Goal: Task Accomplishment & Management: Manage account settings

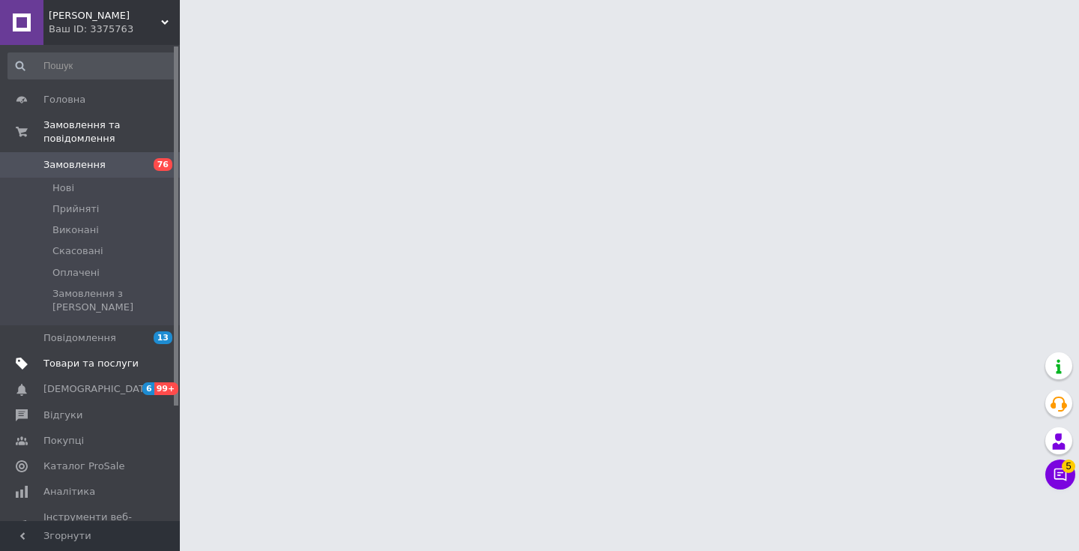
click at [110, 357] on span "Товари та послуги" at bounding box center [90, 363] width 95 height 13
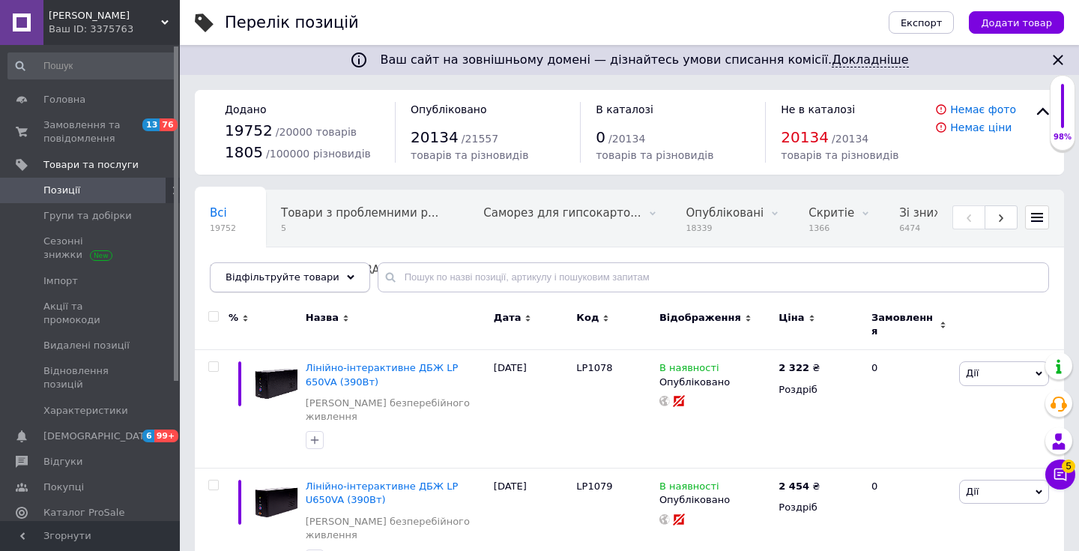
click at [330, 275] on div "Відфільтруйте товари" at bounding box center [290, 277] width 160 height 30
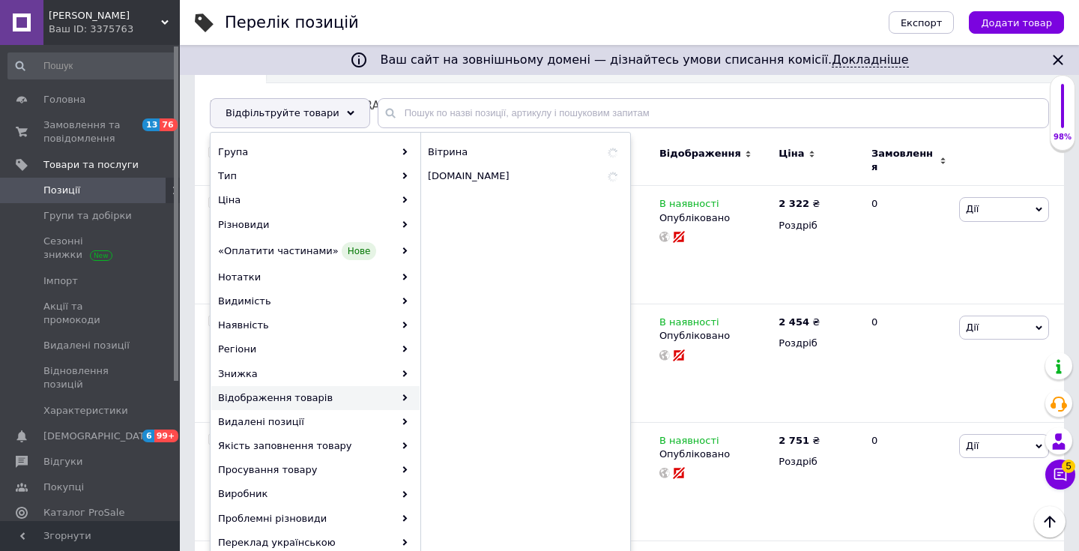
scroll to position [172, 0]
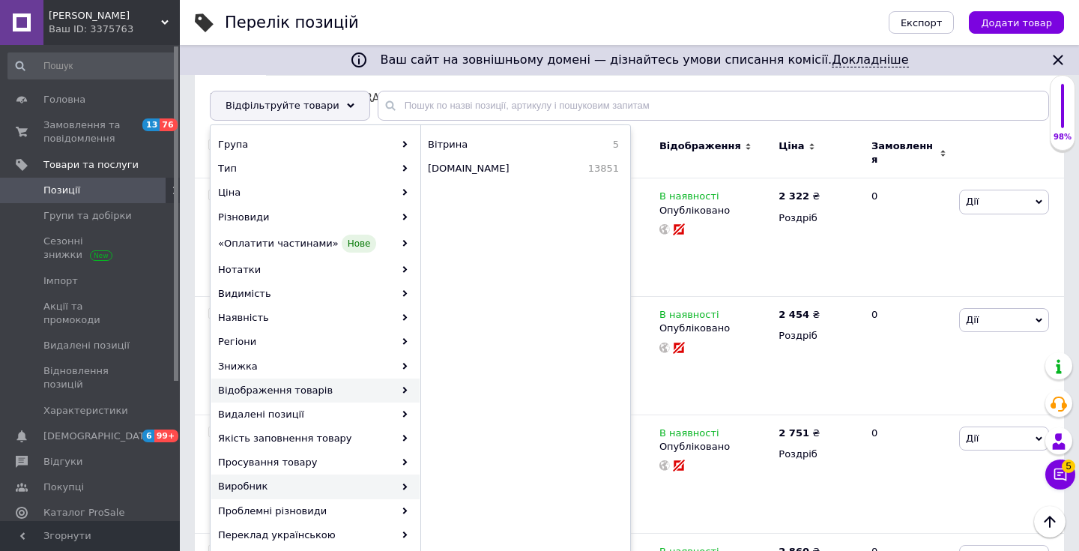
click at [304, 488] on div "Виробник" at bounding box center [315, 486] width 208 height 24
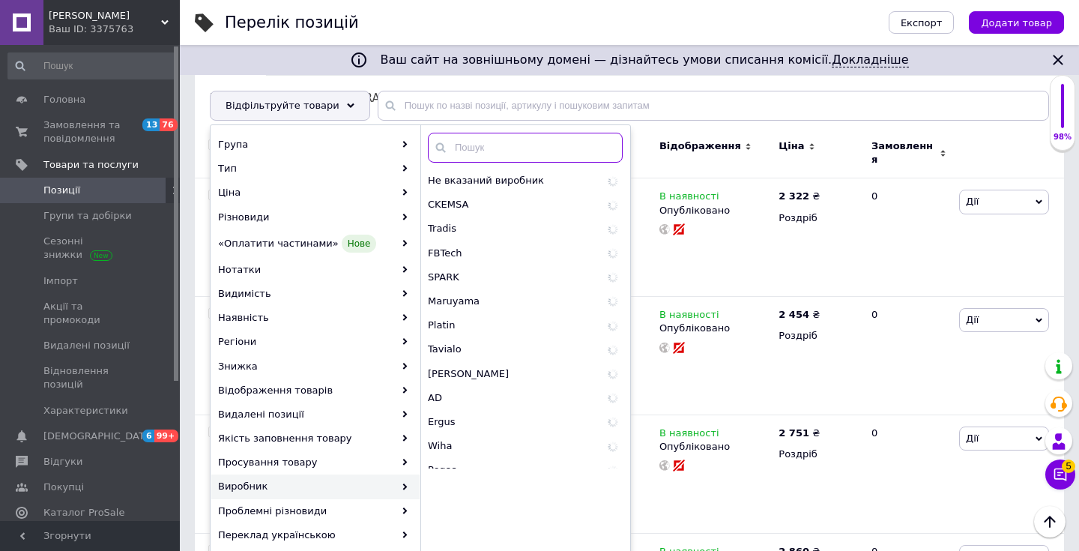
click at [515, 150] on input "text" at bounding box center [525, 148] width 195 height 30
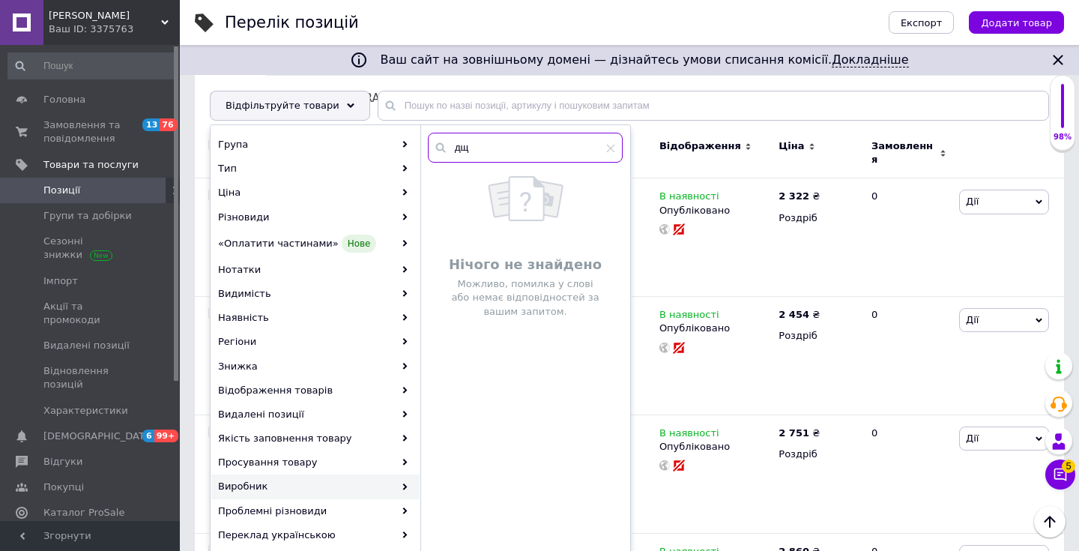
type input "д"
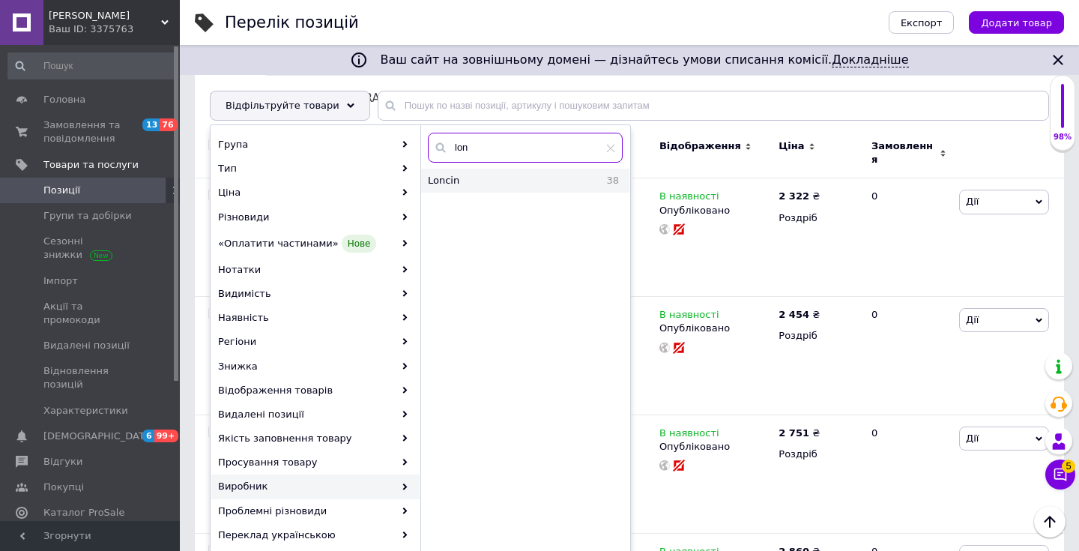
type input "lon"
click at [531, 181] on span "Loncin" at bounding box center [487, 180] width 118 height 13
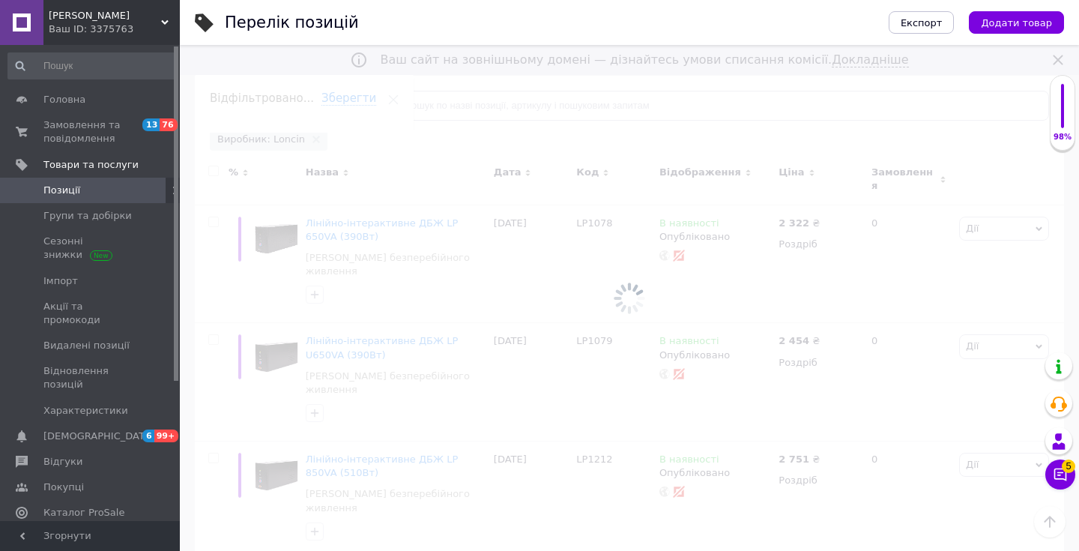
scroll to position [0, 498]
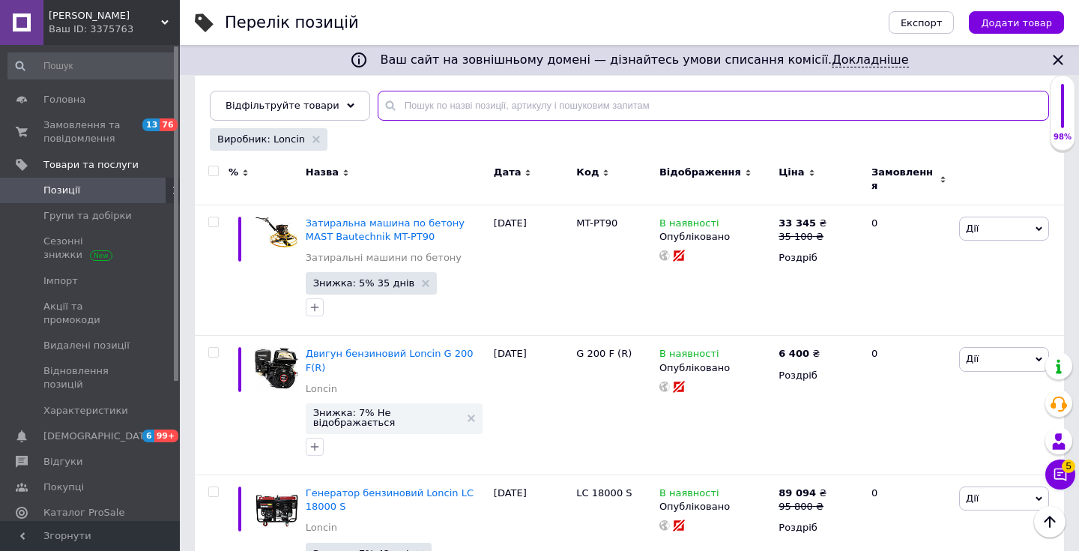
click at [490, 119] on input "text" at bounding box center [714, 106] width 672 height 30
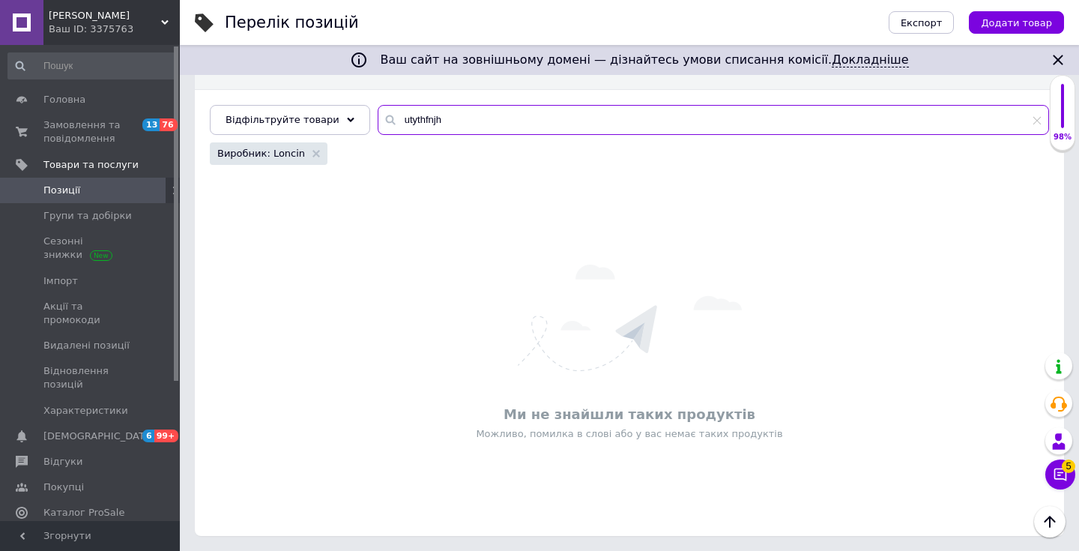
scroll to position [157, 0]
type input "u"
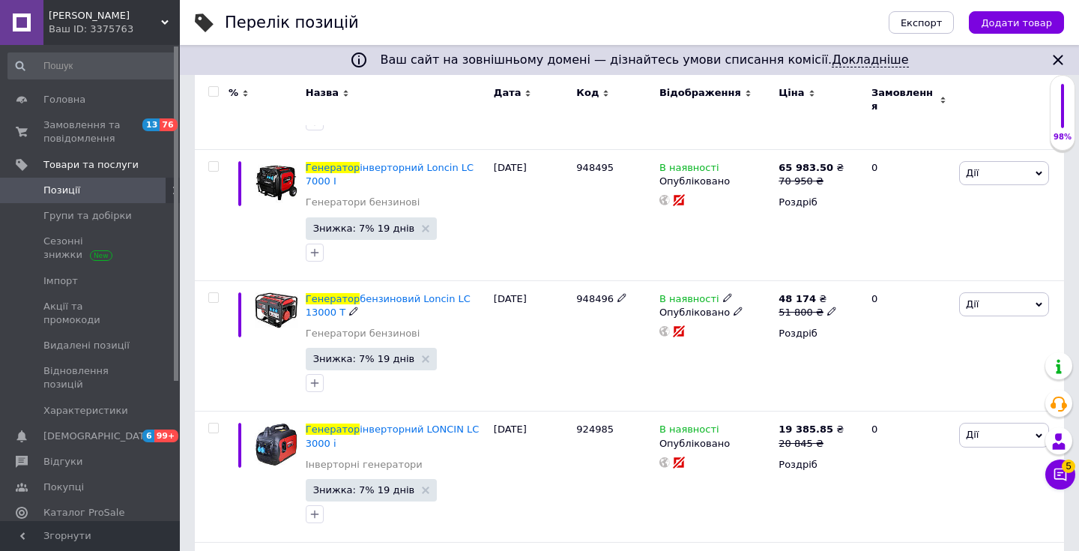
scroll to position [2451, 0]
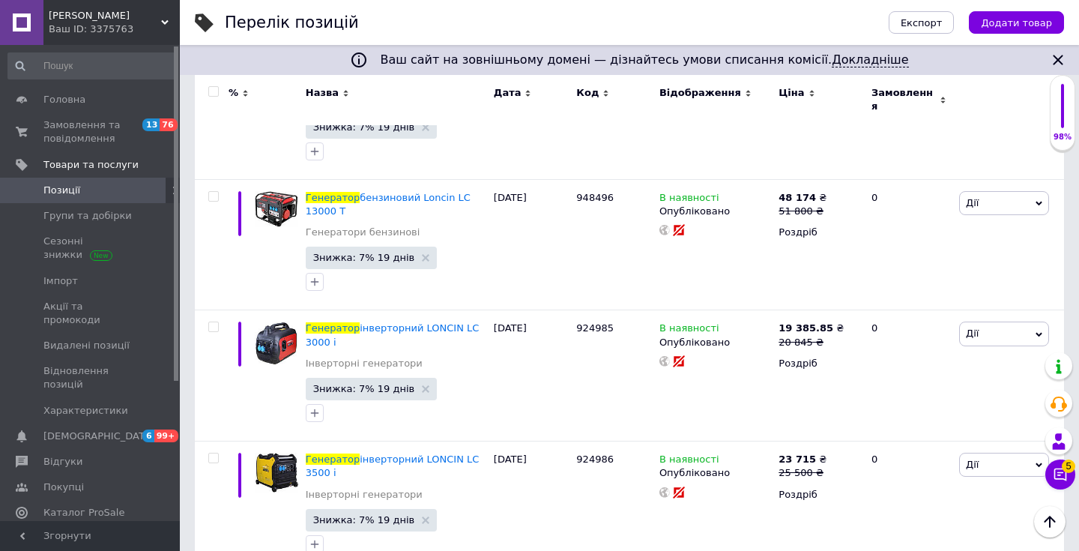
type input "генератор"
click at [211, 94] on input "checkbox" at bounding box center [213, 92] width 10 height 10
checkbox input "true"
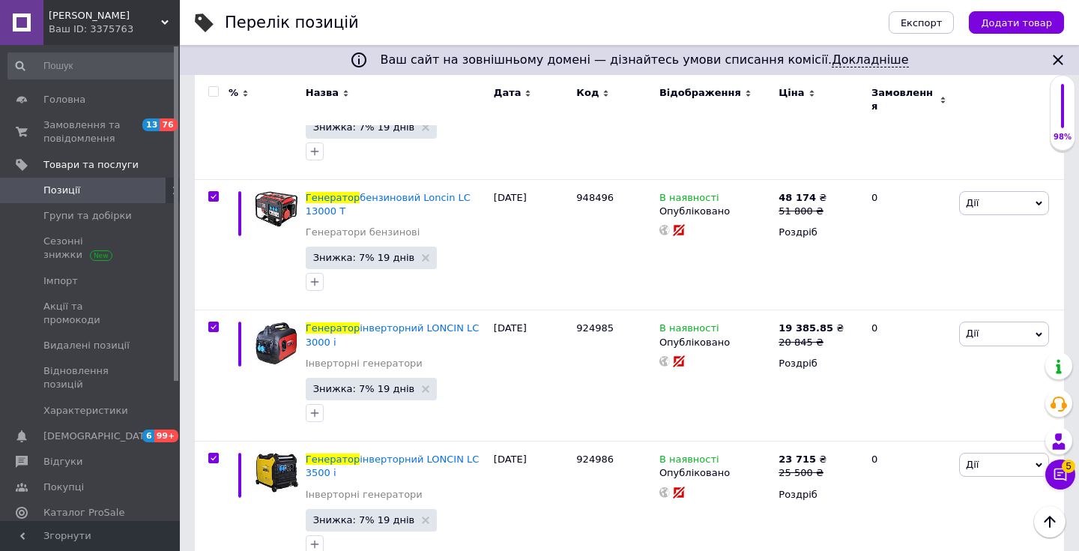
checkbox input "true"
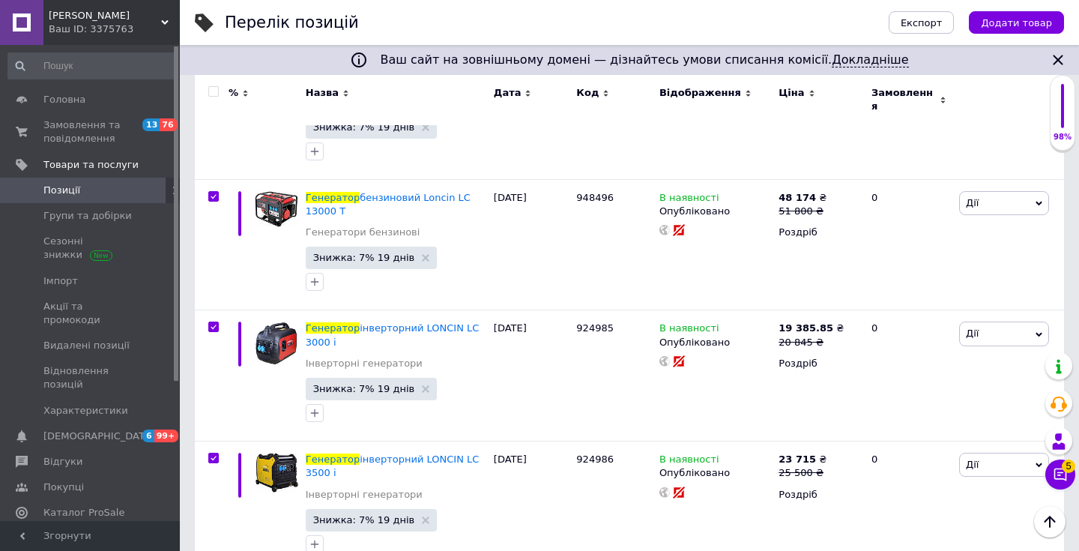
checkbox input "true"
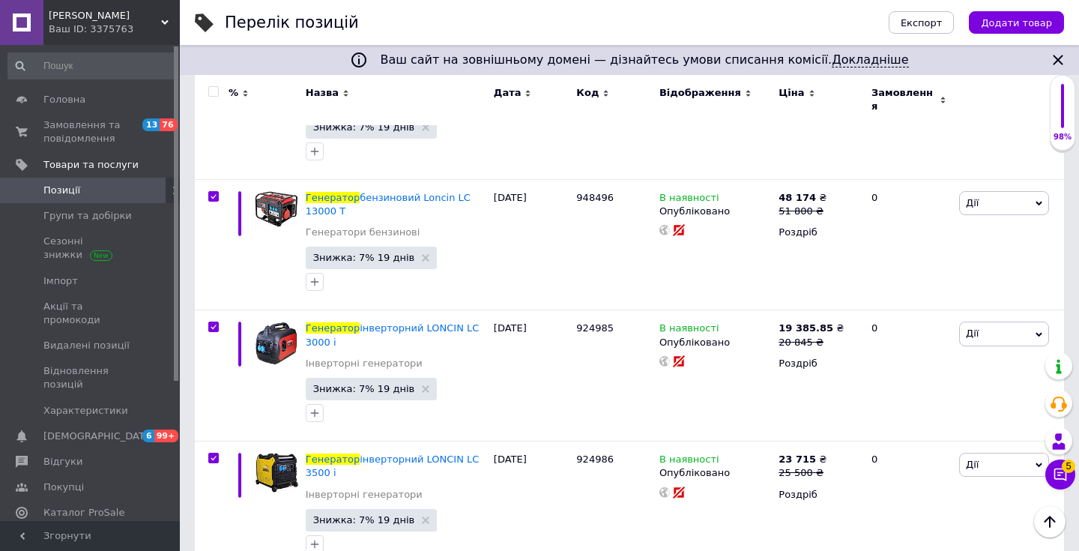
checkbox input "true"
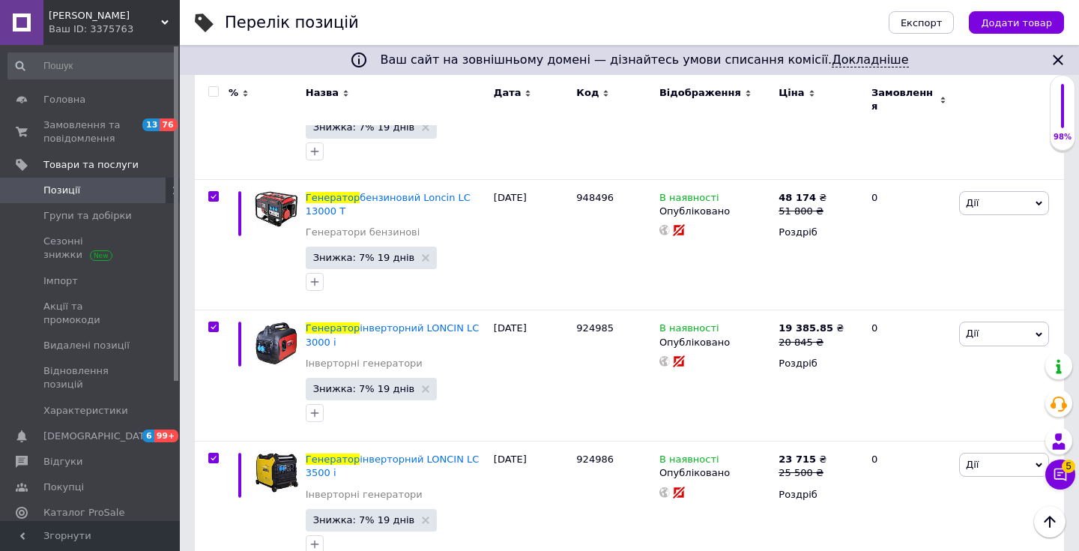
checkbox input "true"
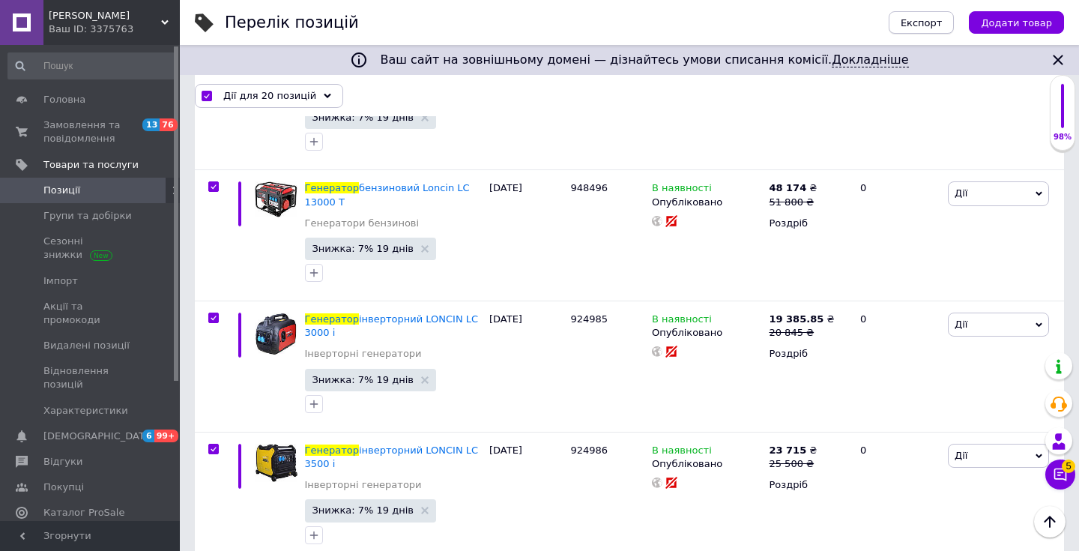
click at [932, 22] on span "Експорт" at bounding box center [922, 22] width 42 height 11
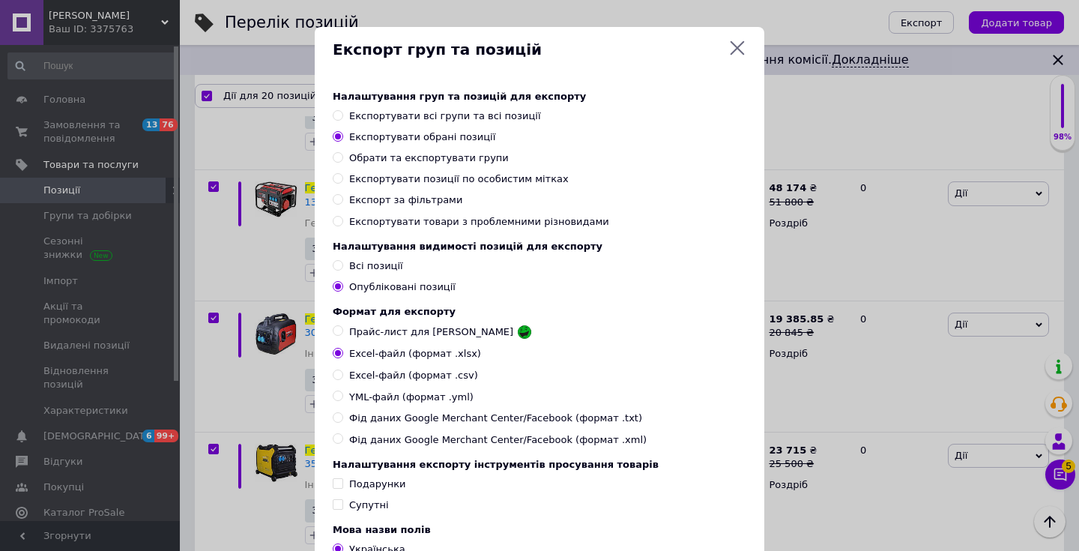
click at [391, 404] on span "YML-файл (формат .yml)" at bounding box center [411, 397] width 124 height 13
click at [343, 400] on input "YML-файл (формат .yml)" at bounding box center [338, 396] width 10 height 10
radio input "true"
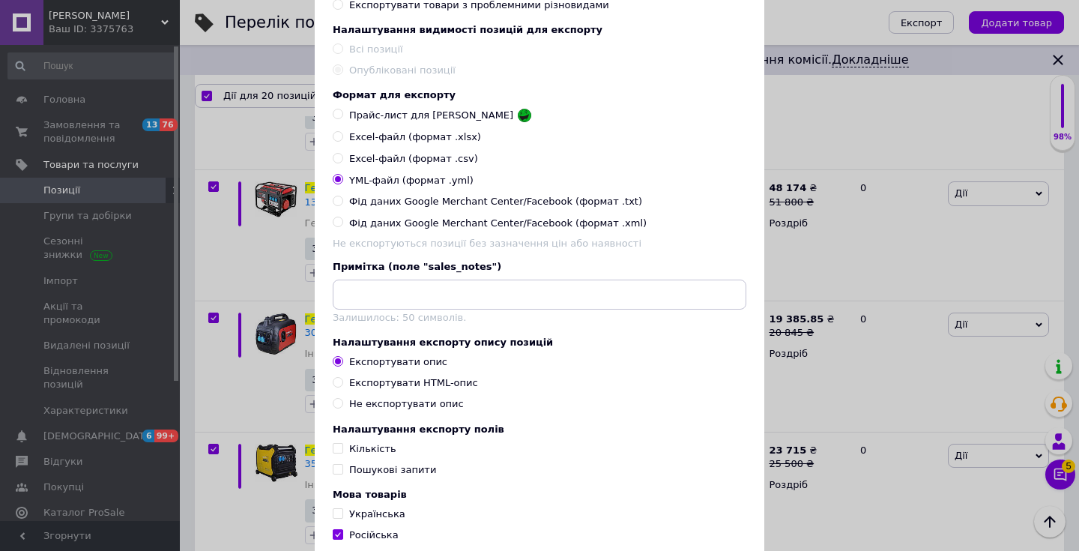
scroll to position [235, 0]
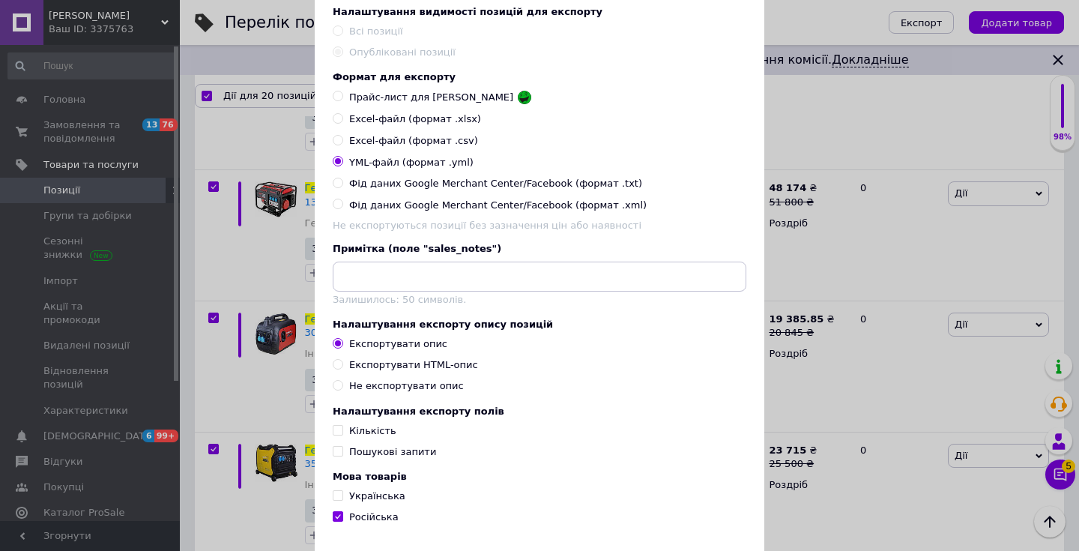
click at [380, 495] on span "Українська" at bounding box center [377, 495] width 56 height 11
click at [343, 495] on input "Українська" at bounding box center [338, 495] width 10 height 10
checkbox input "true"
click at [444, 366] on div "Експортувати HTML-опис" at bounding box center [413, 364] width 129 height 13
click at [343, 366] on input "Експортувати HTML-опис" at bounding box center [338, 364] width 10 height 10
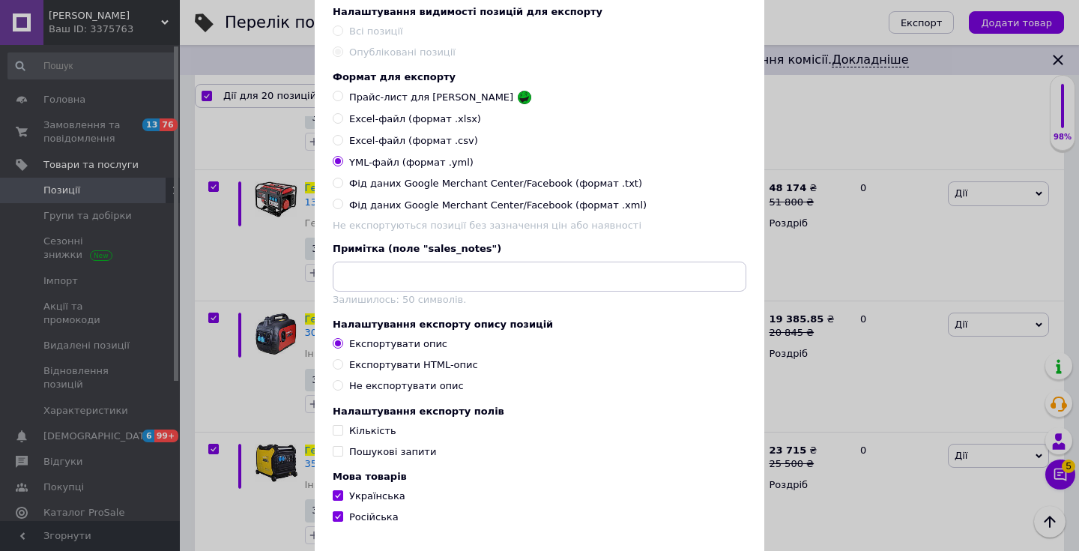
radio input "true"
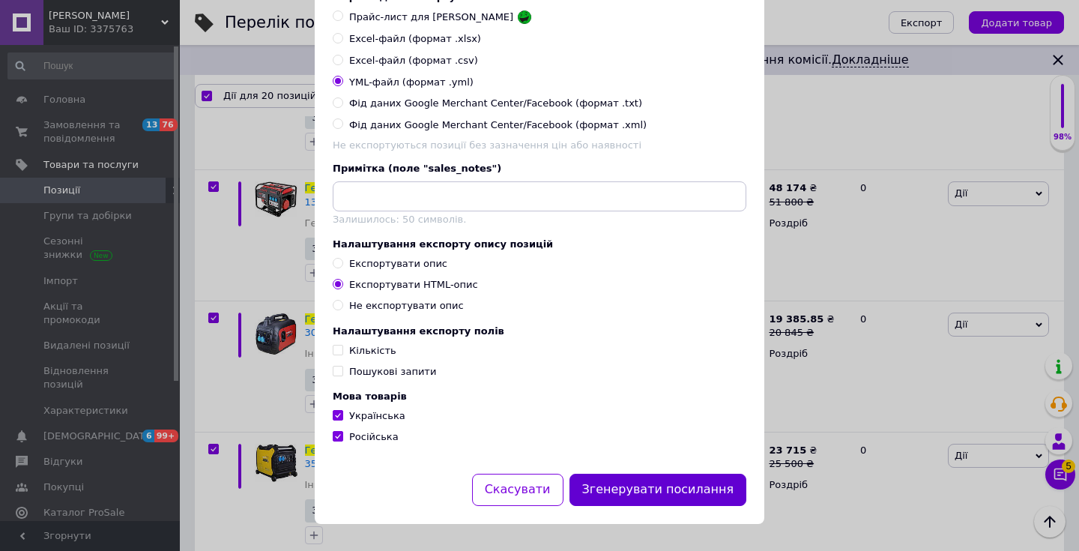
click at [691, 493] on button "Згенерувати посилання" at bounding box center [659, 490] width 178 height 32
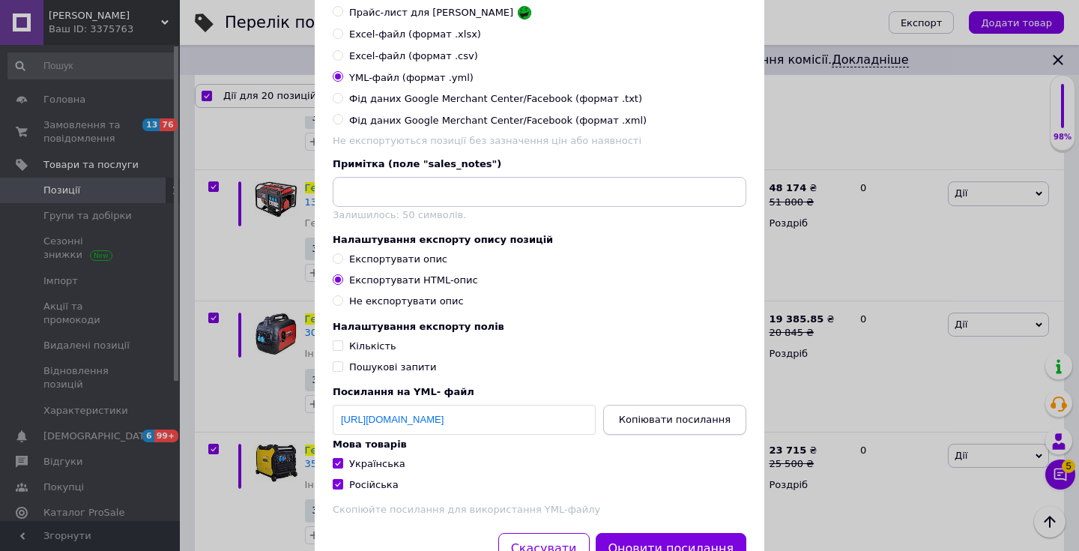
click at [671, 431] on button "Копіювати посилання" at bounding box center [674, 420] width 143 height 30
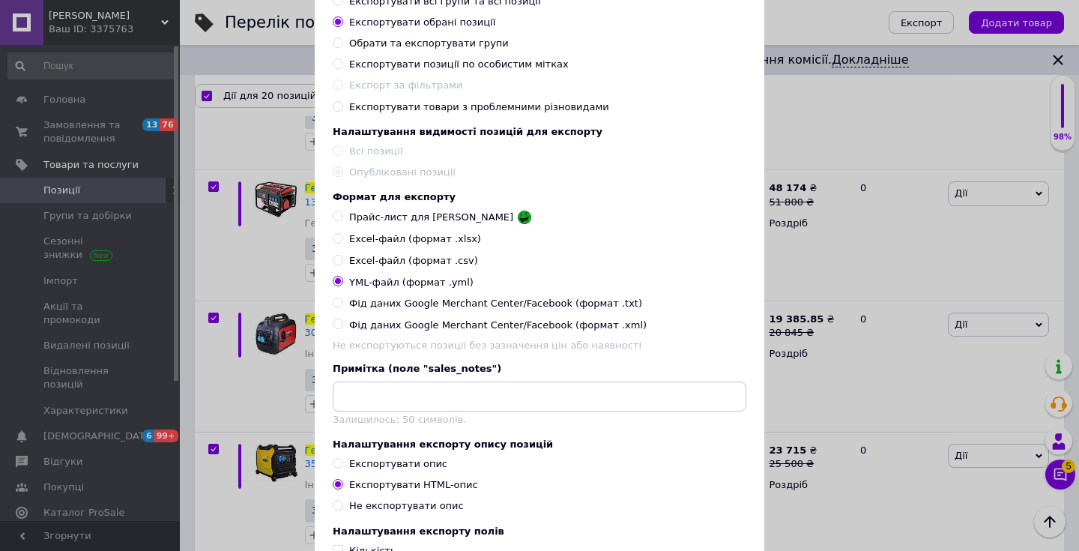
scroll to position [0, 0]
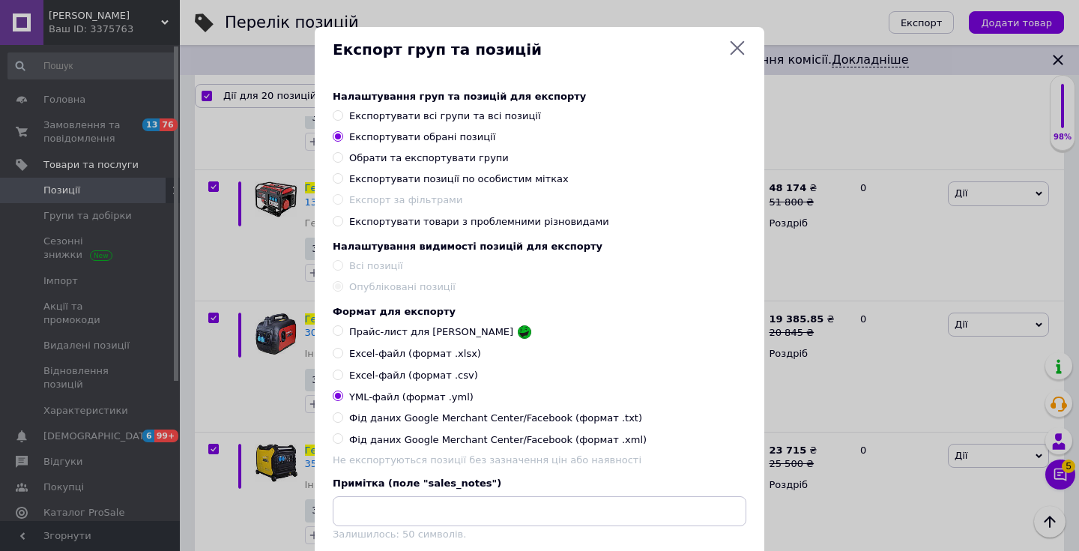
click at [737, 44] on icon at bounding box center [738, 48] width 18 height 18
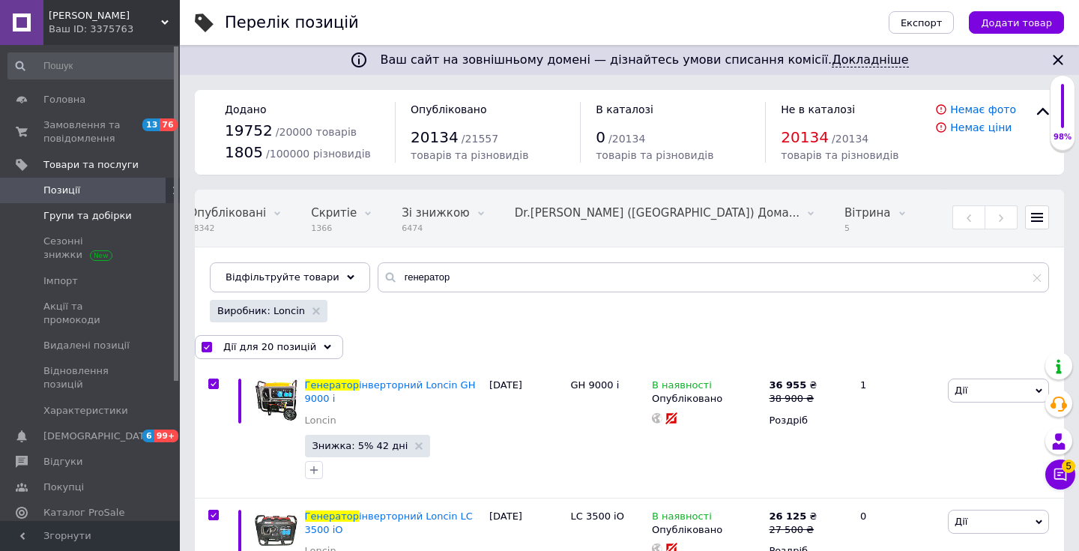
click at [73, 218] on span "Групи та добірки" at bounding box center [87, 215] width 88 height 13
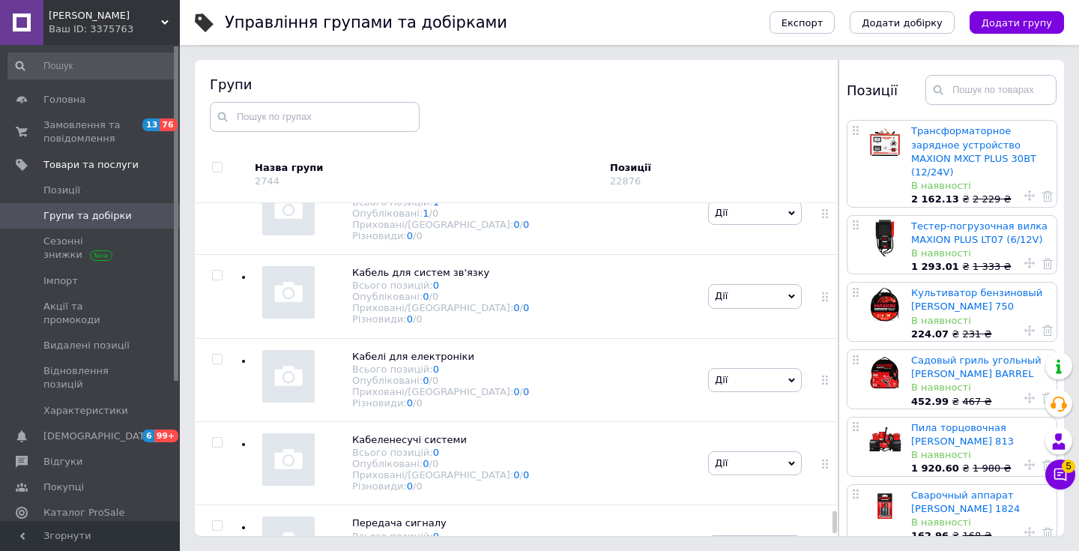
scroll to position [4985, 0]
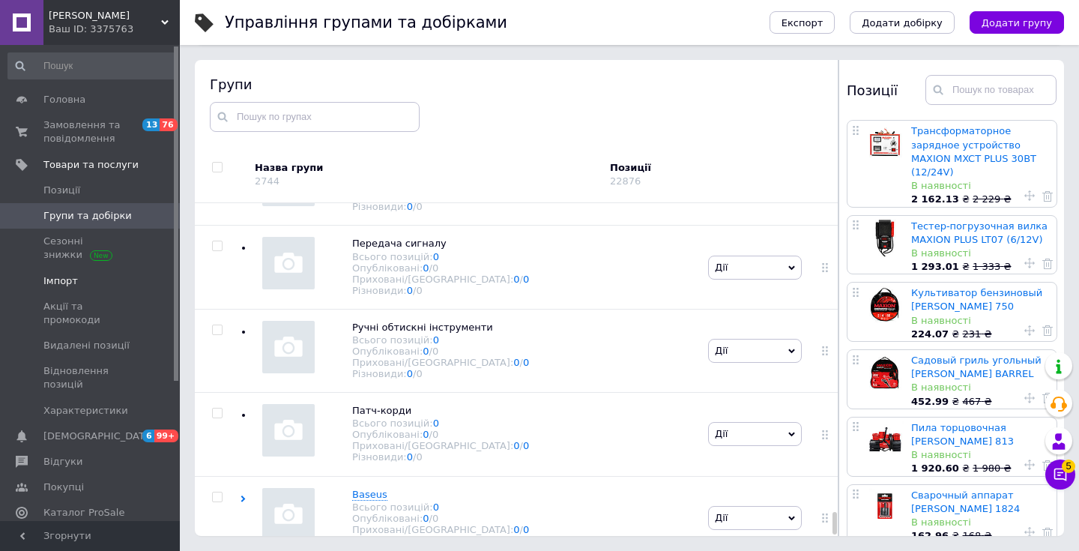
click at [124, 268] on link "Імпорт" at bounding box center [92, 280] width 184 height 25
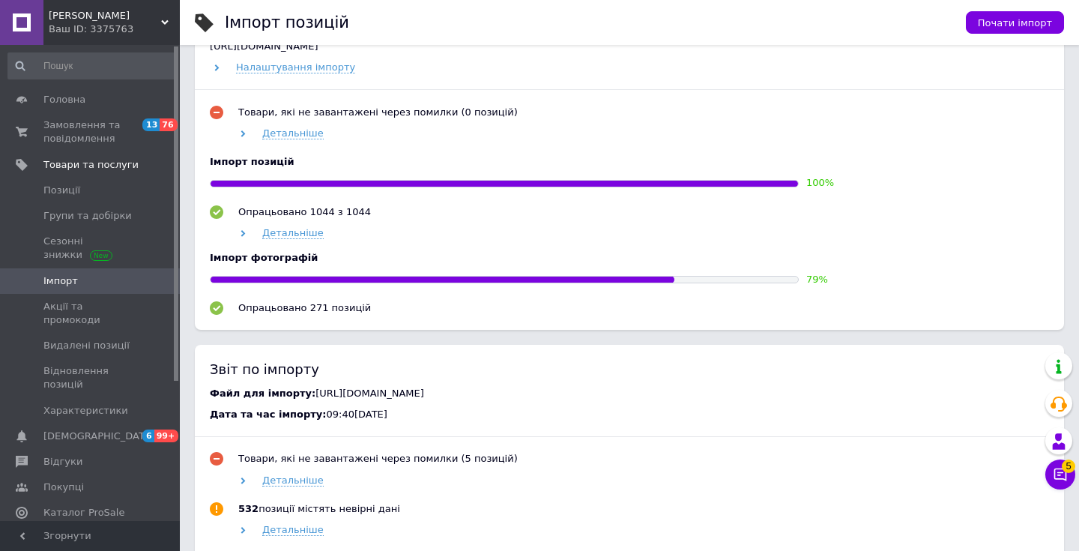
scroll to position [736, 0]
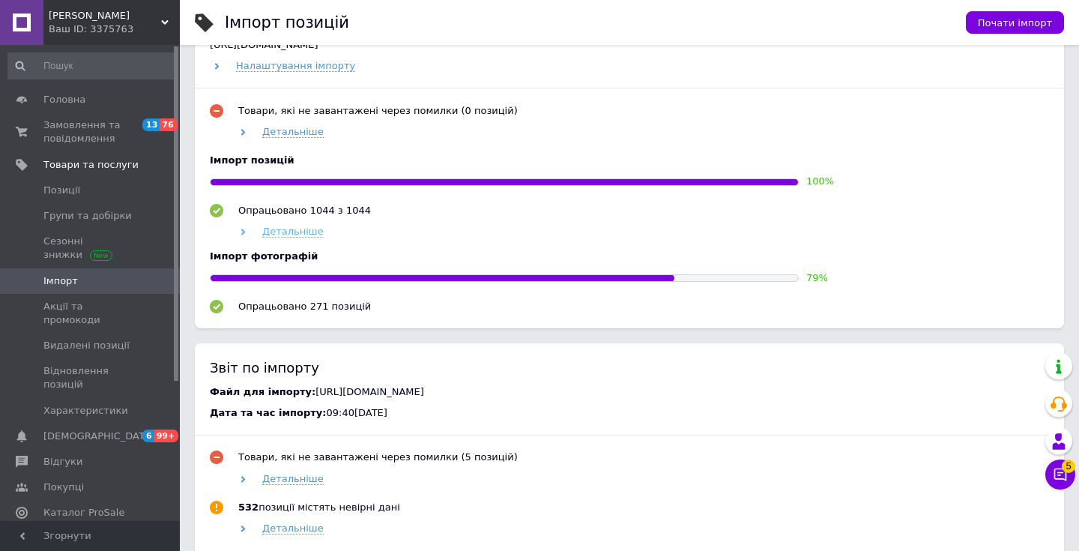
click at [307, 237] on span "Детальніше" at bounding box center [292, 232] width 61 height 12
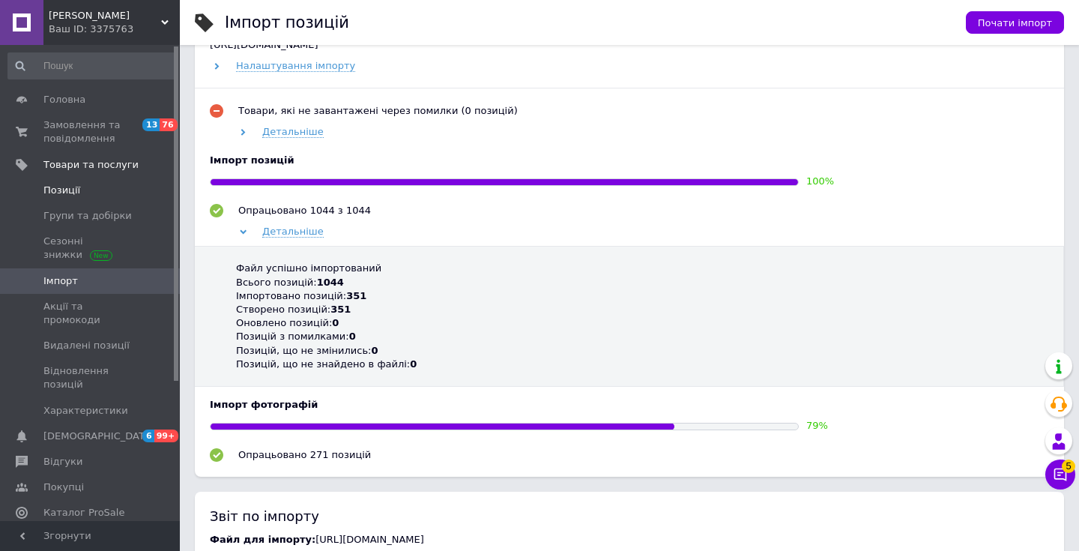
click at [100, 193] on span "Позиції" at bounding box center [90, 190] width 95 height 13
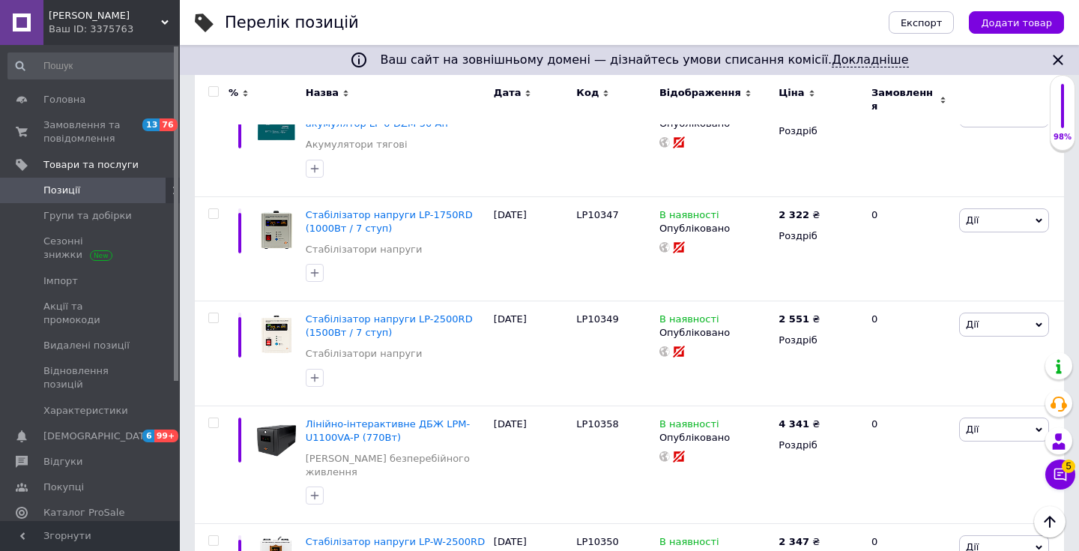
scroll to position [10219, 0]
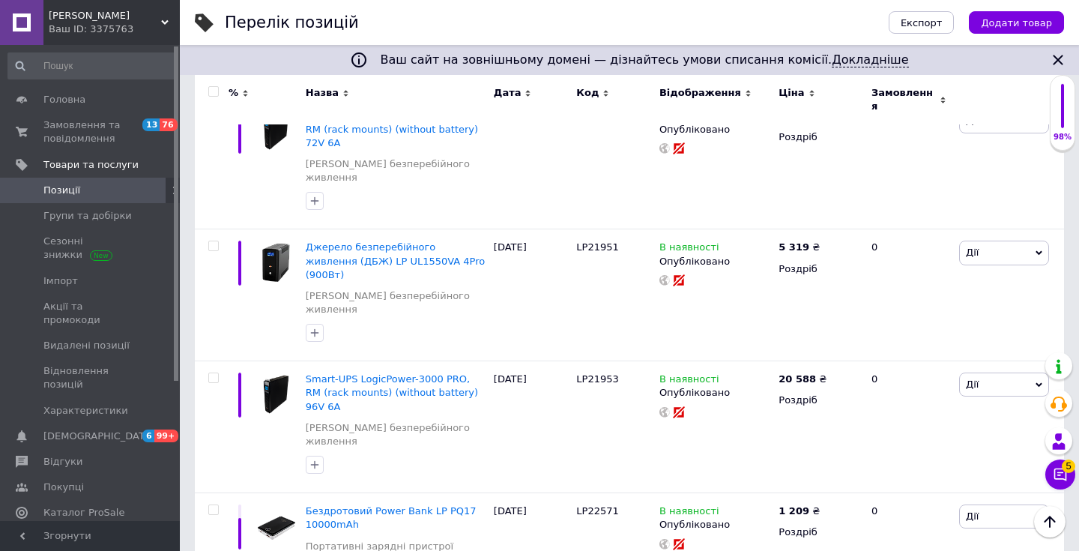
scroll to position [10546, 0]
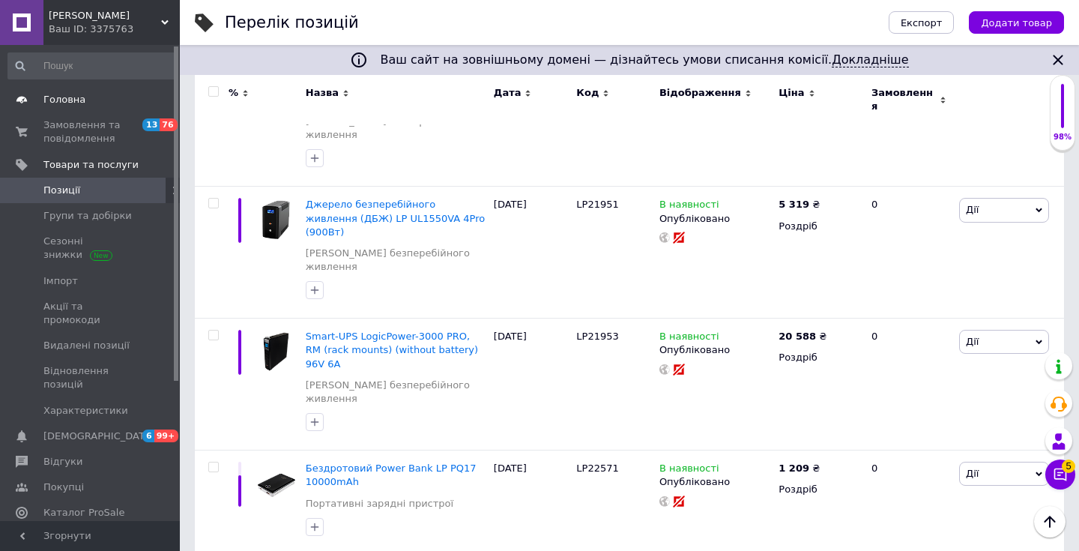
click at [61, 97] on span "Головна" at bounding box center [64, 99] width 42 height 13
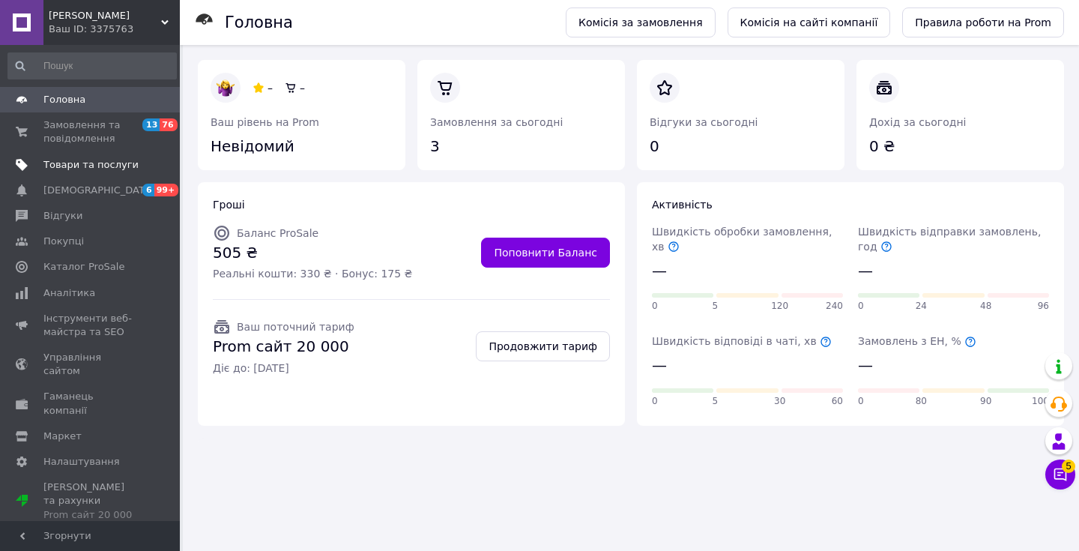
click at [119, 157] on link "Товари та послуги" at bounding box center [92, 164] width 184 height 25
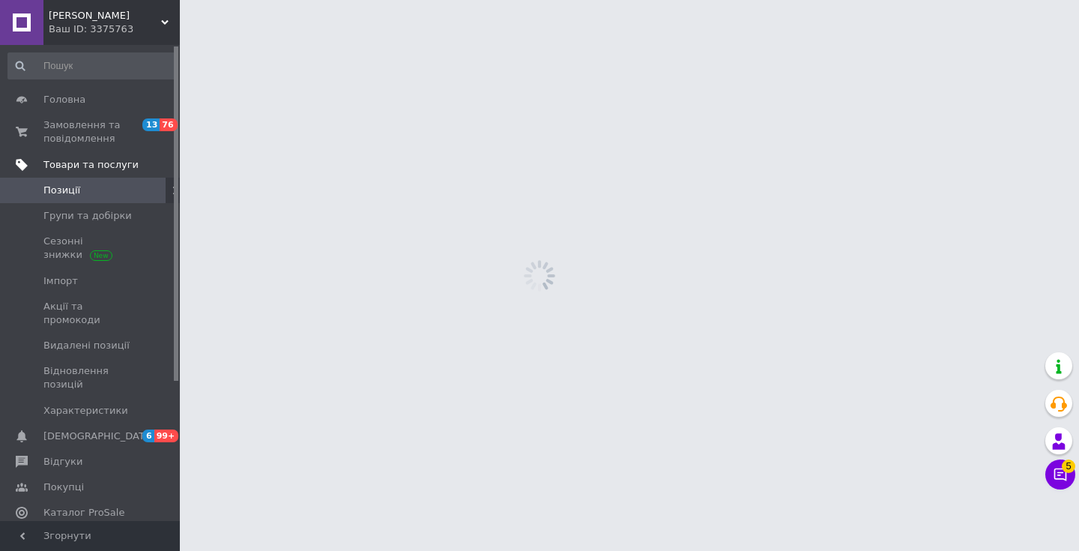
click at [118, 154] on link "Товари та послуги" at bounding box center [92, 164] width 184 height 25
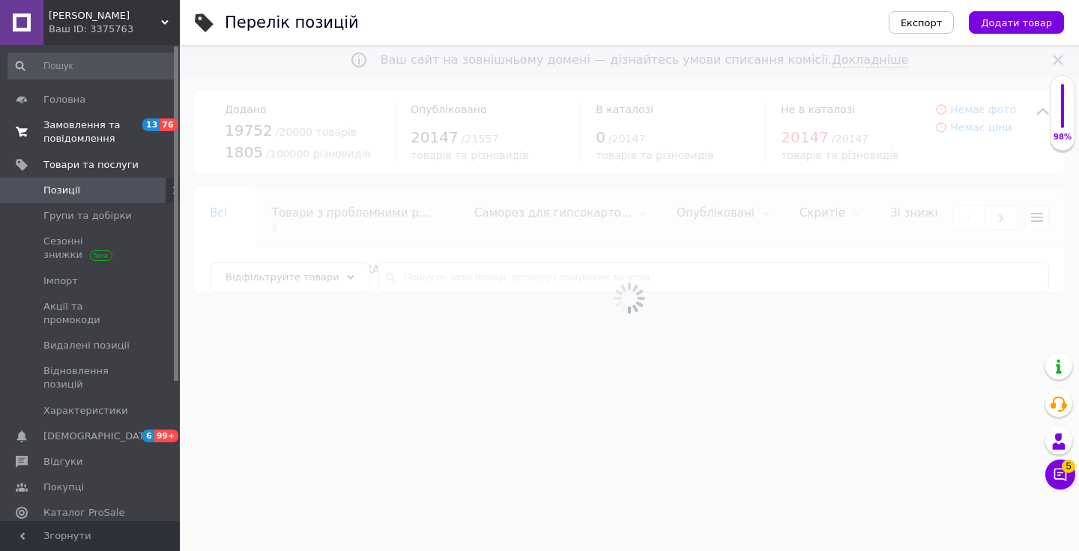
click at [107, 133] on span "Замовлення та повідомлення" at bounding box center [90, 131] width 95 height 27
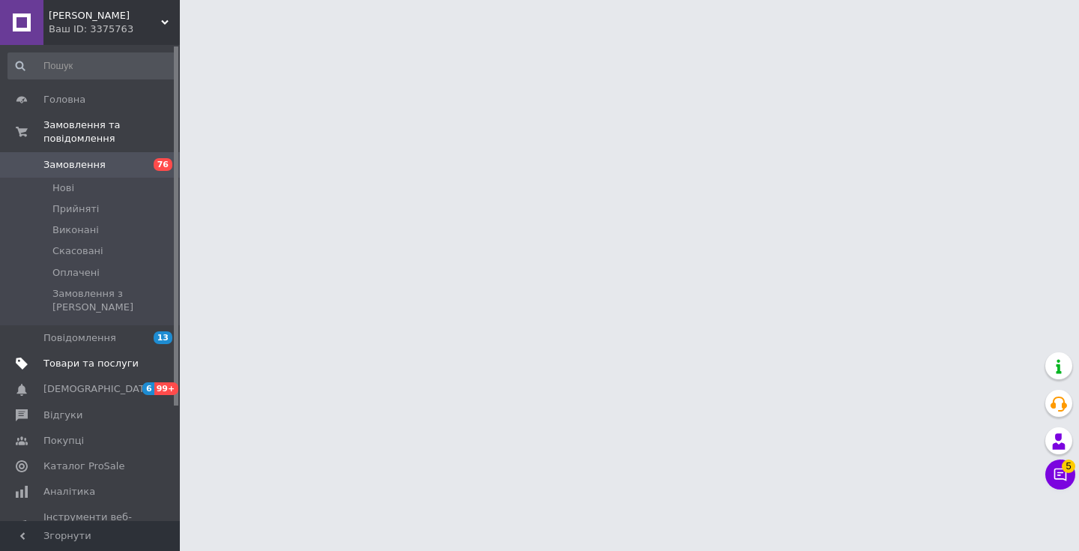
click at [112, 357] on span "Товари та послуги" at bounding box center [90, 363] width 95 height 13
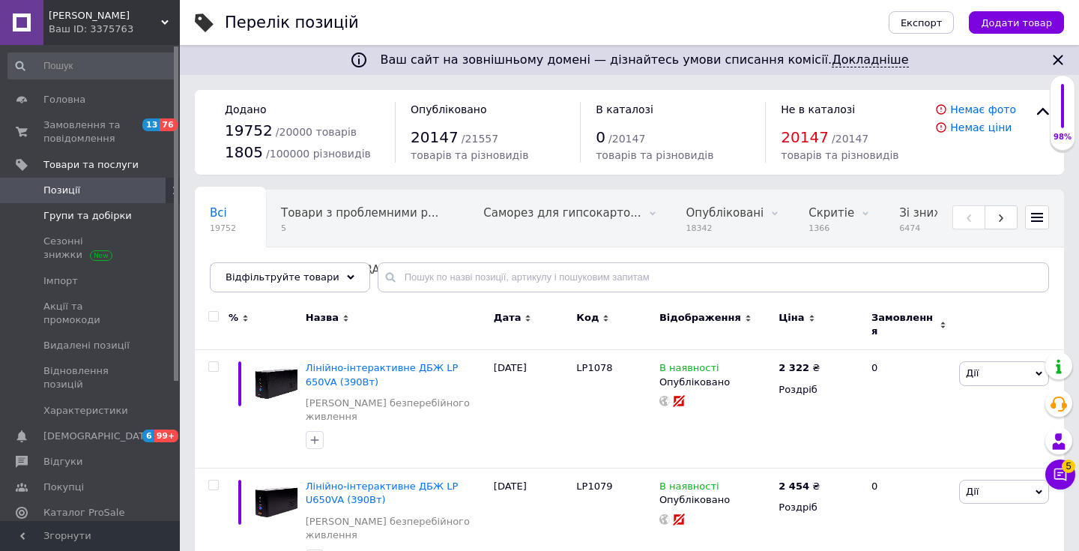
click at [121, 214] on span "Групи та добірки" at bounding box center [87, 215] width 88 height 13
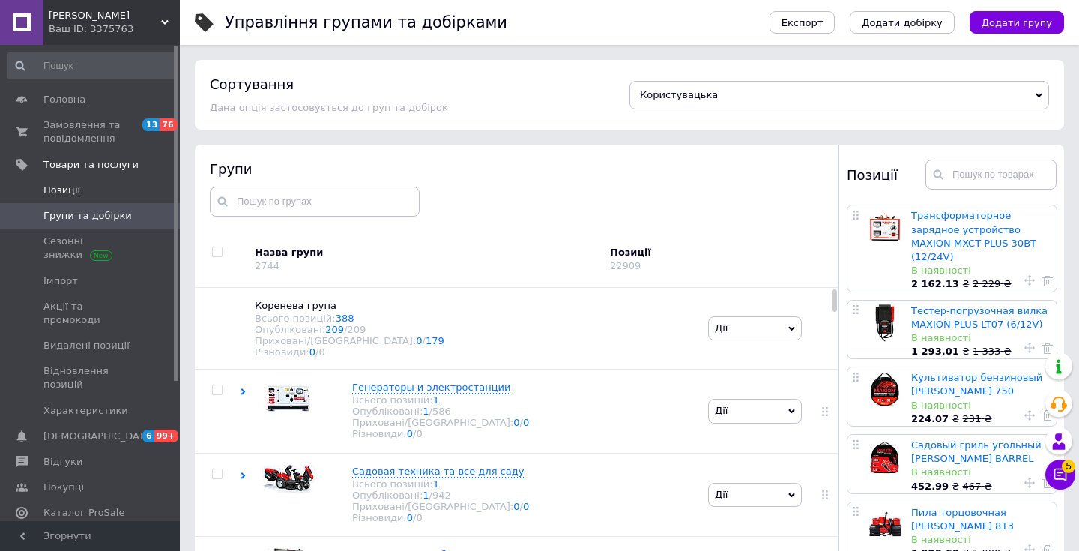
click at [108, 197] on link "Позиції" at bounding box center [92, 190] width 184 height 25
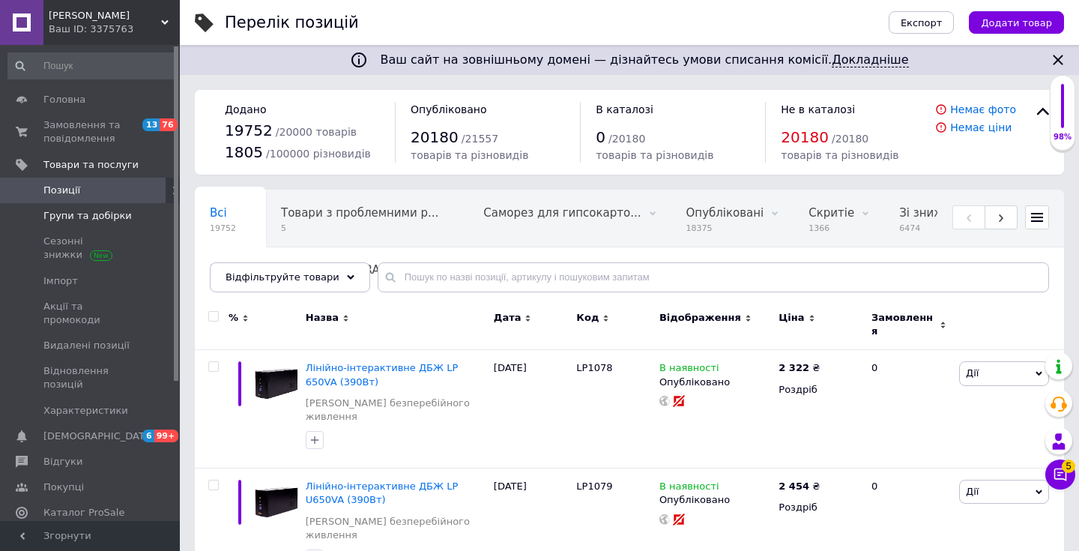
click at [133, 227] on link "Групи та добірки" at bounding box center [92, 215] width 184 height 25
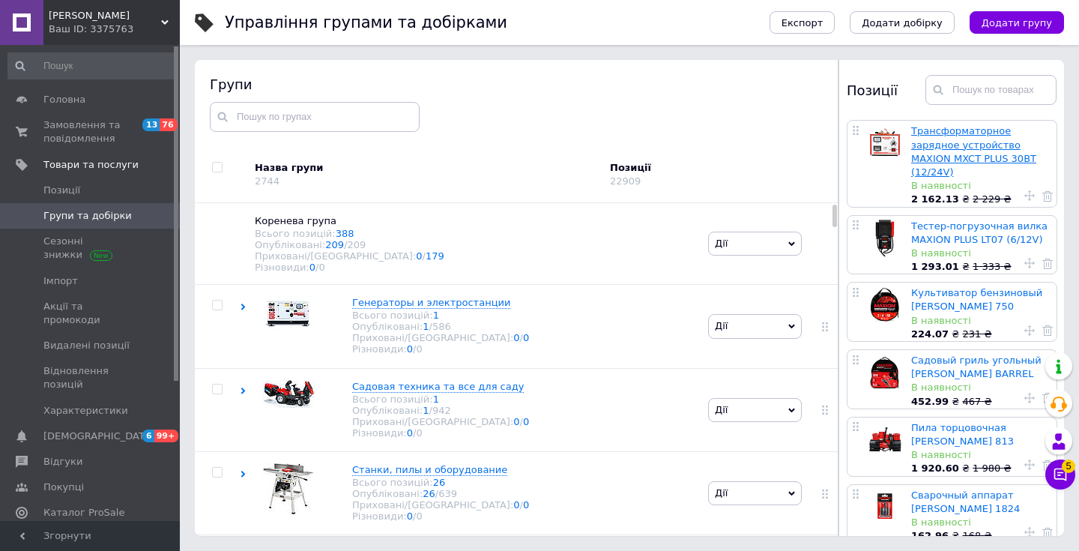
click at [958, 154] on link "Трансформаторное зарядное устройство MAXION MXCT PLUS 30ВT (12/24V)" at bounding box center [973, 151] width 125 height 52
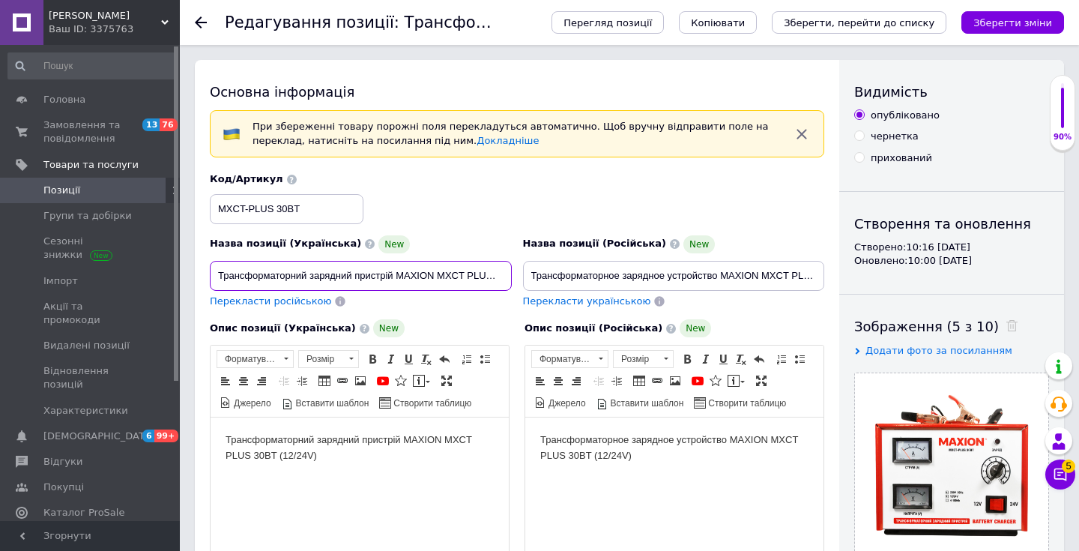
click at [409, 267] on input "Трансформаторний зарядний пристрій MAXION MXCT PLUS 30ВT (12/24V)" at bounding box center [361, 276] width 302 height 30
click at [85, 278] on span "Імпорт" at bounding box center [90, 280] width 95 height 13
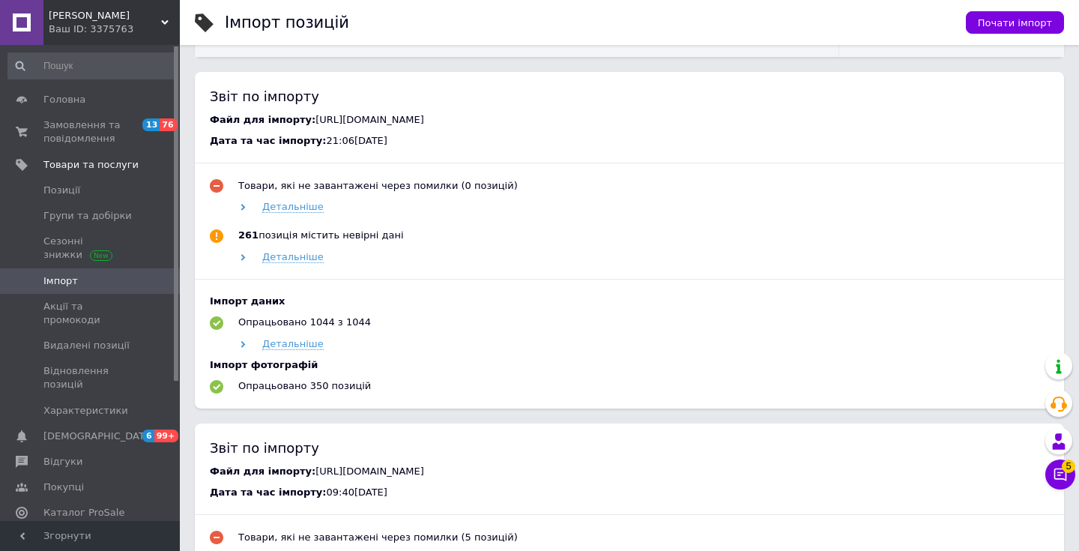
scroll to position [664, 0]
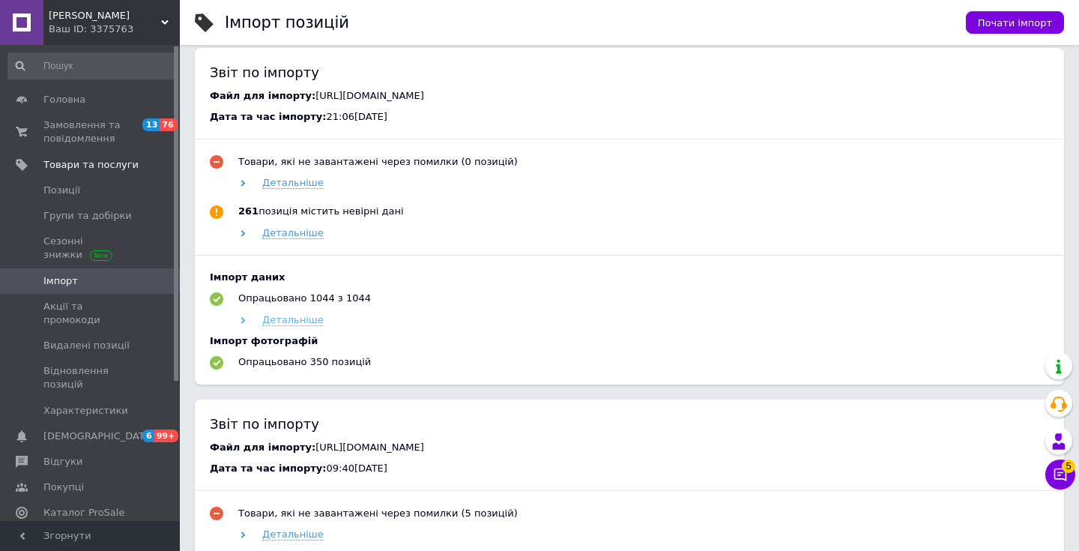
click at [307, 325] on span "Детальніше" at bounding box center [292, 320] width 61 height 12
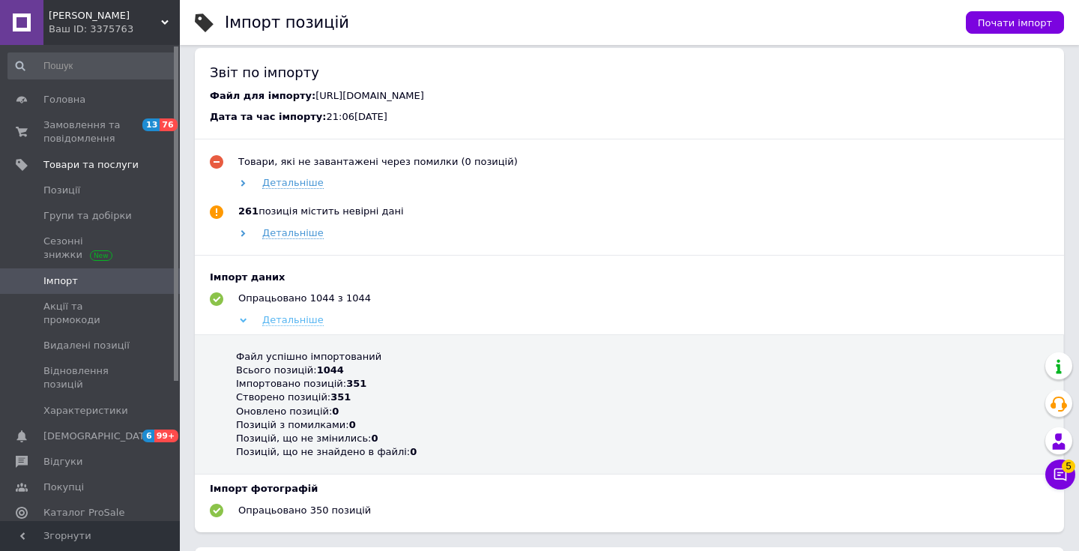
click at [307, 325] on span "Детальніше" at bounding box center [292, 320] width 61 height 12
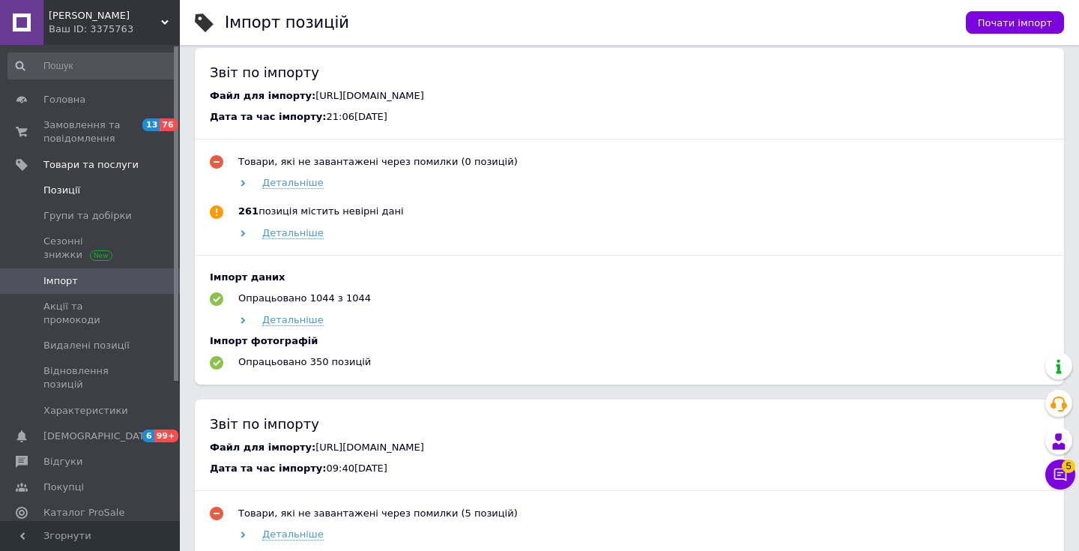
click at [151, 192] on span at bounding box center [159, 190] width 41 height 13
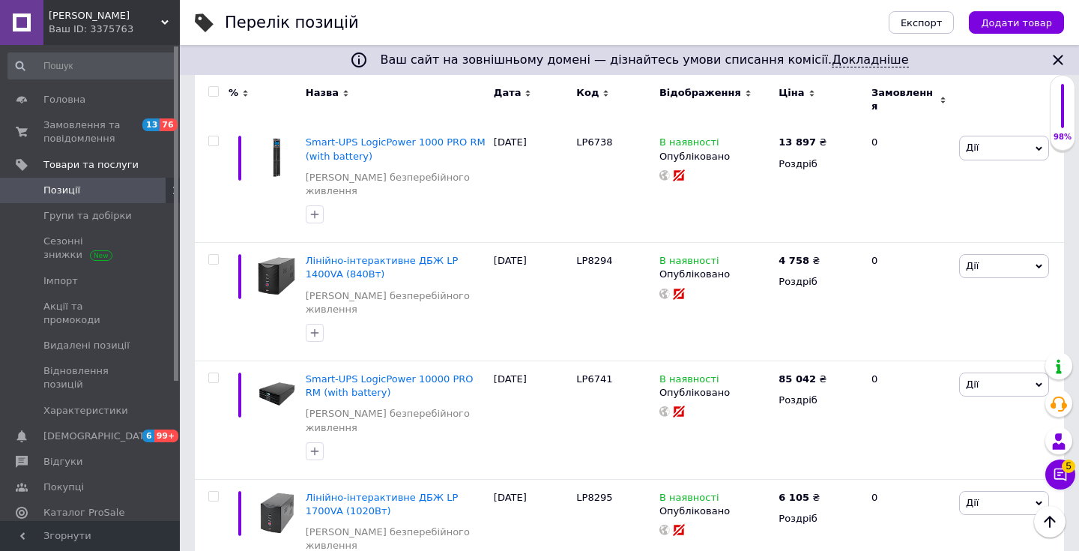
scroll to position [8389, 0]
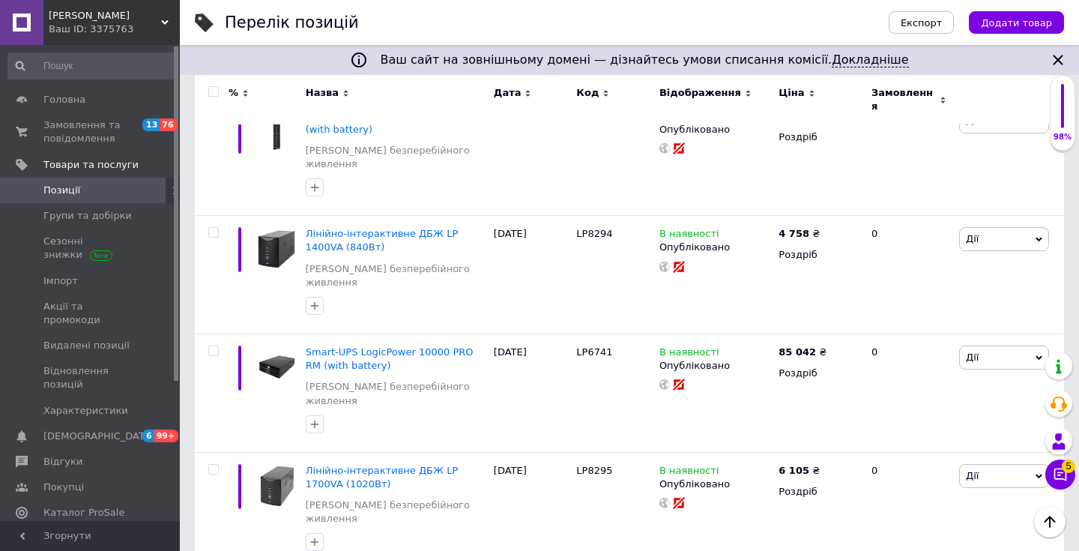
click at [158, 34] on div "Ваш ID: 3375763" at bounding box center [114, 28] width 131 height 13
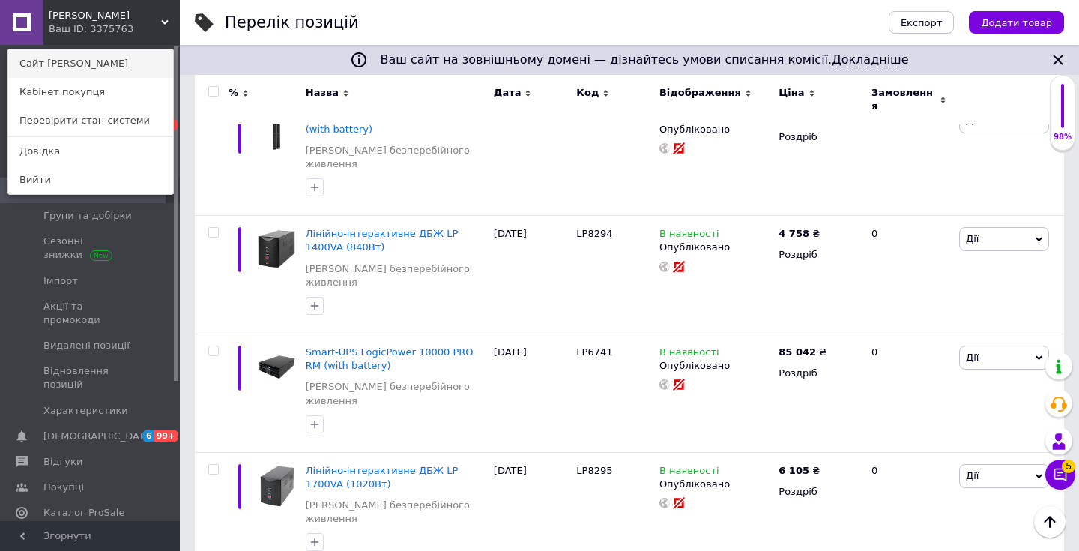
click at [151, 63] on link "Сайт [PERSON_NAME]" at bounding box center [90, 63] width 165 height 28
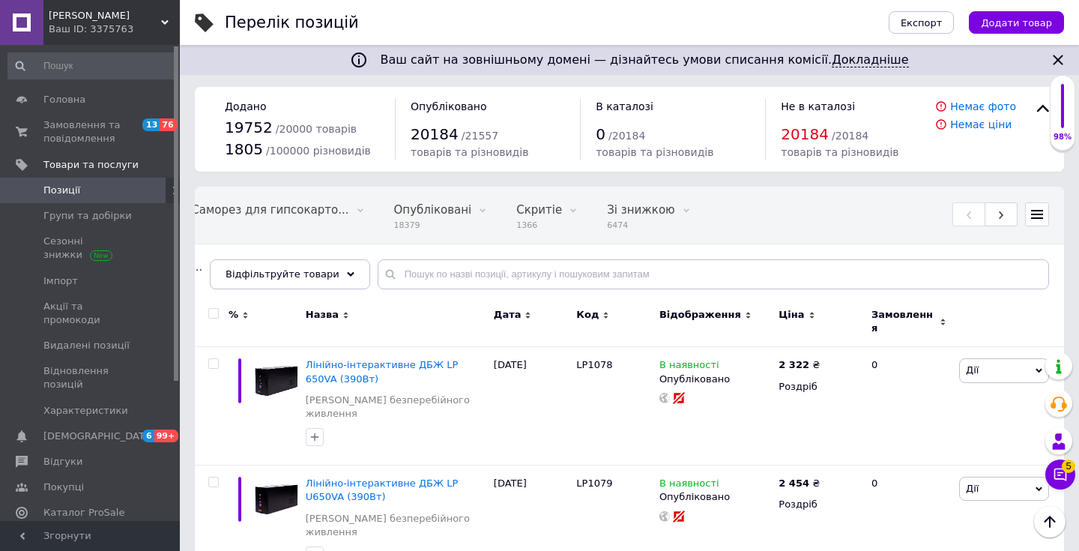
scroll to position [0, 0]
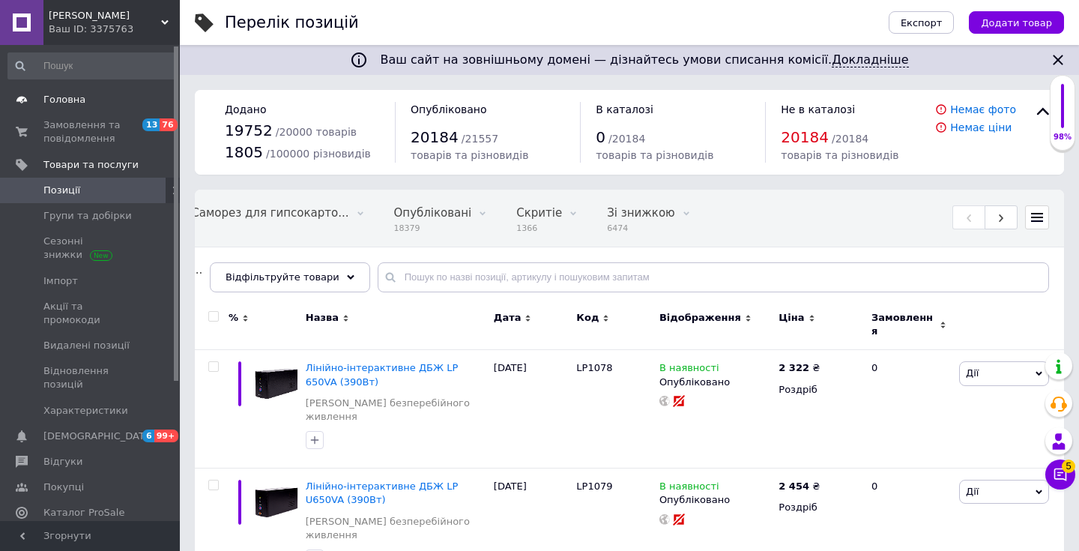
click at [61, 100] on span "Головна" at bounding box center [64, 99] width 42 height 13
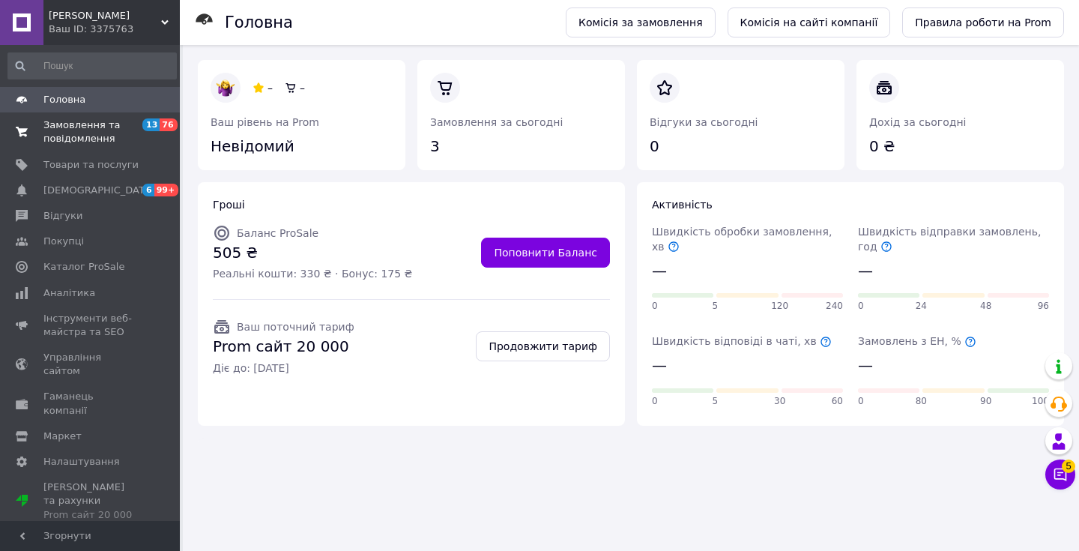
click at [62, 118] on link "Замовлення та повідомлення 13 76" at bounding box center [92, 131] width 184 height 39
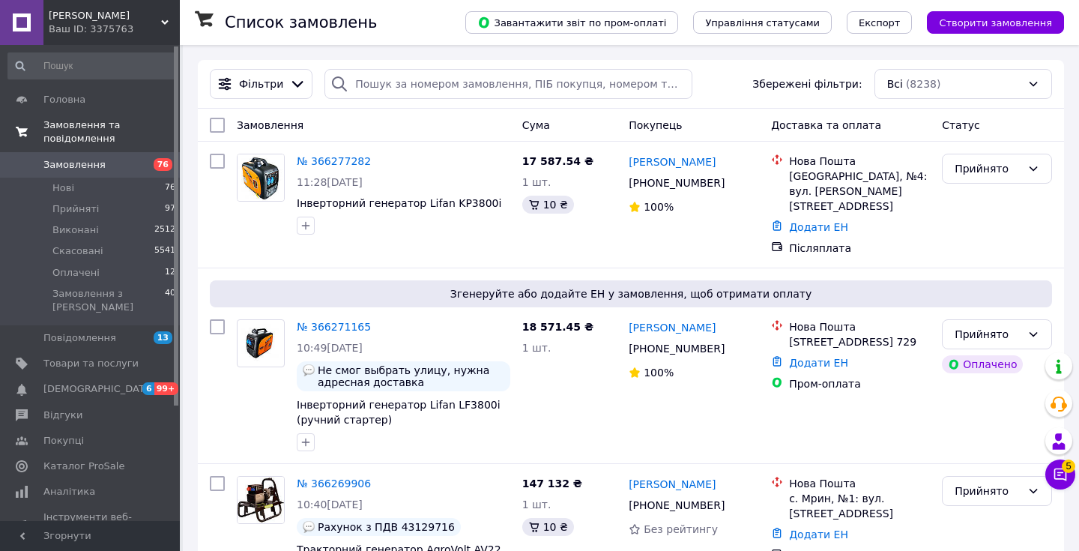
click at [86, 136] on span "Замовлення та повідомлення" at bounding box center [111, 131] width 136 height 27
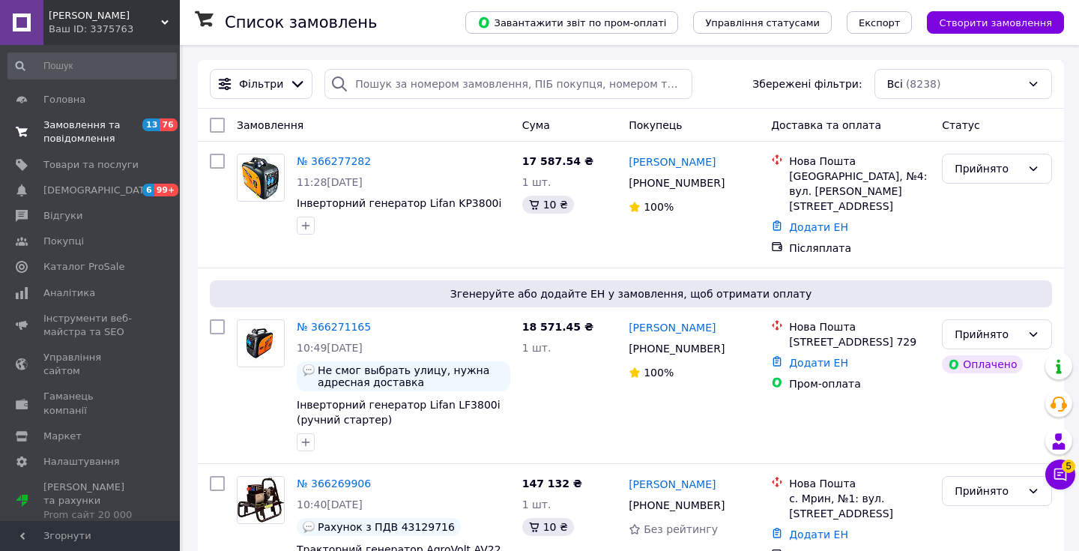
click at [104, 128] on span "Замовлення та повідомлення" at bounding box center [90, 131] width 95 height 27
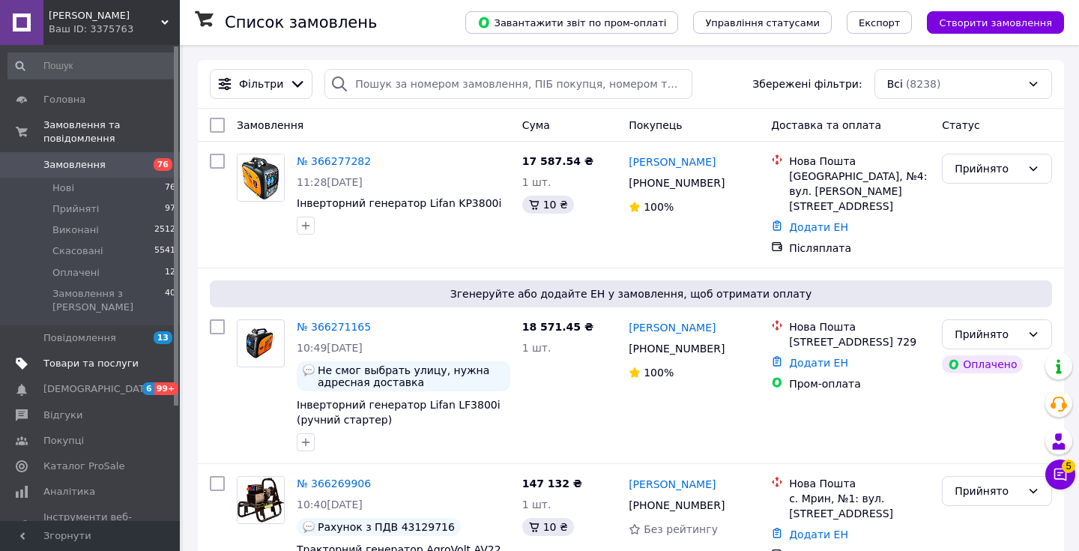
click at [94, 357] on span "Товари та послуги" at bounding box center [90, 363] width 95 height 13
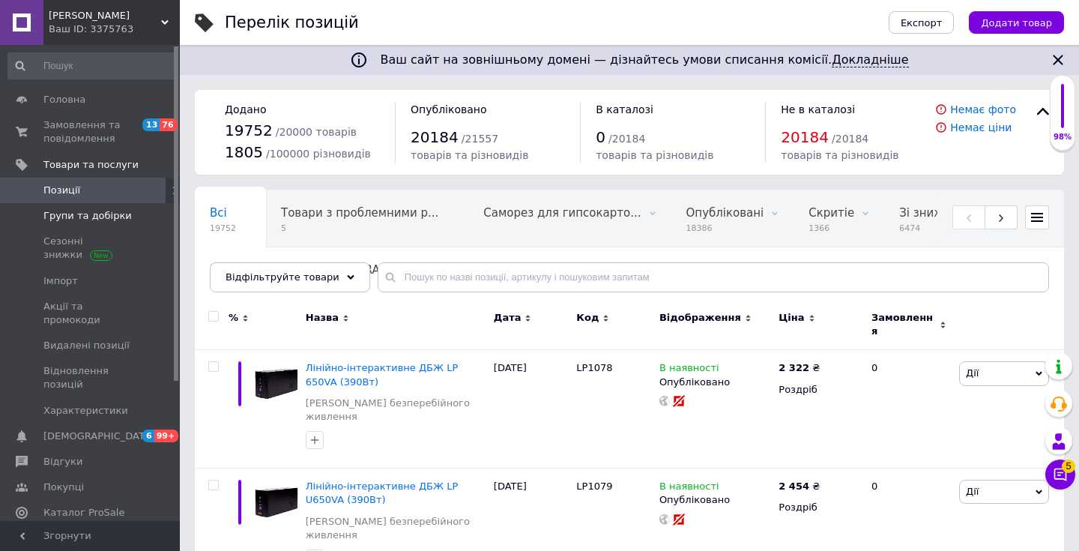
click at [135, 217] on span "Групи та добірки" at bounding box center [90, 215] width 95 height 13
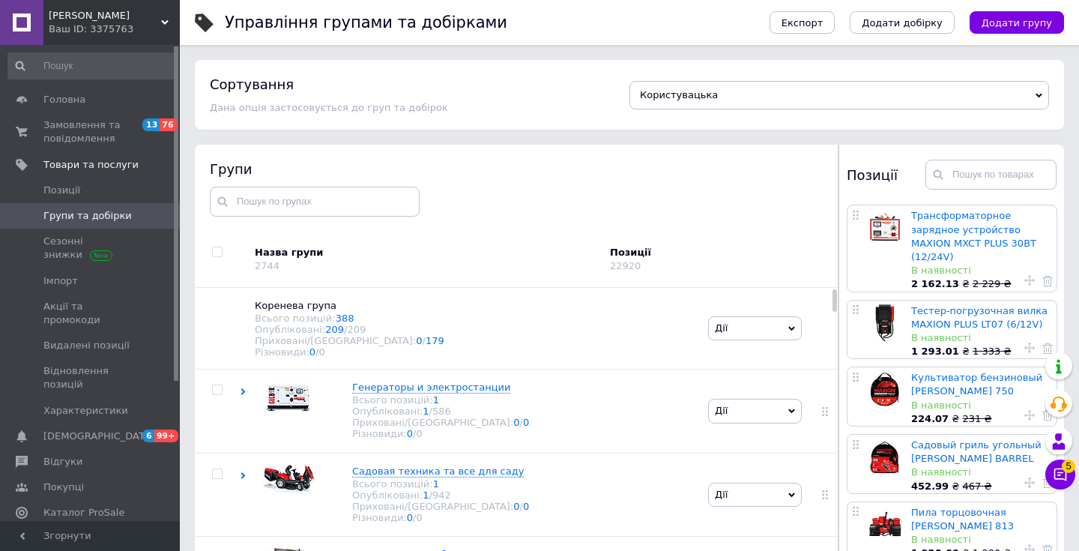
scroll to position [85, 0]
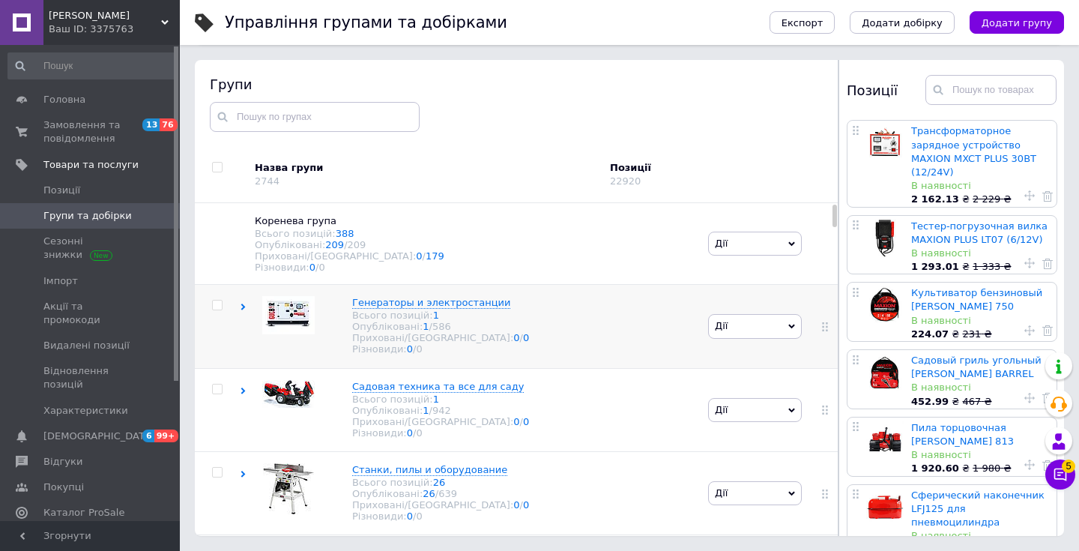
click at [241, 306] on icon at bounding box center [243, 307] width 7 height 7
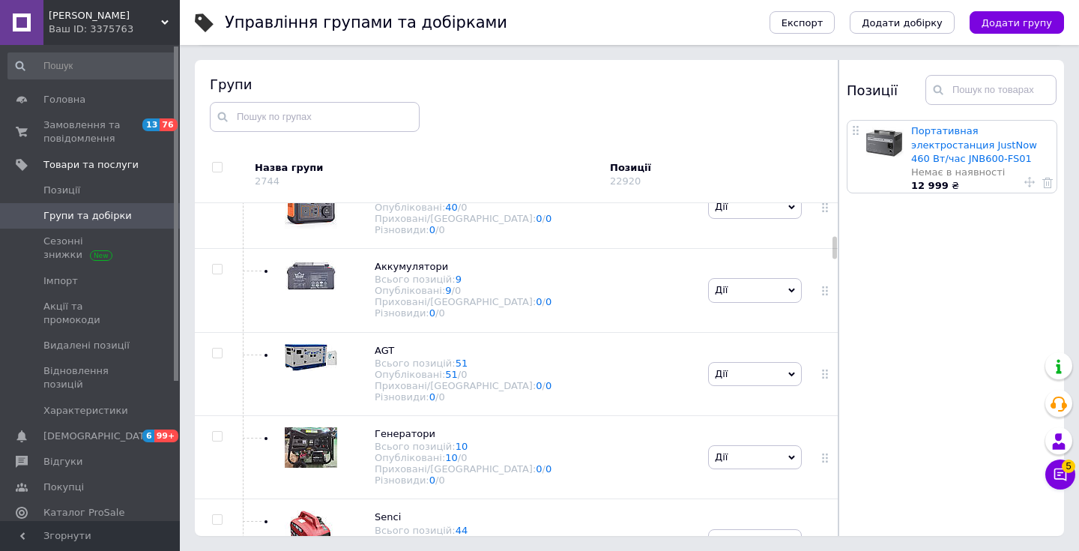
scroll to position [705, 0]
click at [558, 289] on div "Аккумулятори Всього позицій: 9 Опубліковані: 9 / 0 Приховані/Видалені: 0 / 0 Рі…" at bounding box center [472, 288] width 465 height 83
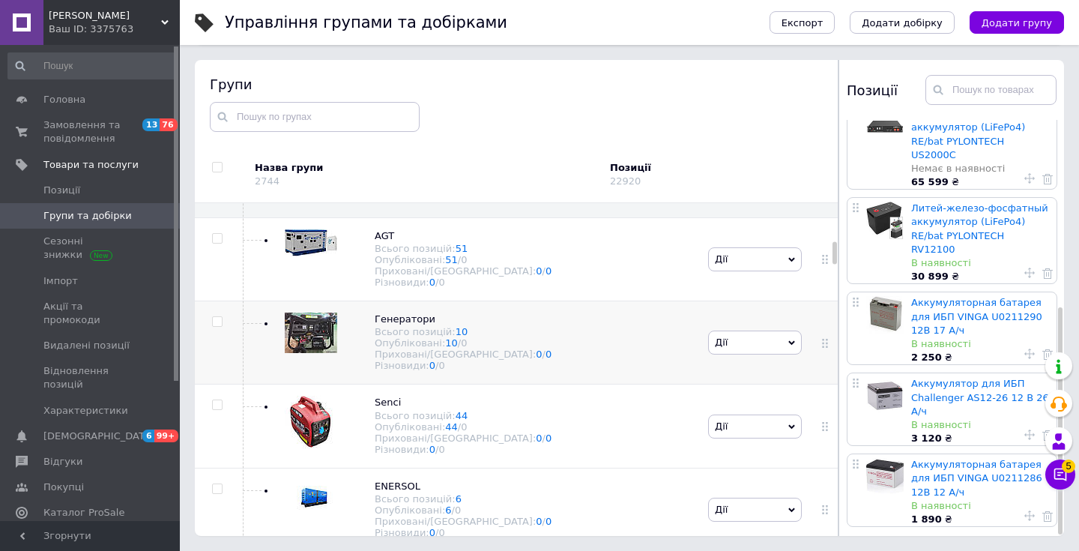
scroll to position [822, 0]
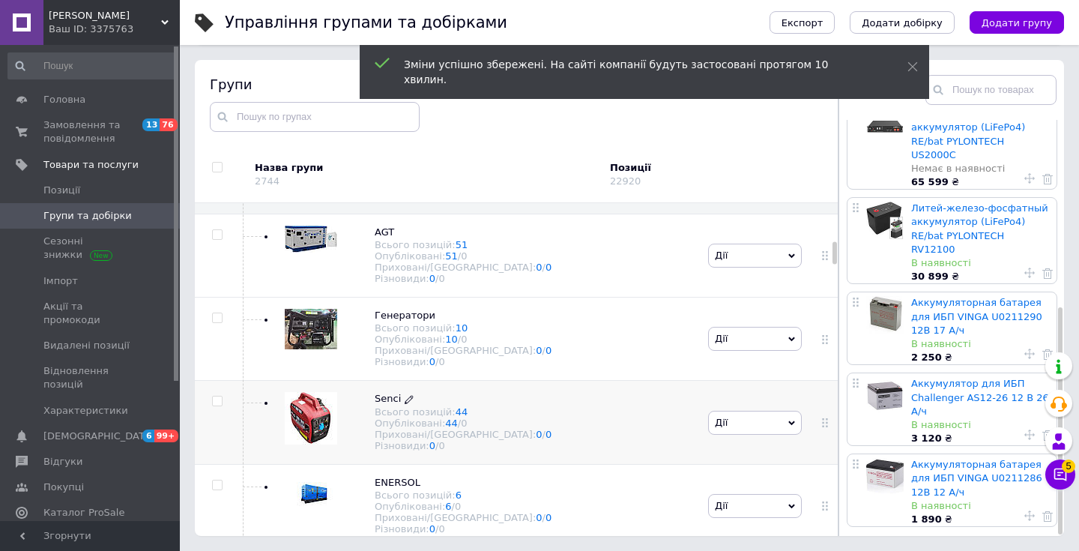
click at [409, 395] on icon at bounding box center [409, 399] width 9 height 9
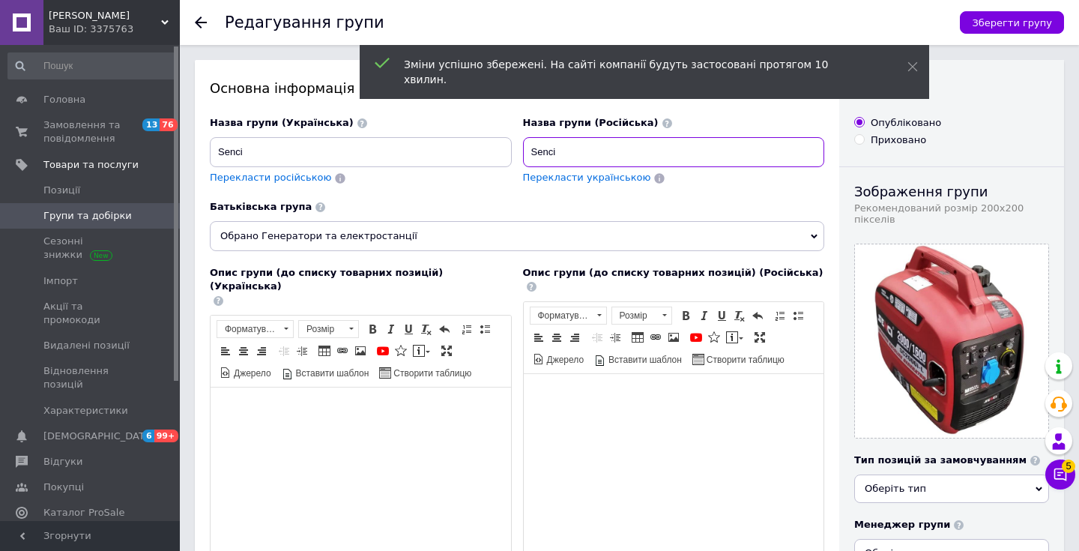
click at [550, 155] on input "Senci" at bounding box center [674, 152] width 302 height 30
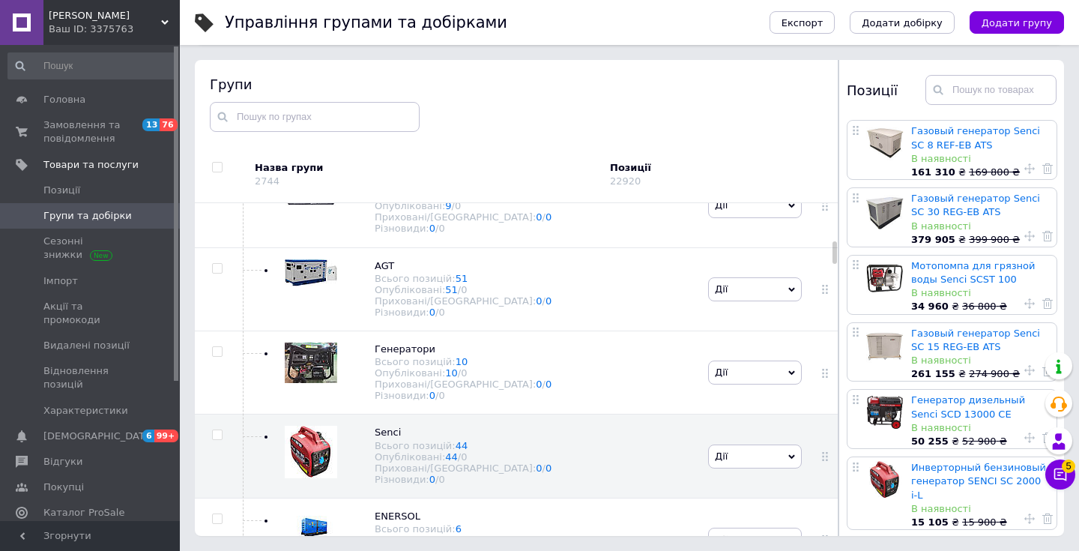
scroll to position [848, 0]
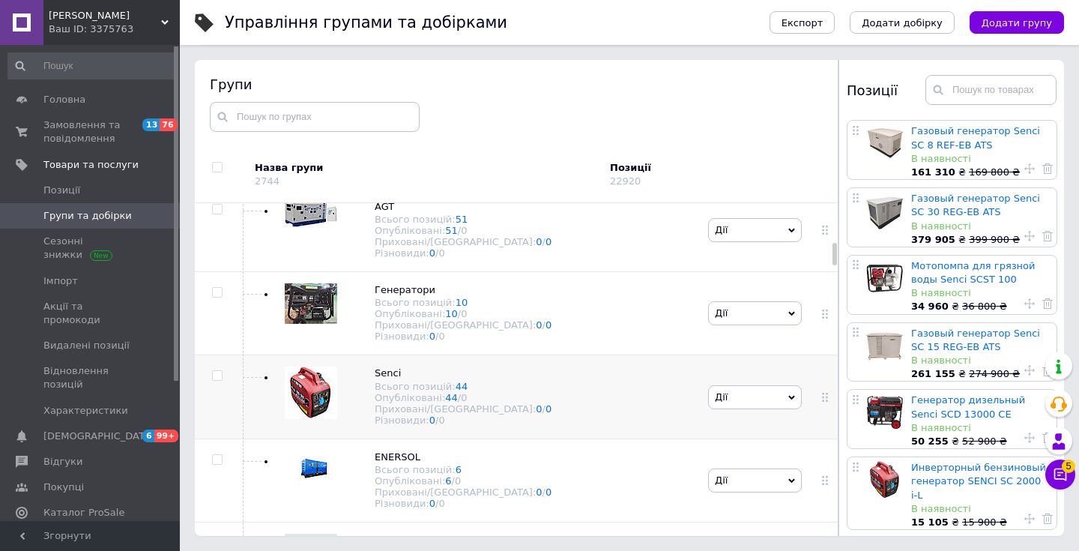
click at [216, 373] on input "checkbox" at bounding box center [217, 376] width 10 height 10
checkbox input "true"
click at [819, 28] on span "Експорт" at bounding box center [803, 22] width 42 height 11
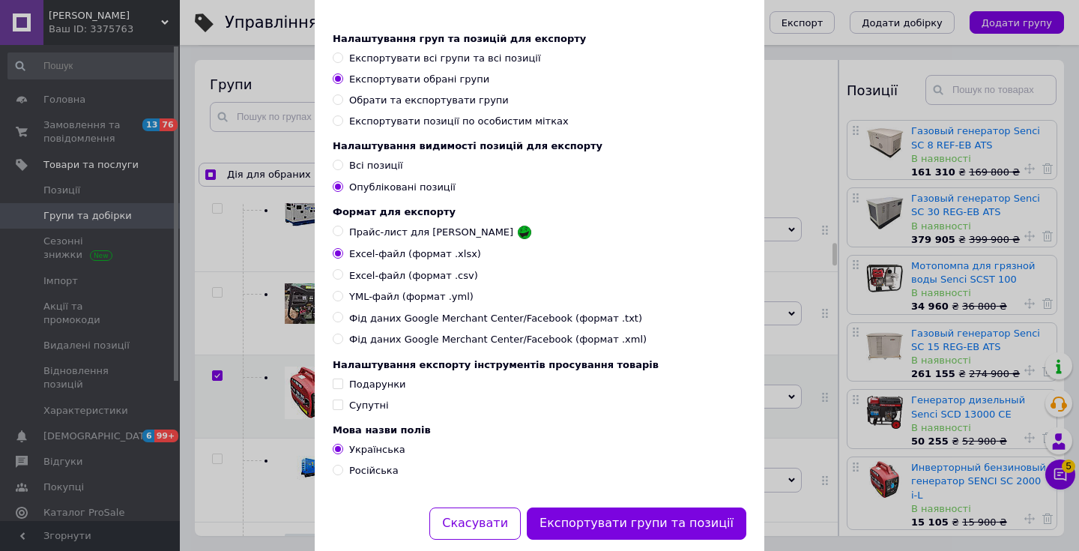
scroll to position [96, 0]
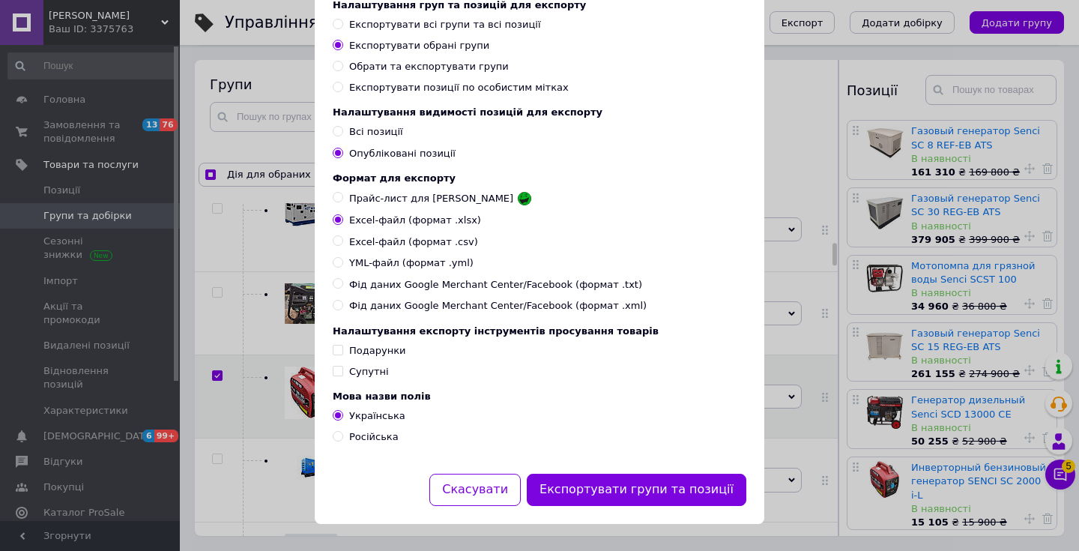
click at [368, 439] on span "Російська" at bounding box center [373, 436] width 49 height 11
click at [343, 439] on input "Російська" at bounding box center [338, 436] width 10 height 10
radio input "true"
click at [409, 268] on div "Формат для експорту Прайс-лист для Розетки Excel-файл (формат .xlsx) Excel-файл…" at bounding box center [540, 242] width 414 height 141
click at [415, 261] on span "YML-файл (формат .yml)" at bounding box center [411, 262] width 124 height 13
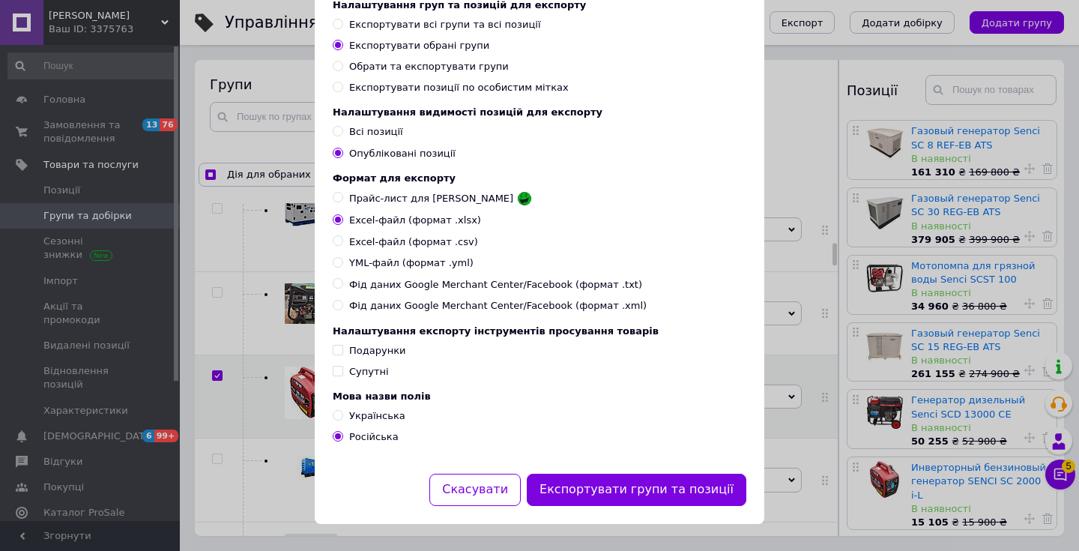
click at [343, 261] on input "YML-файл (формат .yml)" at bounding box center [338, 262] width 10 height 10
radio input "true"
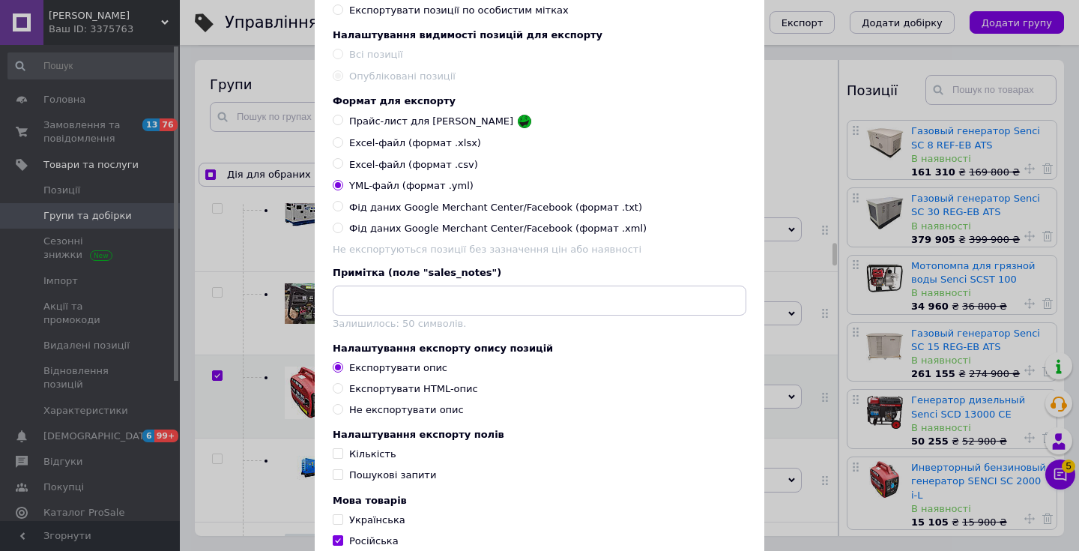
click at [388, 395] on div "Експортувати HTML-опис" at bounding box center [413, 388] width 129 height 13
click at [343, 393] on input "Експортувати HTML-опис" at bounding box center [338, 388] width 10 height 10
radio input "true"
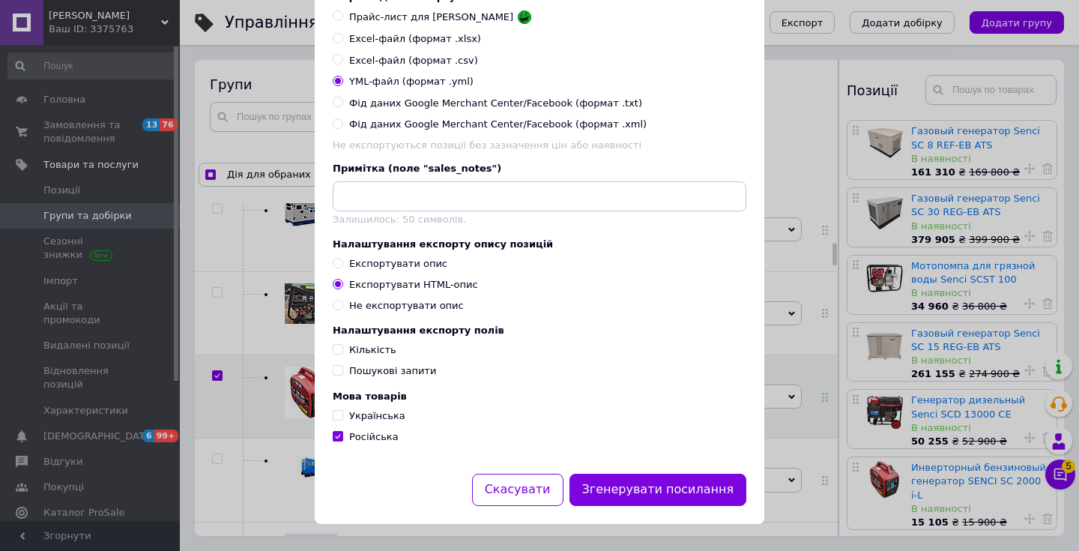
click at [382, 420] on span "Українська" at bounding box center [377, 415] width 56 height 11
click at [343, 420] on input "Українська" at bounding box center [338, 415] width 10 height 10
checkbox input "true"
click at [621, 485] on button "Згенерувати посилання" at bounding box center [659, 490] width 178 height 32
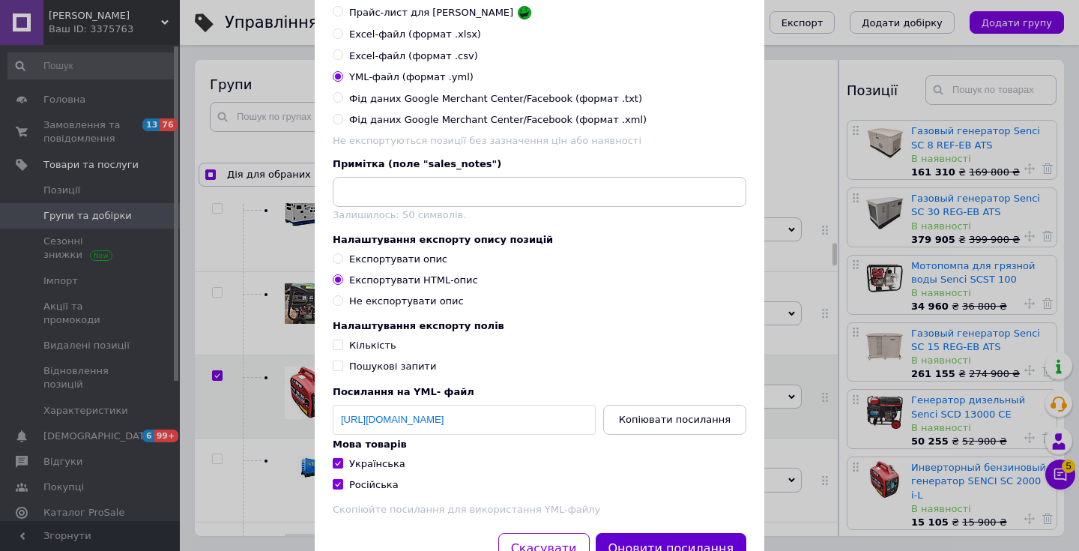
click at [675, 542] on button "Оновити посилання" at bounding box center [671, 549] width 151 height 32
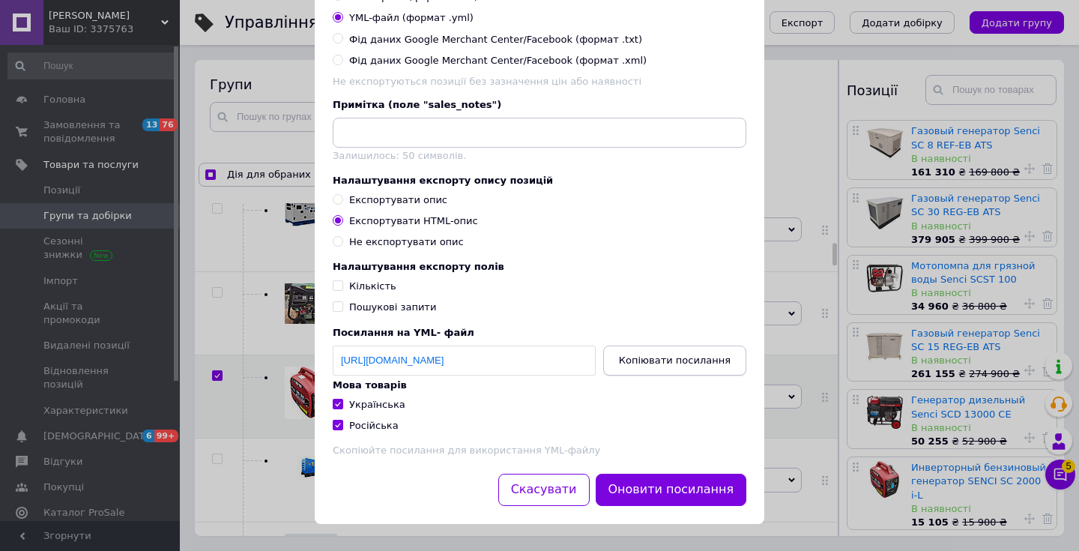
click at [676, 355] on span "Копіювати посилання" at bounding box center [675, 360] width 112 height 11
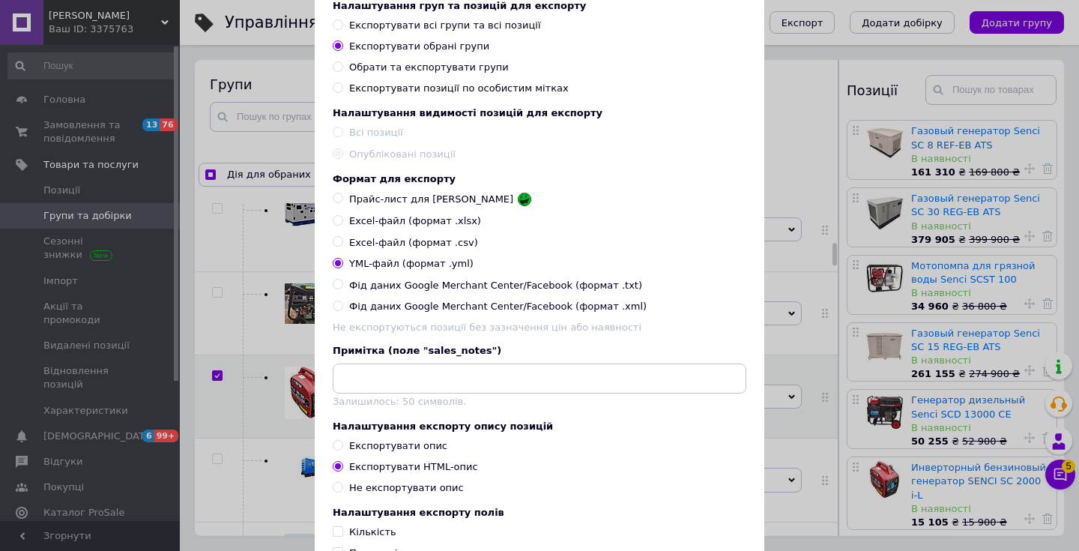
scroll to position [0, 0]
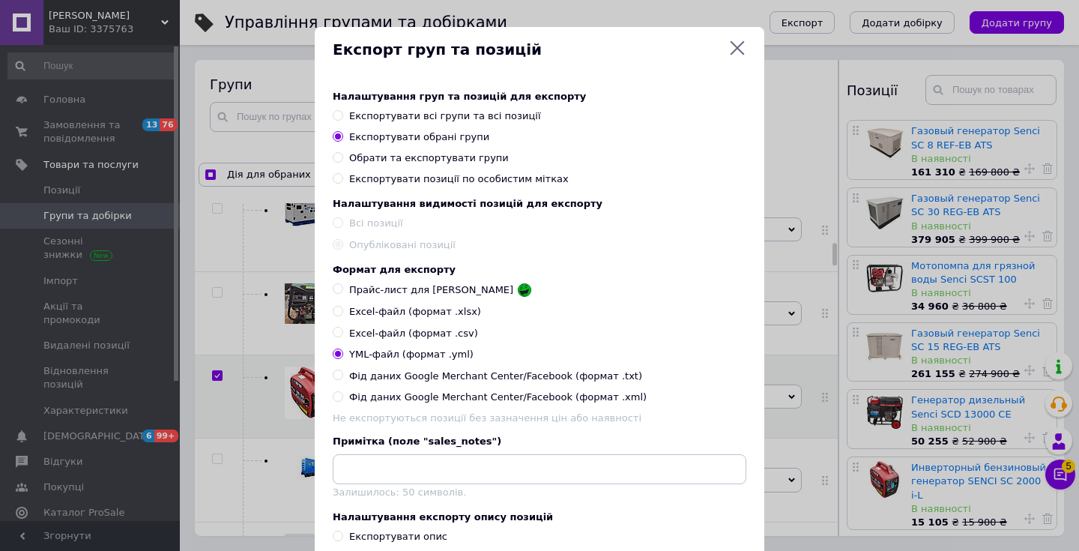
click at [737, 46] on icon at bounding box center [738, 48] width 14 height 14
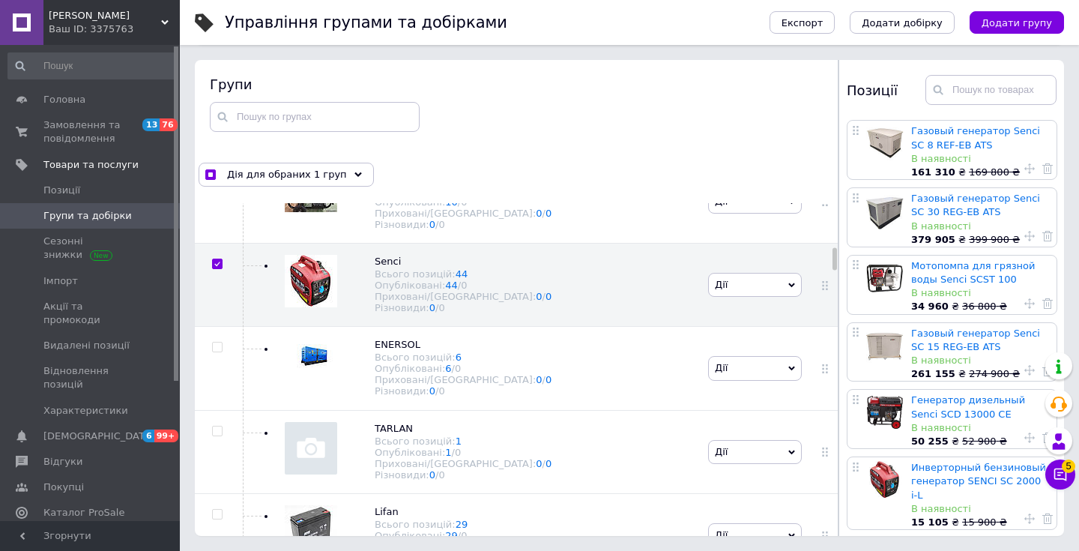
scroll to position [990, 0]
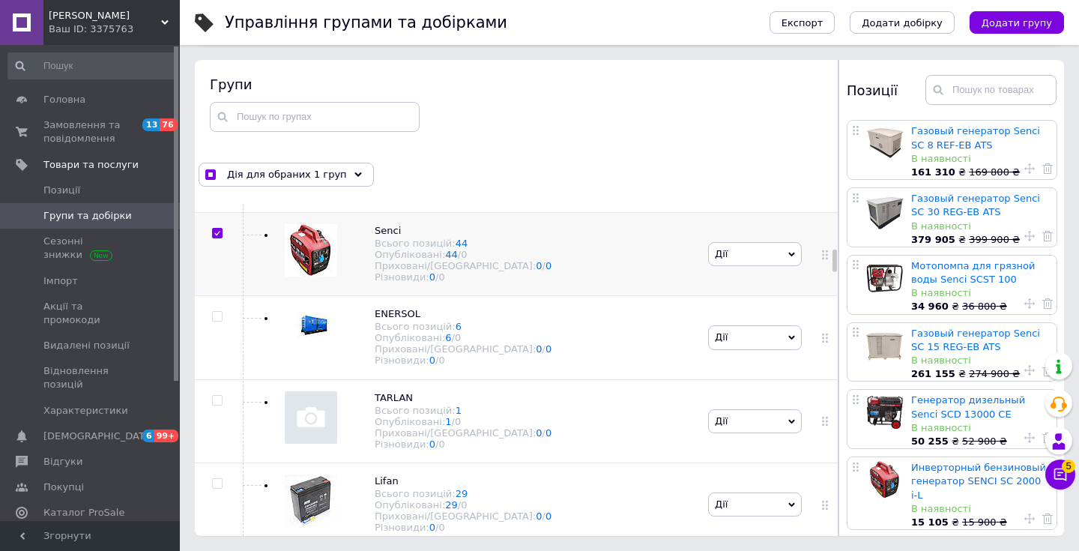
click at [212, 229] on input "checkbox" at bounding box center [217, 234] width 10 height 10
checkbox input "false"
click at [397, 309] on span "ENERSOL" at bounding box center [398, 314] width 46 height 11
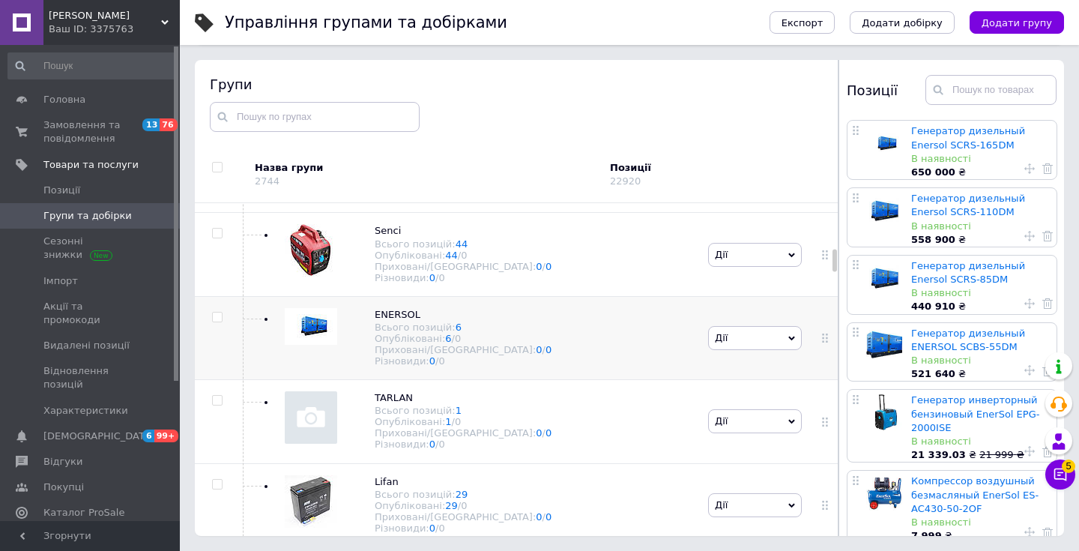
click at [305, 324] on img at bounding box center [311, 326] width 52 height 37
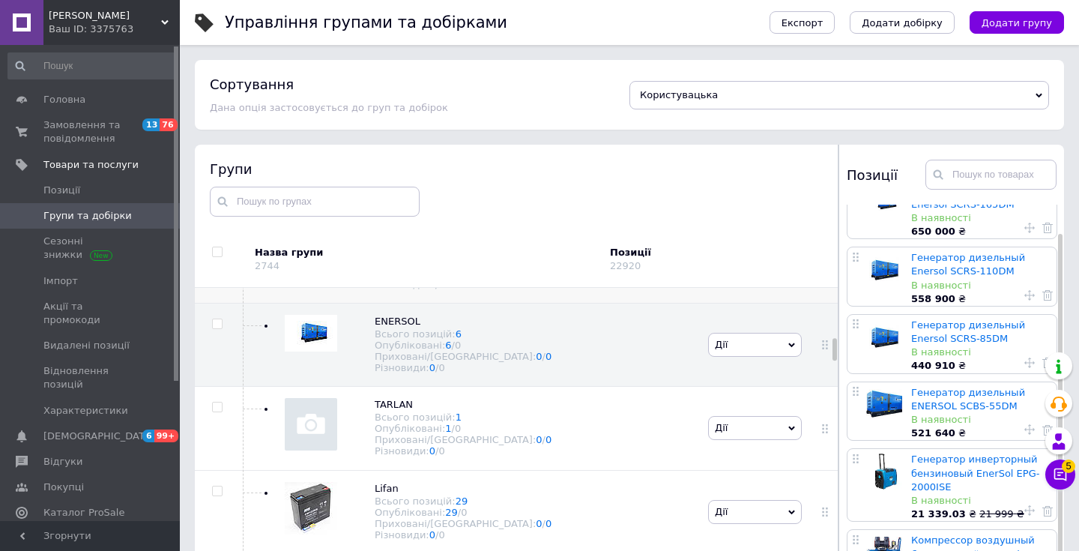
scroll to position [1090, 0]
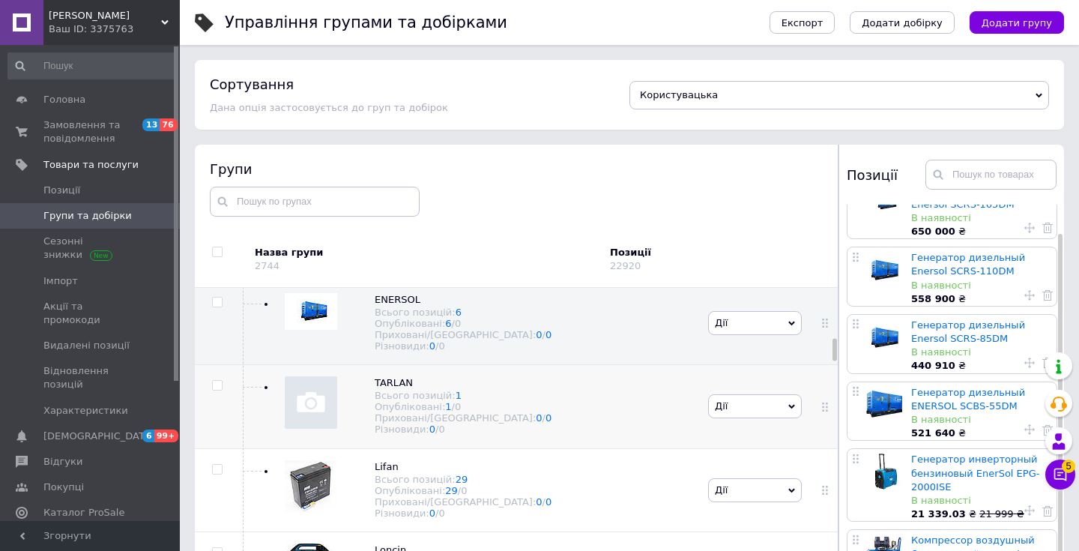
click at [517, 391] on div "TARLAN Всього позицій: 1 Опубліковані: 1 / 0 Приховані/Видалені: 0 / 0 Різновид…" at bounding box center [472, 406] width 465 height 83
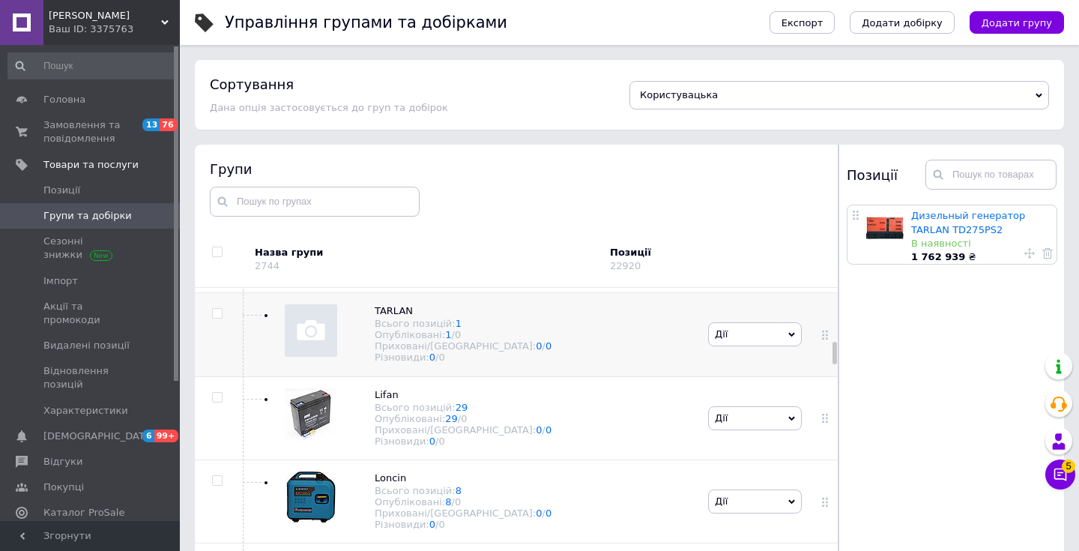
scroll to position [1163, 0]
click at [542, 407] on div "Lifan Всього позицій: 29 Опубліковані: 29 / 0 Приховані/Видалені: 0 / 0 Різнови…" at bounding box center [472, 417] width 465 height 83
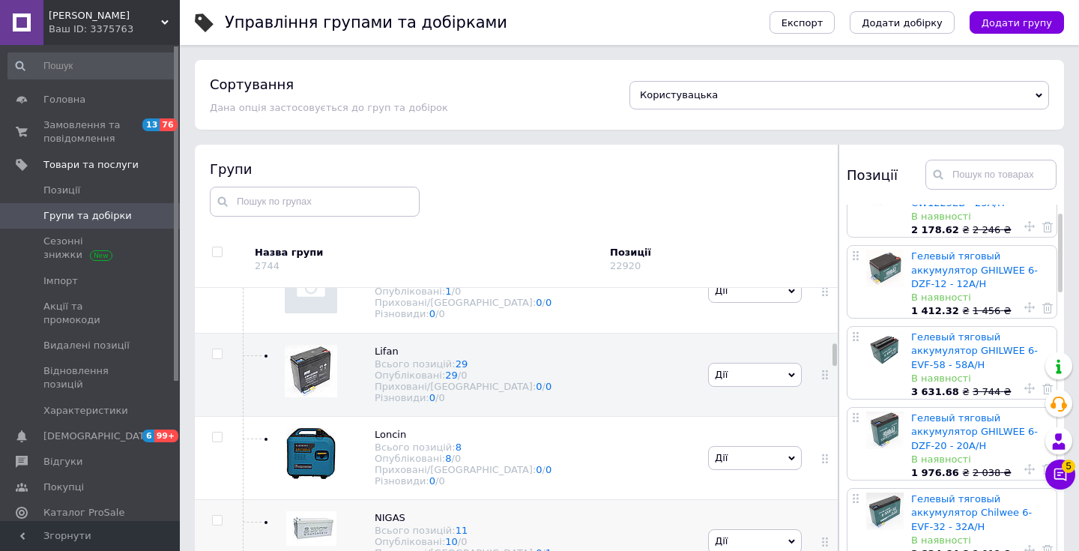
scroll to position [1199, 0]
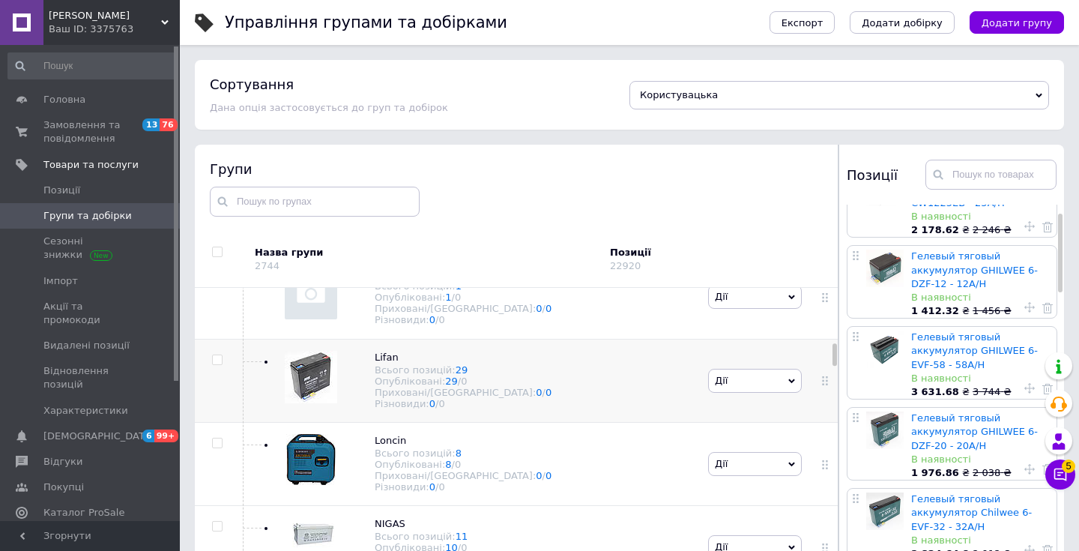
click at [620, 339] on div "Lifan Всього позицій: 29 Опубліковані: 29 / 0 Приховані/Видалені: 0 / 0 Різнови…" at bounding box center [472, 380] width 465 height 83
click at [617, 355] on div "Lifan Всього позицій: 29 Опубліковані: 29 / 0 Приховані/Видалені: 0 / 0 Різнови…" at bounding box center [472, 380] width 465 height 83
click at [327, 354] on img at bounding box center [311, 377] width 52 height 52
click at [391, 352] on span "Lifan" at bounding box center [387, 357] width 24 height 11
click at [406, 354] on use at bounding box center [407, 358] width 8 height 8
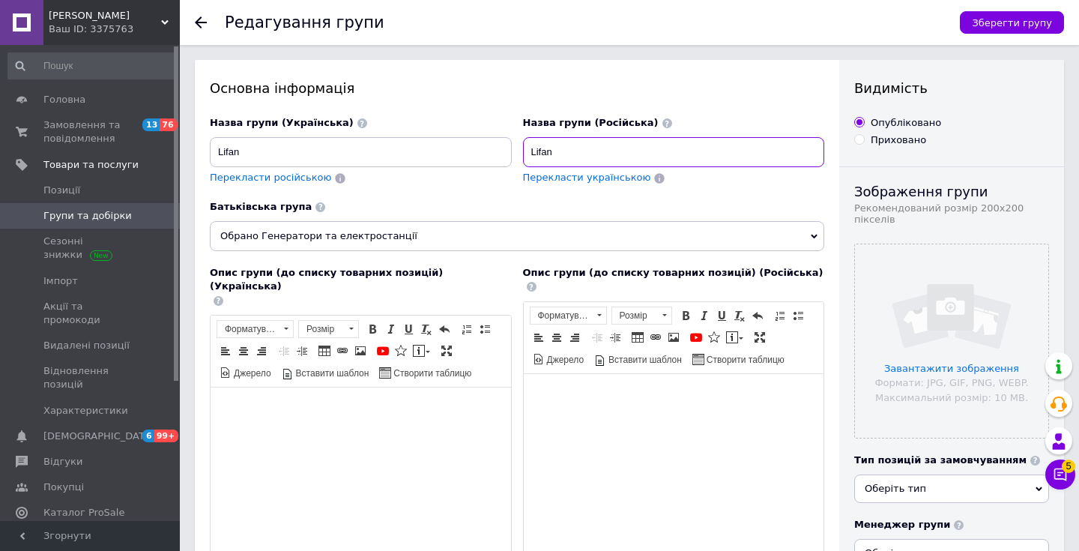
click at [546, 149] on input "Lifan" at bounding box center [674, 152] width 302 height 30
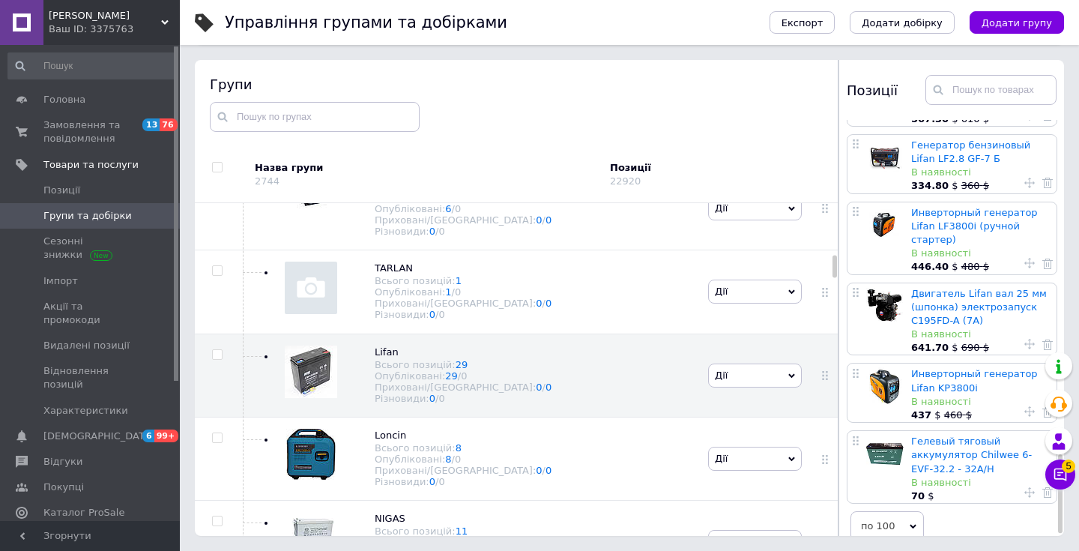
scroll to position [1785, 0]
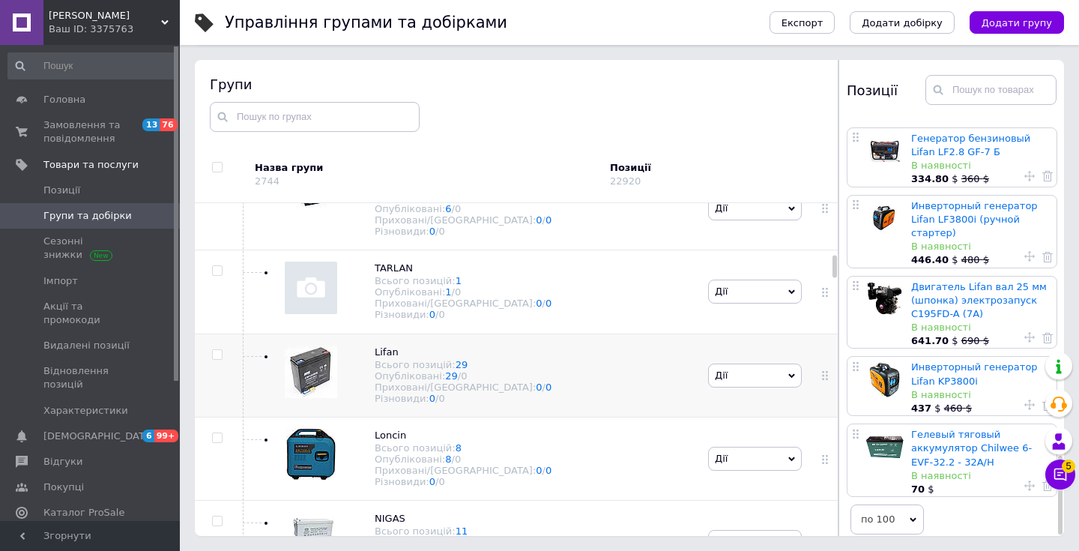
click at [216, 350] on input "checkbox" at bounding box center [217, 355] width 10 height 10
checkbox input "true"
click at [820, 28] on button "Експорт" at bounding box center [803, 22] width 66 height 22
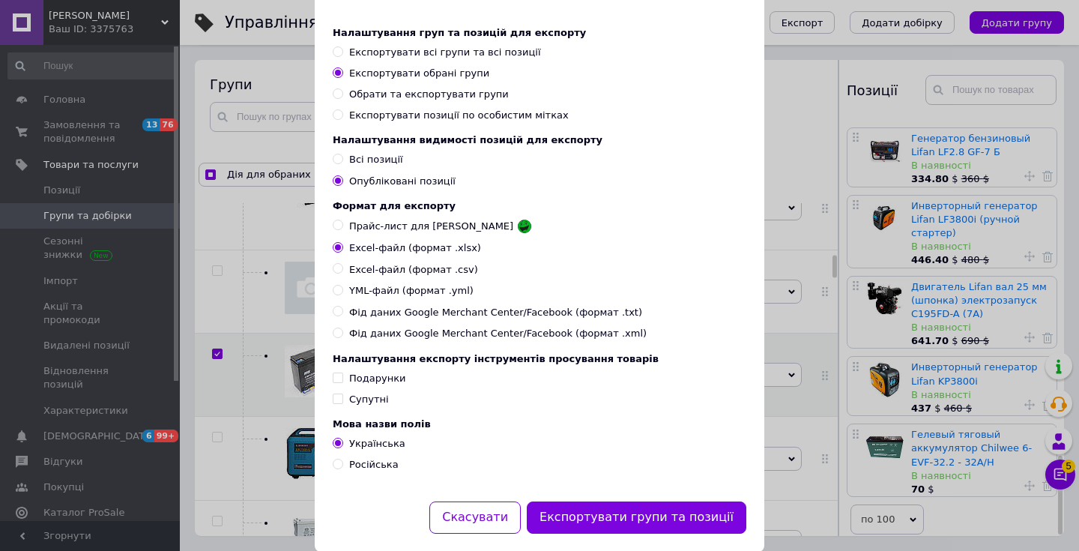
scroll to position [66, 0]
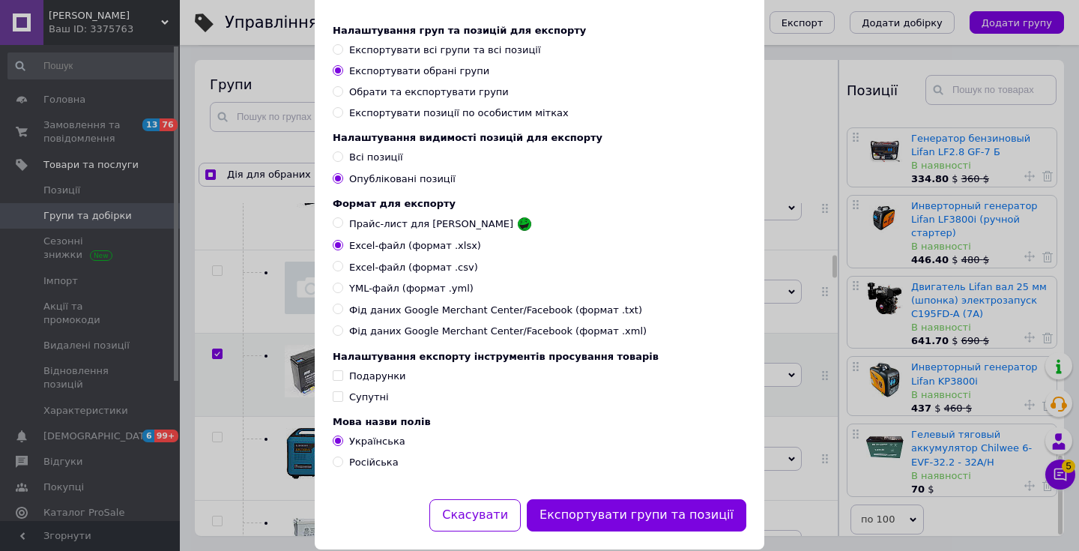
click at [437, 293] on span "YML-файл (формат .yml)" at bounding box center [411, 288] width 124 height 13
click at [343, 292] on input "YML-файл (формат .yml)" at bounding box center [338, 288] width 10 height 10
radio input "true"
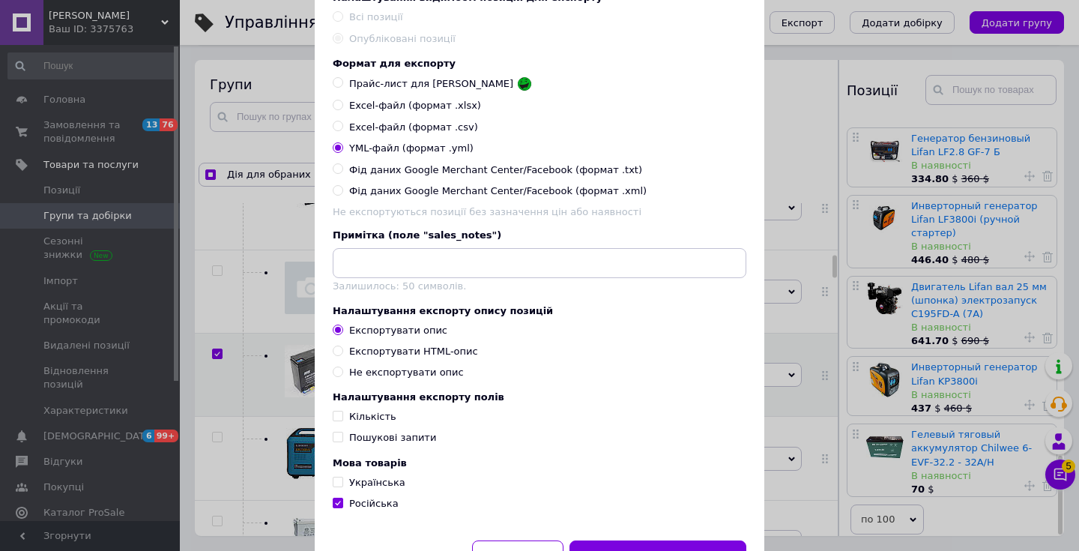
scroll to position [209, 0]
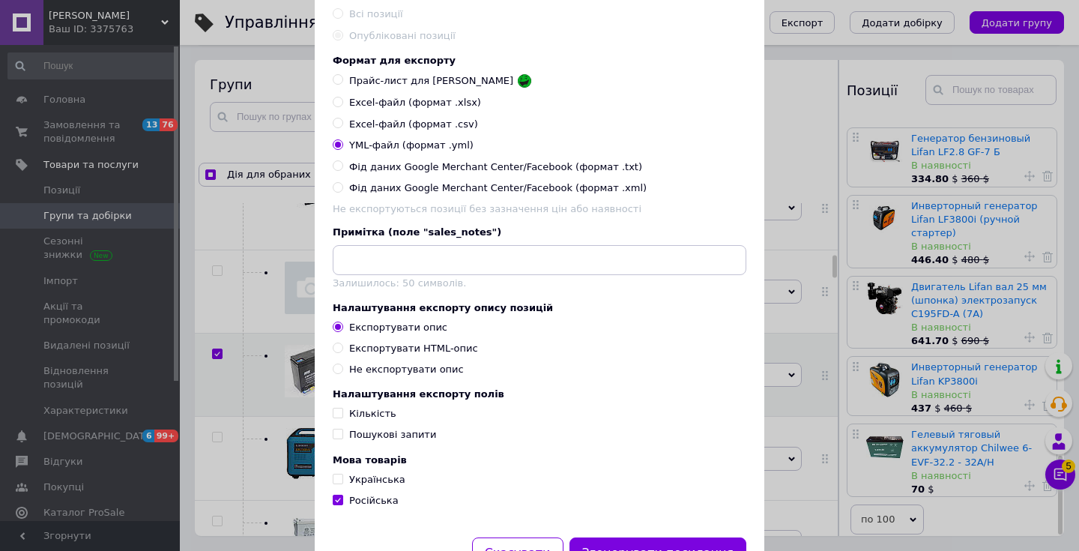
click at [435, 352] on div "Експортувати HTML-опис" at bounding box center [413, 348] width 129 height 13
click at [343, 352] on input "Експортувати HTML-опис" at bounding box center [338, 348] width 10 height 10
radio input "true"
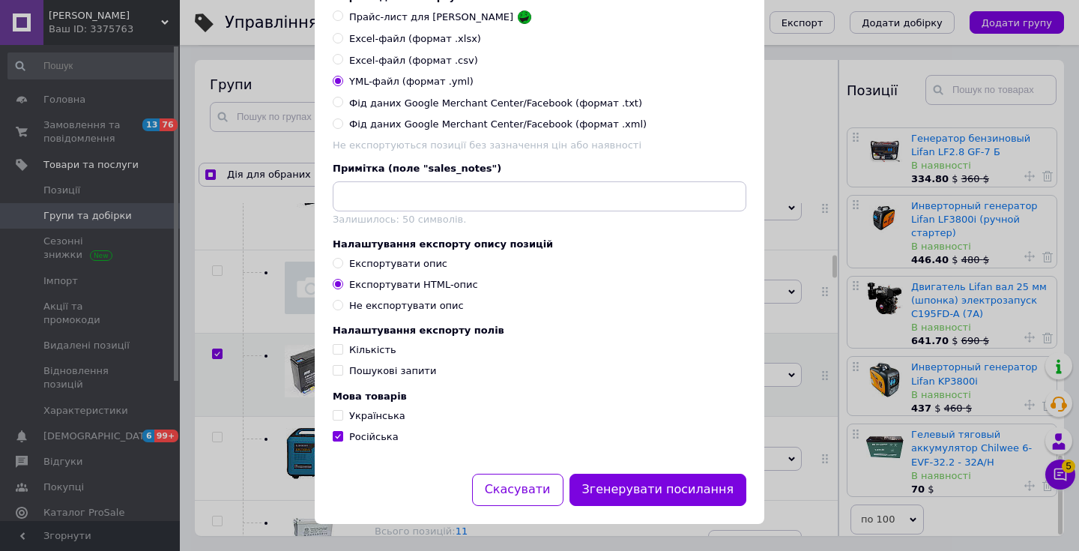
click at [372, 412] on span "Українська" at bounding box center [377, 415] width 56 height 11
click at [343, 412] on input "Українська" at bounding box center [338, 415] width 10 height 10
checkbox input "true"
click at [687, 481] on button "Згенерувати посилання" at bounding box center [659, 490] width 178 height 32
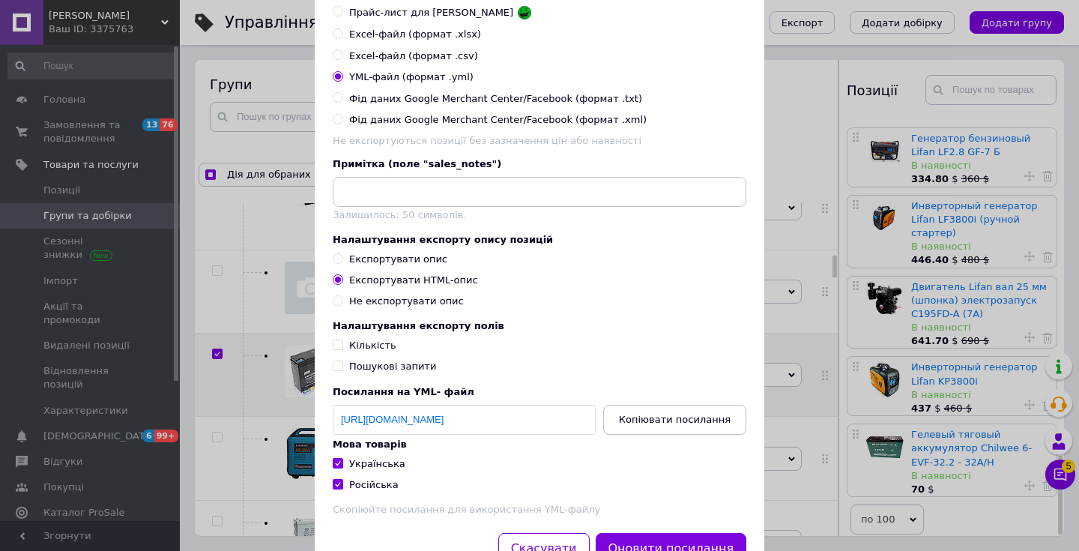
click at [685, 425] on span "Копіювати посилання" at bounding box center [675, 419] width 112 height 11
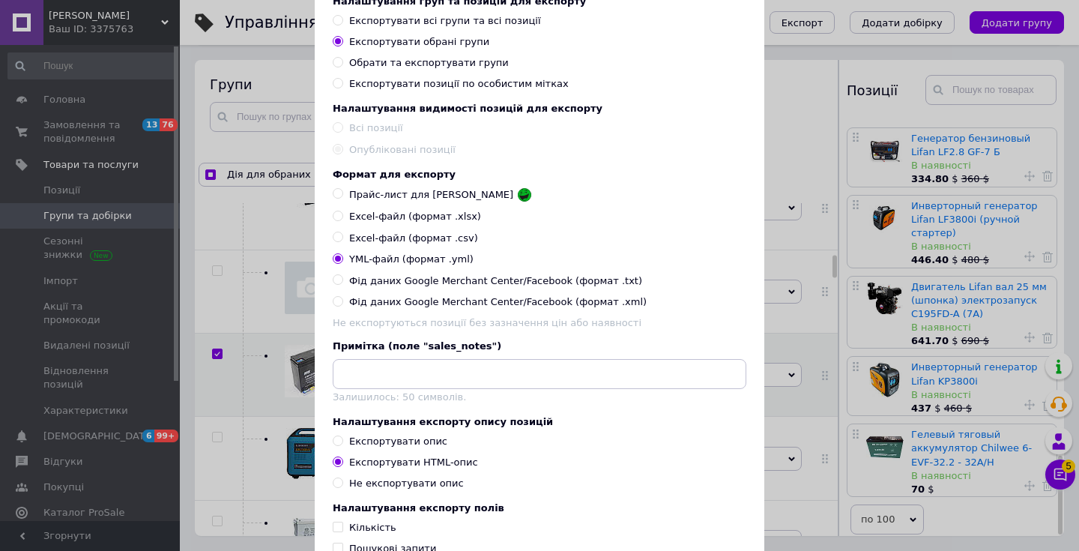
scroll to position [0, 0]
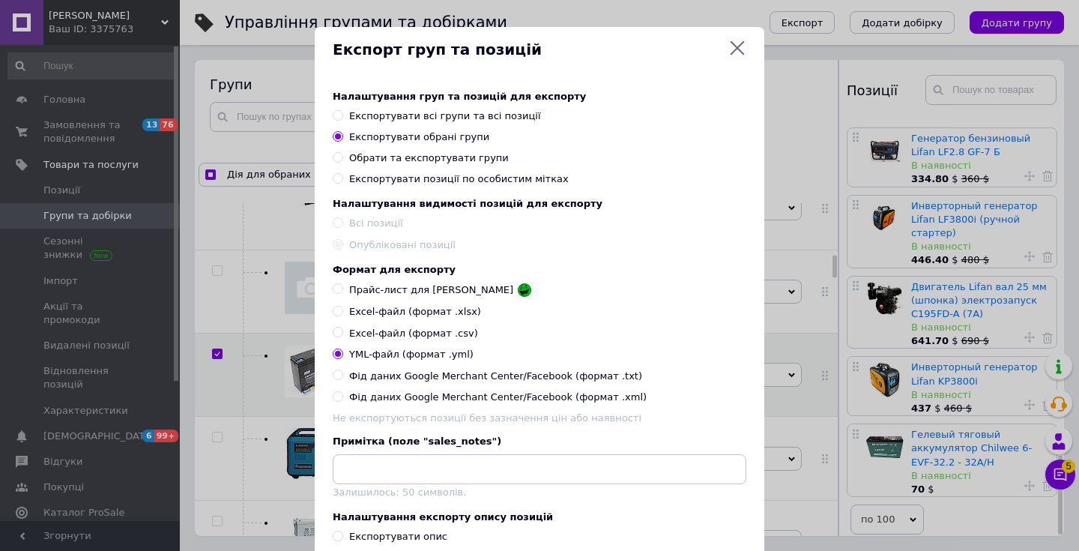
click at [729, 45] on icon at bounding box center [738, 48] width 18 height 18
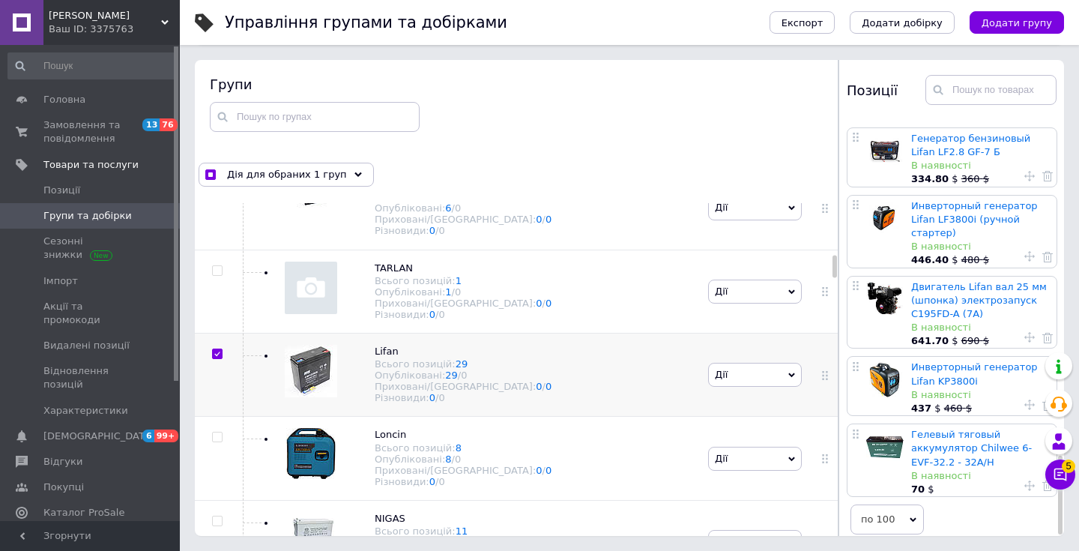
click at [215, 349] on input "checkbox" at bounding box center [217, 354] width 10 height 10
checkbox input "false"
click at [546, 451] on div "Loncin Всього позицій: 8 Опубліковані: 8 / 0 Приховані/Видалені: 0 / 0 Різновид…" at bounding box center [472, 458] width 465 height 83
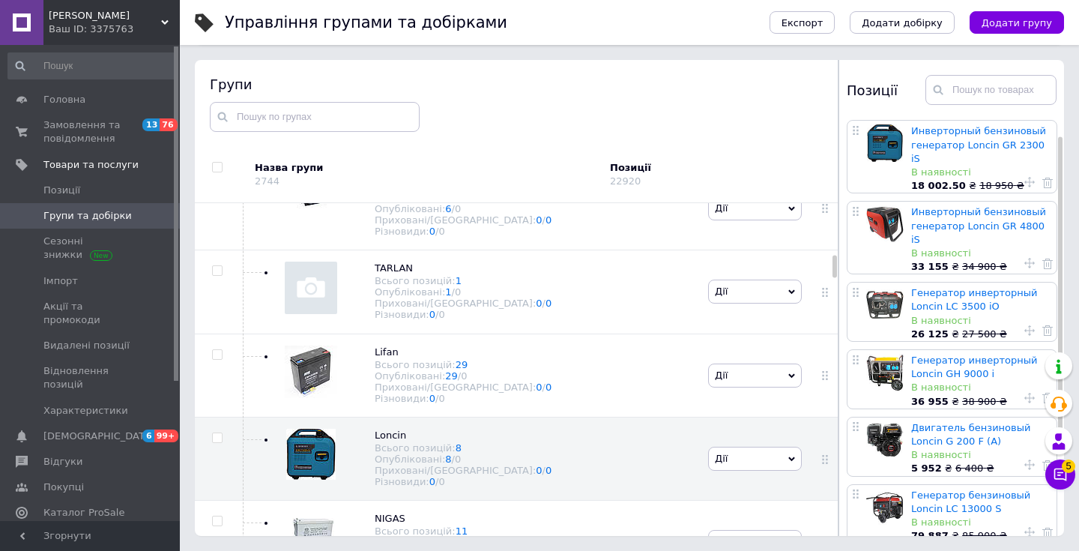
scroll to position [164, 0]
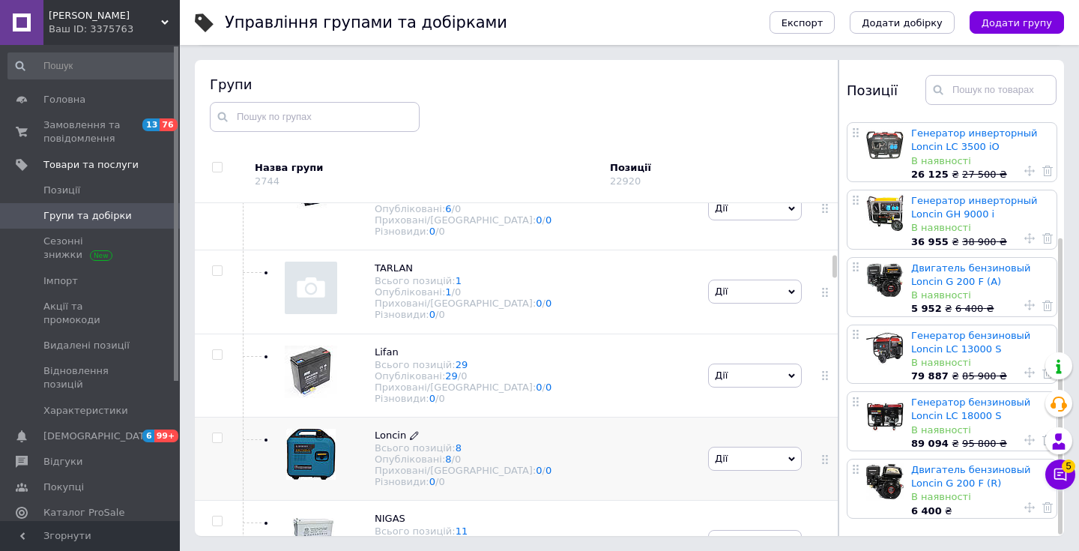
click at [411, 431] on icon at bounding box center [414, 435] width 9 height 9
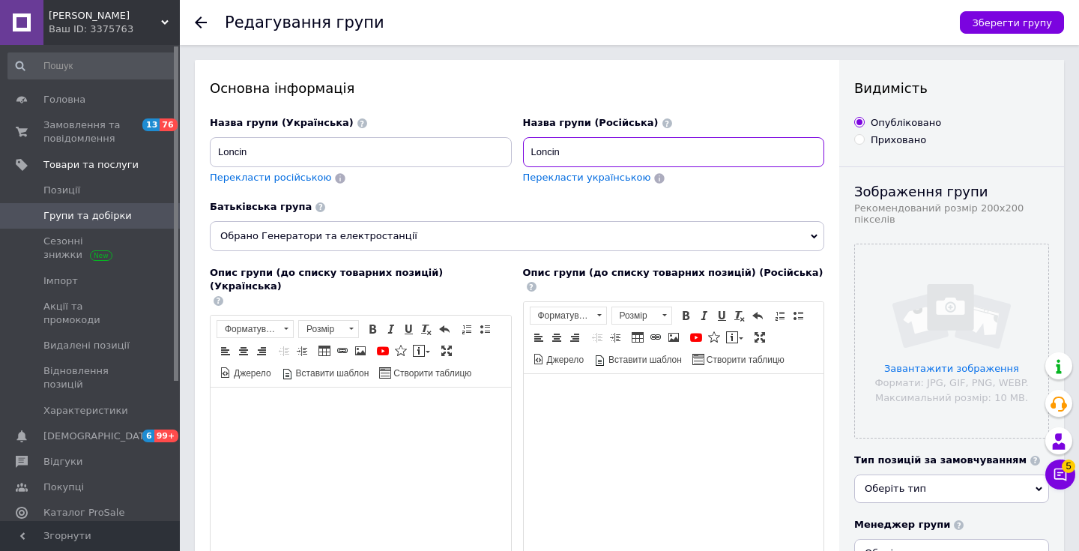
click at [591, 151] on input "Loncin" at bounding box center [674, 152] width 302 height 30
click at [151, 213] on span at bounding box center [159, 215] width 41 height 13
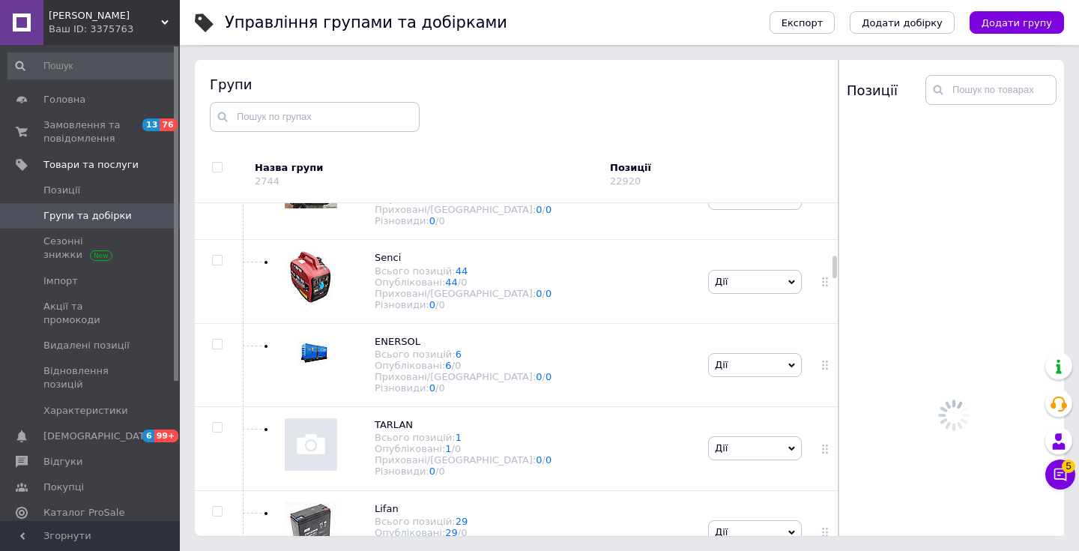
scroll to position [1203, 0]
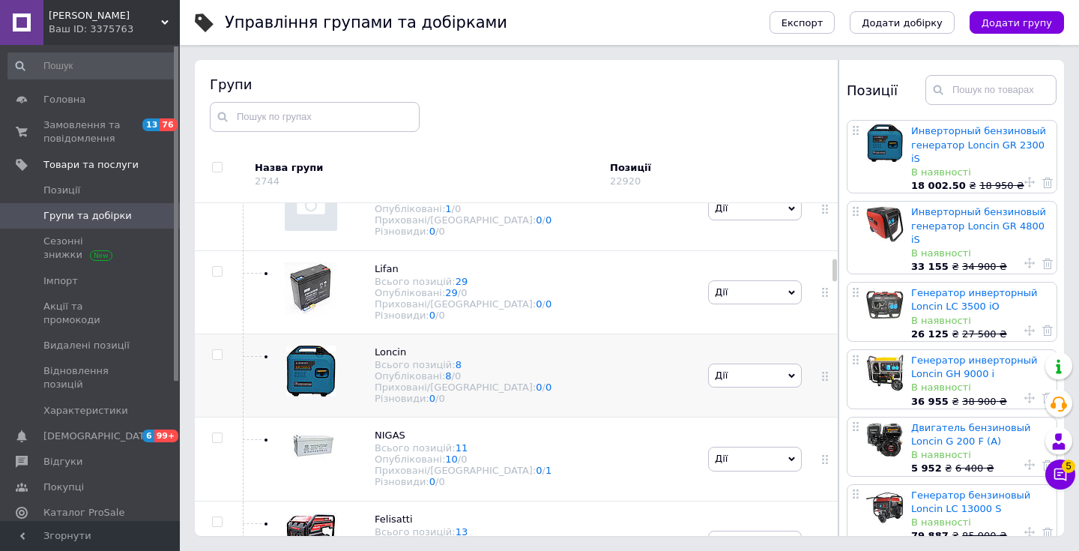
click at [213, 350] on input "checkbox" at bounding box center [217, 355] width 10 height 10
checkbox input "true"
click at [836, 31] on button "Експорт" at bounding box center [803, 22] width 66 height 22
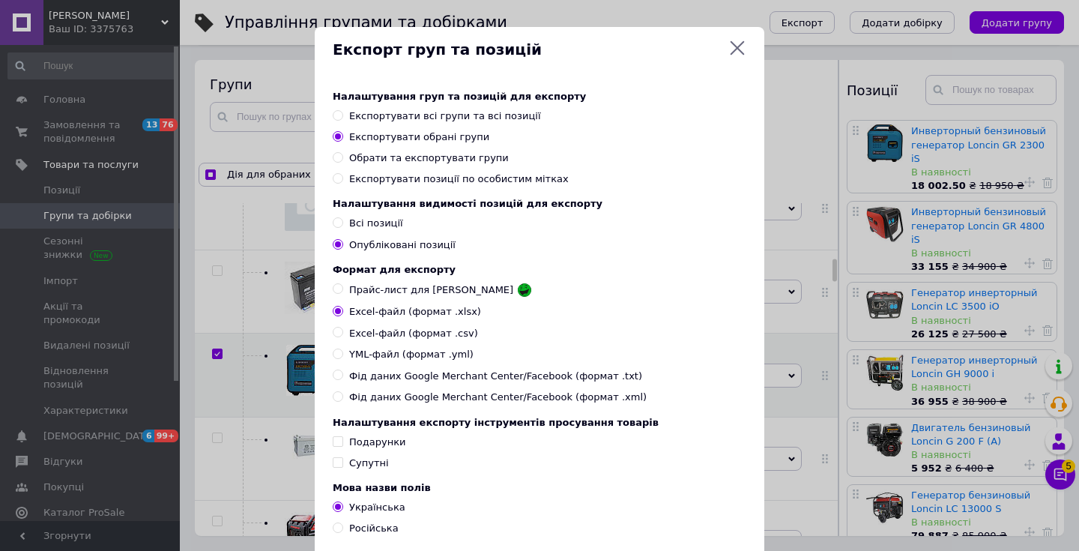
click at [393, 356] on span "YML-файл (формат .yml)" at bounding box center [411, 354] width 124 height 13
click at [343, 356] on input "YML-файл (формат .yml)" at bounding box center [338, 354] width 10 height 10
radio input "true"
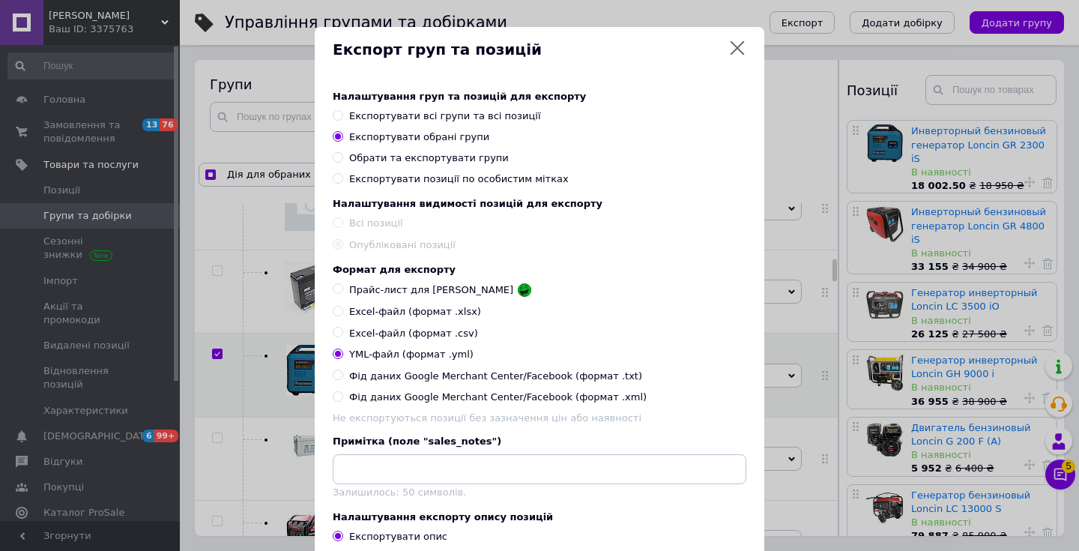
scroll to position [277, 0]
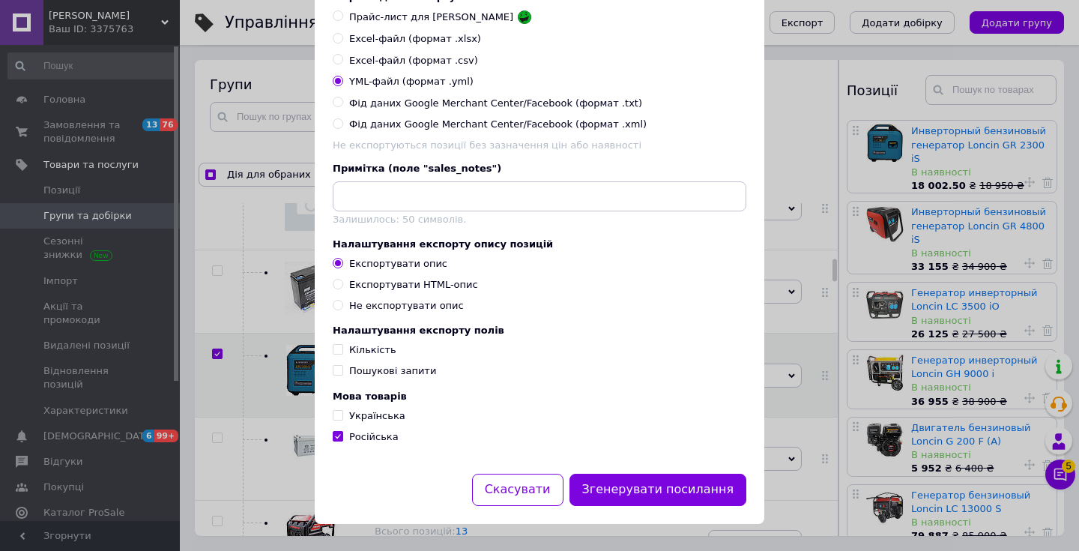
click at [421, 284] on div "Експортувати HTML-опис" at bounding box center [413, 284] width 129 height 13
click at [343, 284] on input "Експортувати HTML-опис" at bounding box center [338, 284] width 10 height 10
radio input "true"
click at [371, 413] on span "Українська" at bounding box center [377, 415] width 56 height 11
click at [343, 413] on input "Українська" at bounding box center [338, 415] width 10 height 10
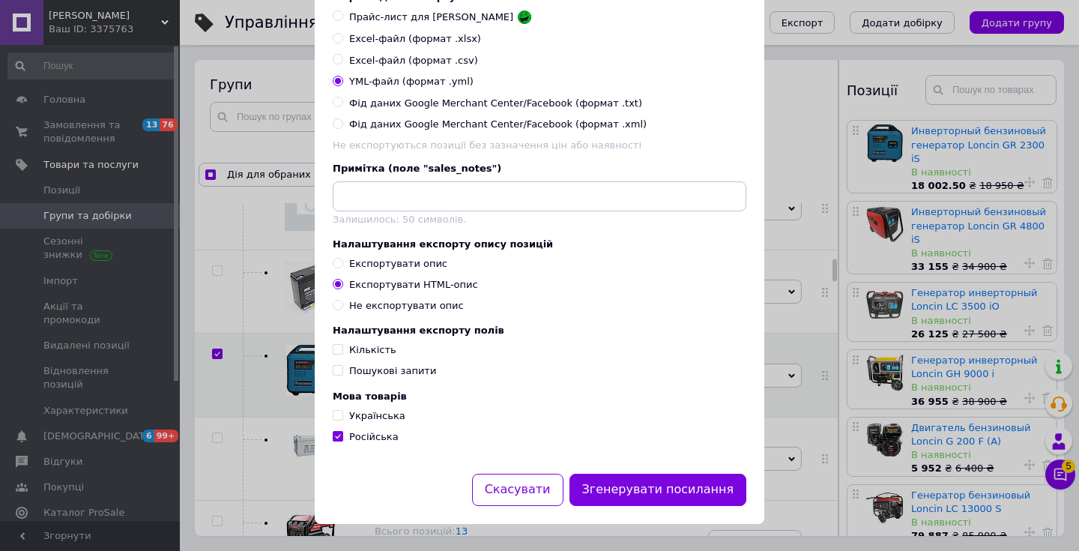
checkbox input "true"
click at [624, 484] on button "Згенерувати посилання" at bounding box center [659, 490] width 178 height 32
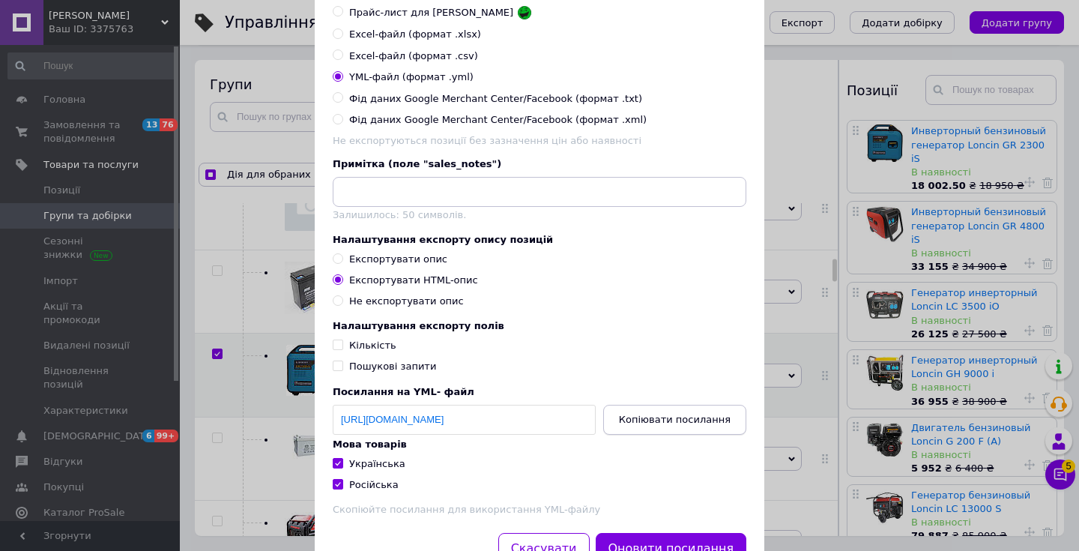
click at [648, 425] on span "Копіювати посилання" at bounding box center [675, 419] width 112 height 11
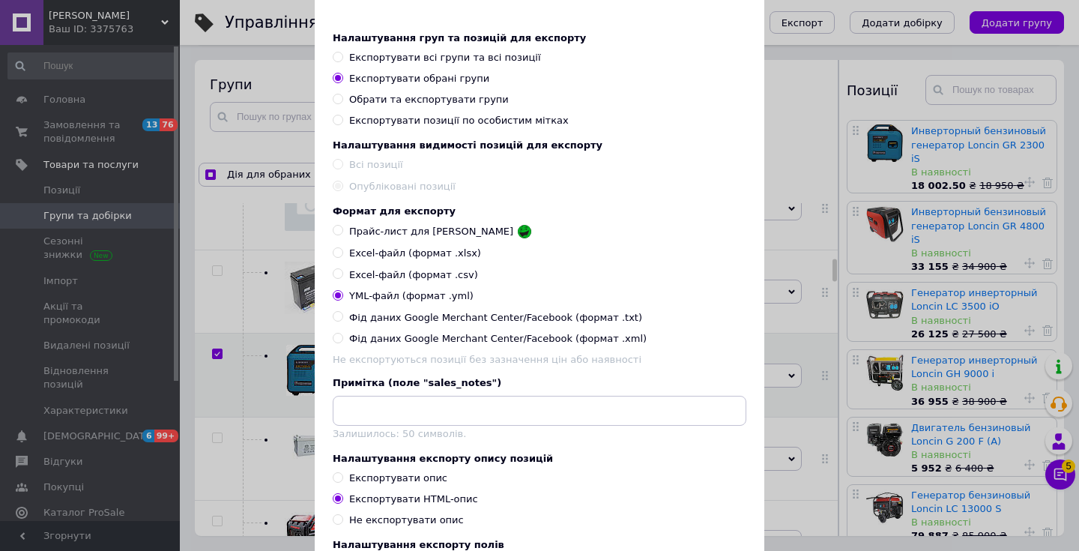
scroll to position [0, 0]
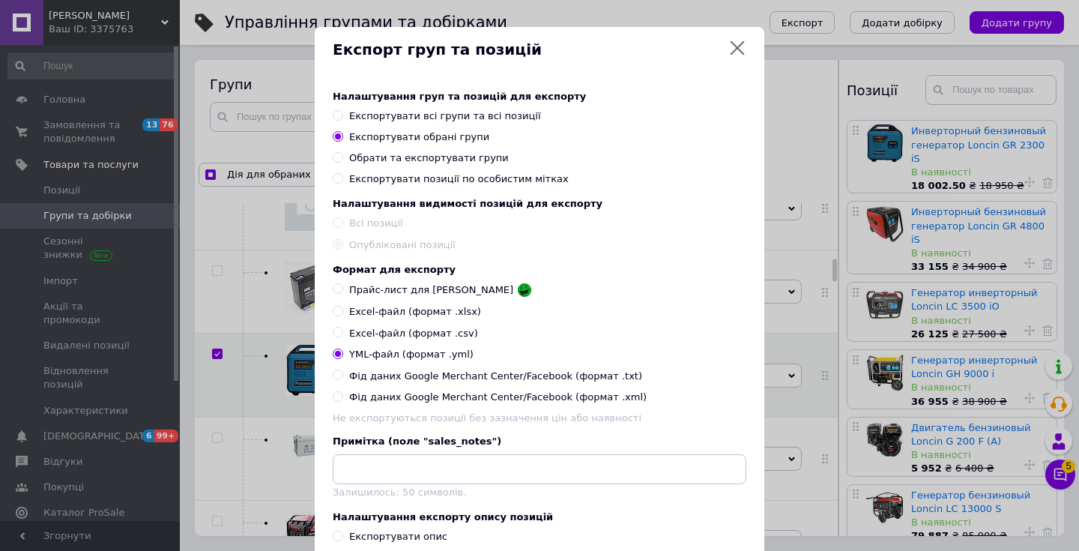
click at [733, 58] on div "Експорт груп та позицій" at bounding box center [540, 50] width 414 height 22
click at [734, 54] on icon at bounding box center [738, 48] width 18 height 18
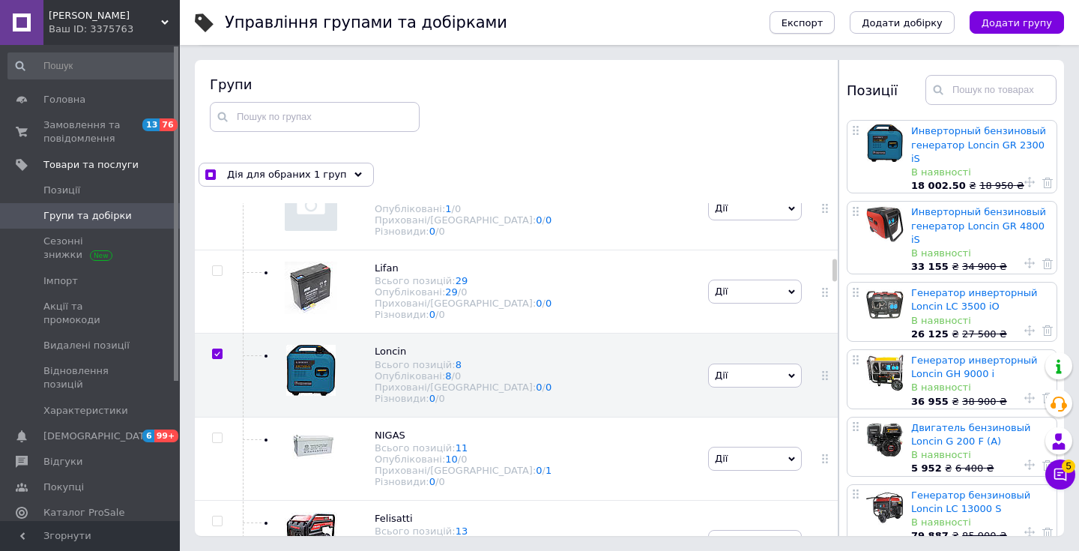
click at [824, 24] on span "Експорт" at bounding box center [803, 22] width 42 height 11
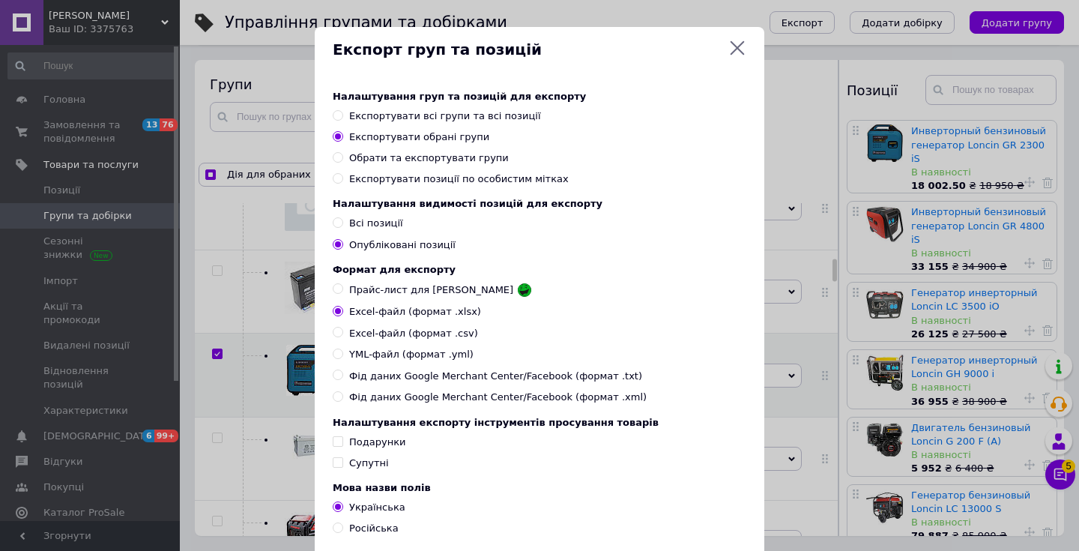
scroll to position [96, 0]
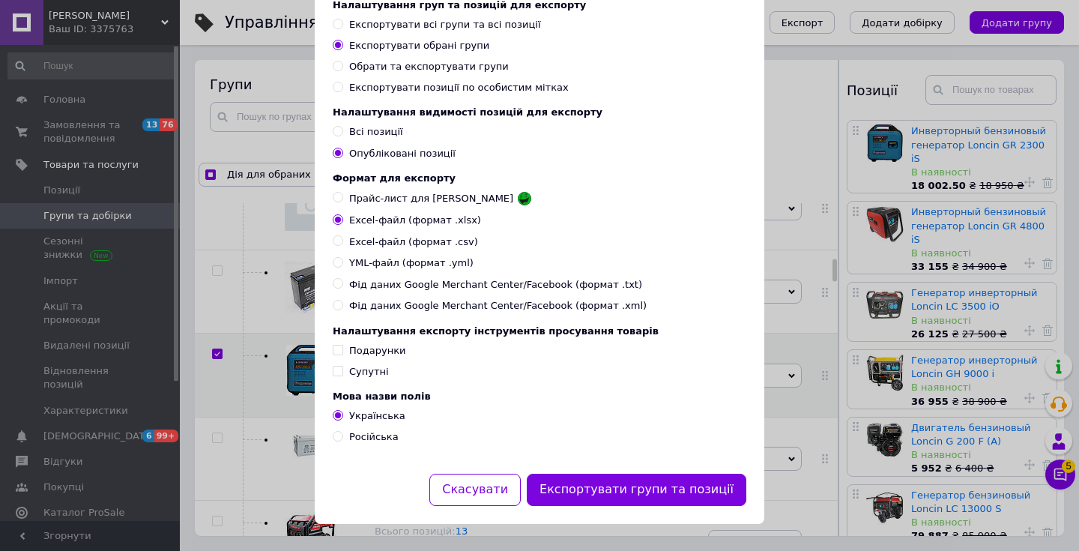
click at [378, 438] on span "Російська" at bounding box center [373, 436] width 49 height 11
click at [343, 438] on input "Російська" at bounding box center [338, 436] width 10 height 10
radio input "true"
click at [370, 260] on span "YML-файл (формат .yml)" at bounding box center [411, 262] width 124 height 13
click at [343, 260] on input "YML-файл (формат .yml)" at bounding box center [338, 262] width 10 height 10
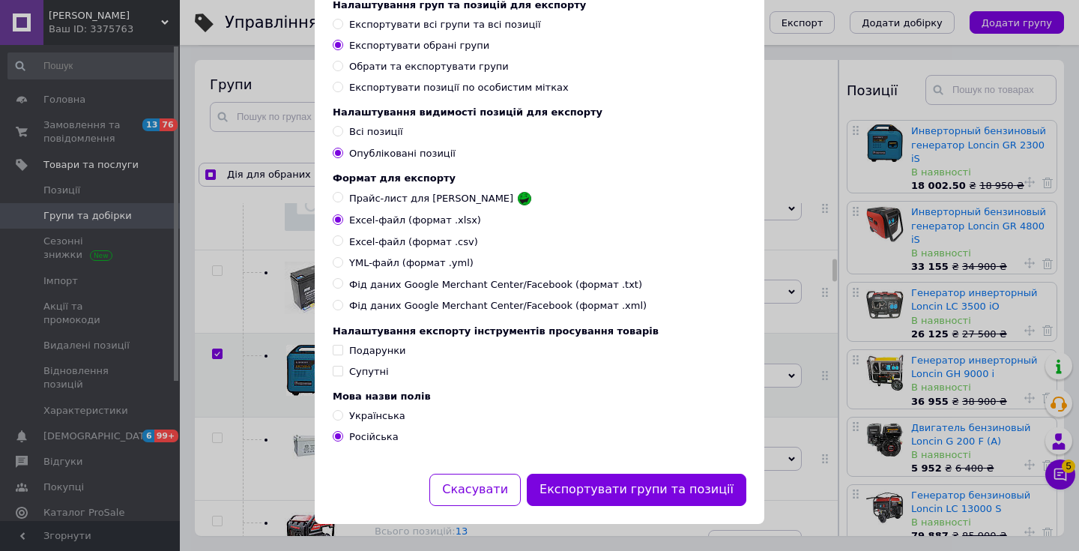
radio input "true"
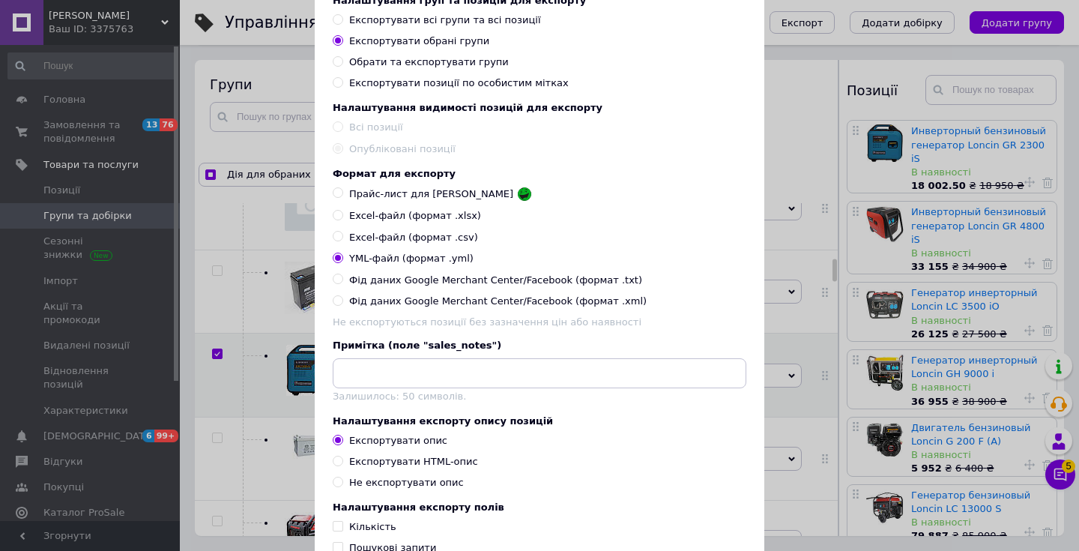
click at [370, 466] on div "Експортувати HTML-опис" at bounding box center [413, 461] width 129 height 13
click at [343, 465] on input "Експортувати HTML-опис" at bounding box center [338, 461] width 10 height 10
radio input "true"
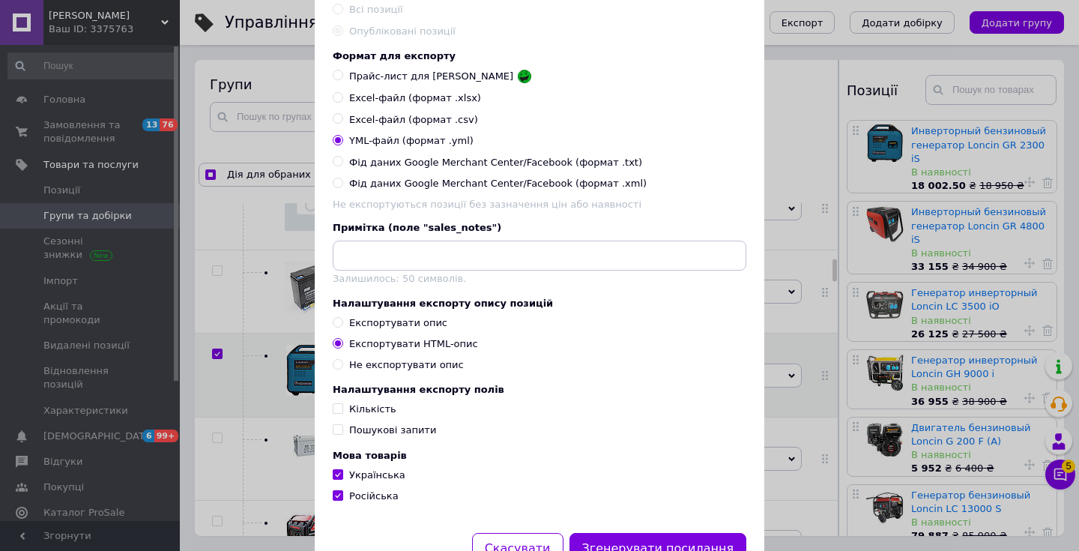
scroll to position [216, 0]
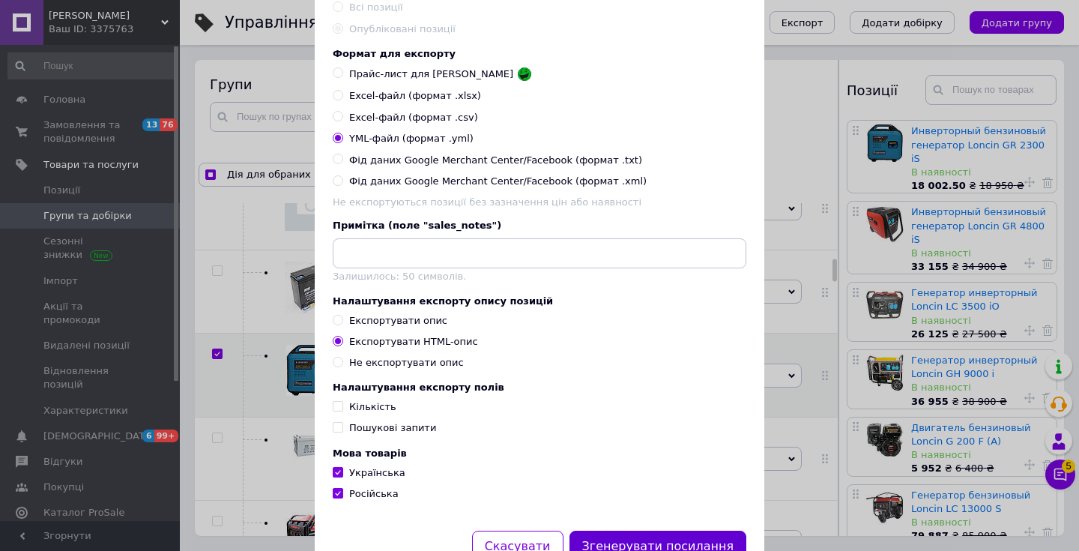
click at [635, 540] on button "Згенерувати посилання" at bounding box center [659, 547] width 178 height 32
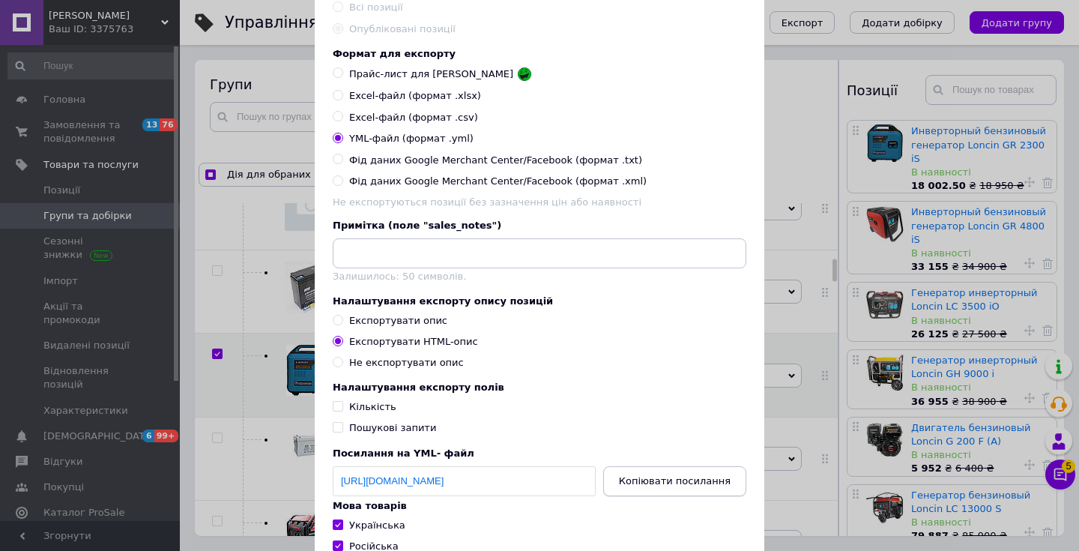
click at [651, 484] on span "Копіювати посилання" at bounding box center [675, 480] width 112 height 11
click at [663, 495] on button "Копіювати посилання" at bounding box center [674, 481] width 143 height 30
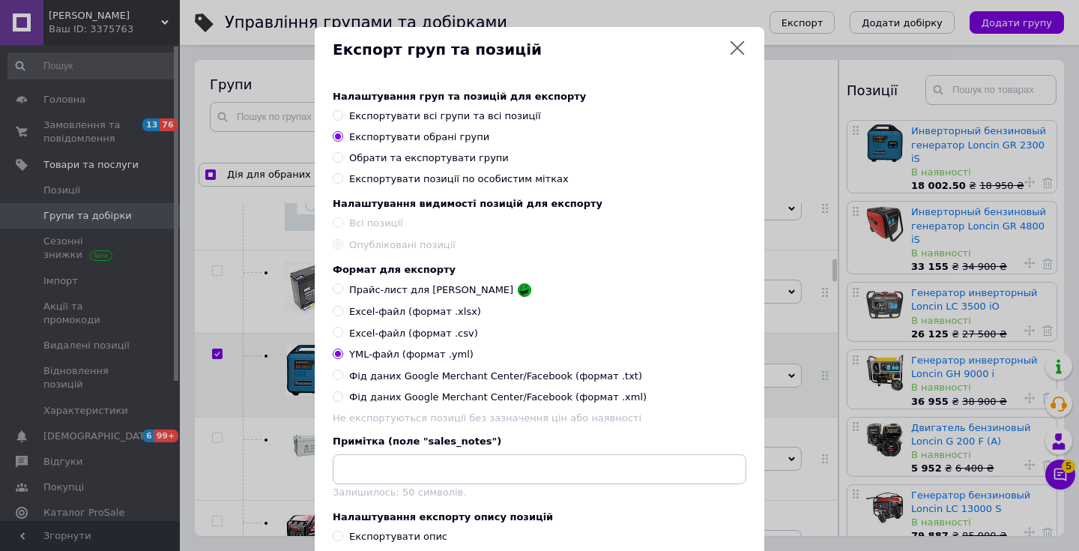
click at [733, 39] on icon at bounding box center [738, 48] width 18 height 18
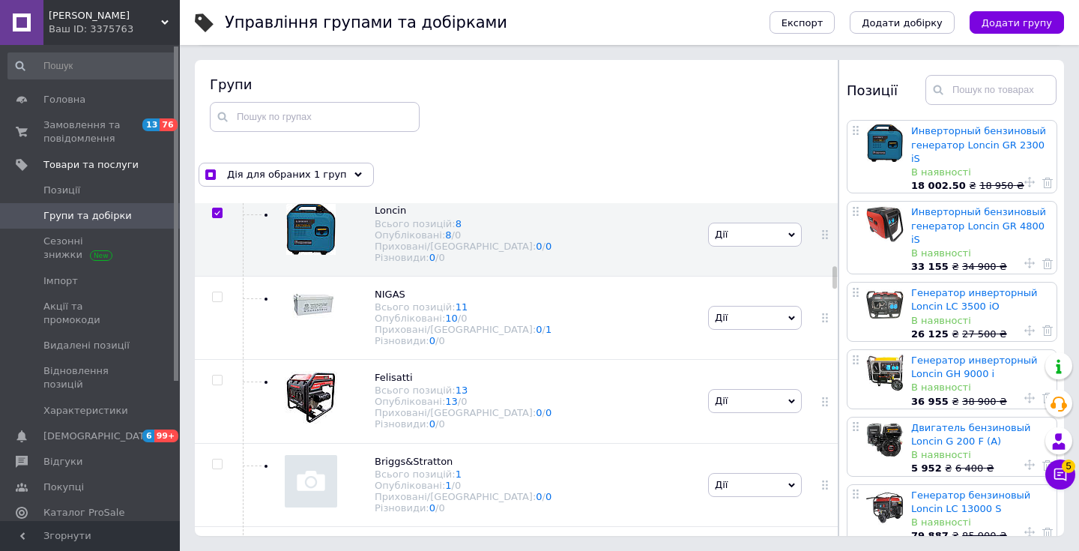
scroll to position [1343, 0]
click at [609, 320] on div "NIGAS Всього позицій: 11 Опубліковані: 10 / 0 Приховані/Видалені: 0 / 1 Різнови…" at bounding box center [472, 318] width 465 height 83
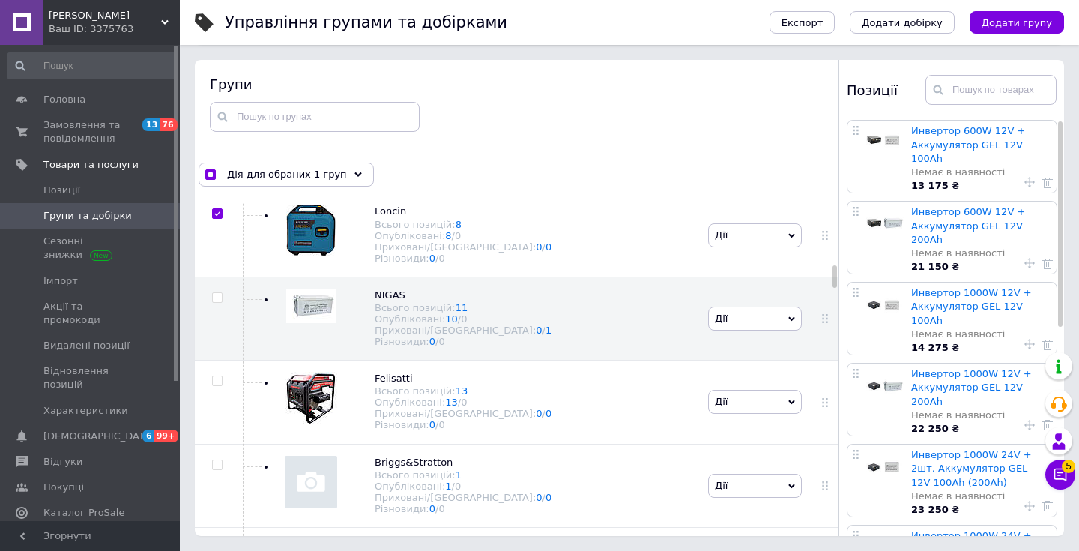
scroll to position [422, 0]
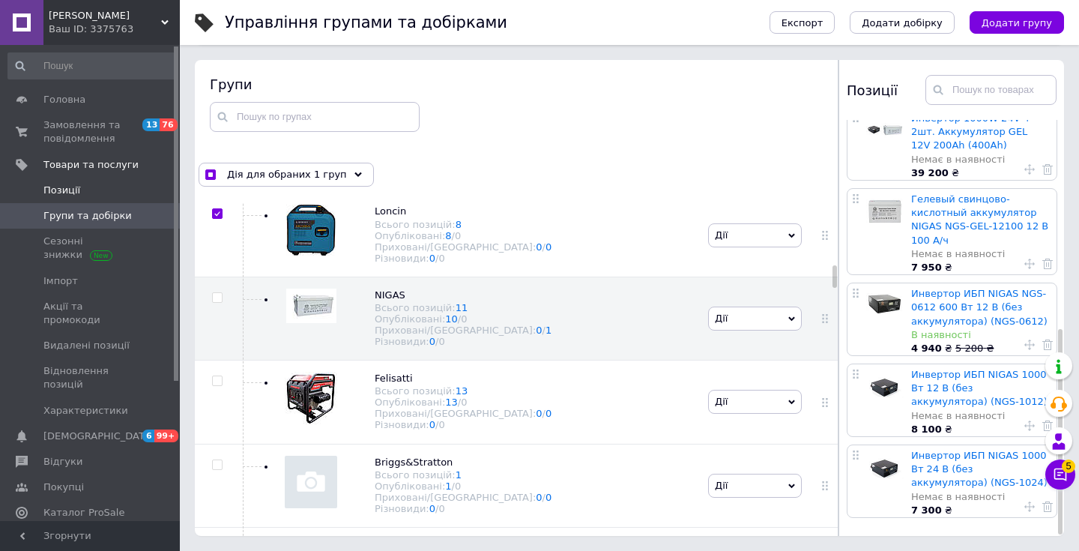
click at [100, 188] on span "Позиції" at bounding box center [90, 190] width 95 height 13
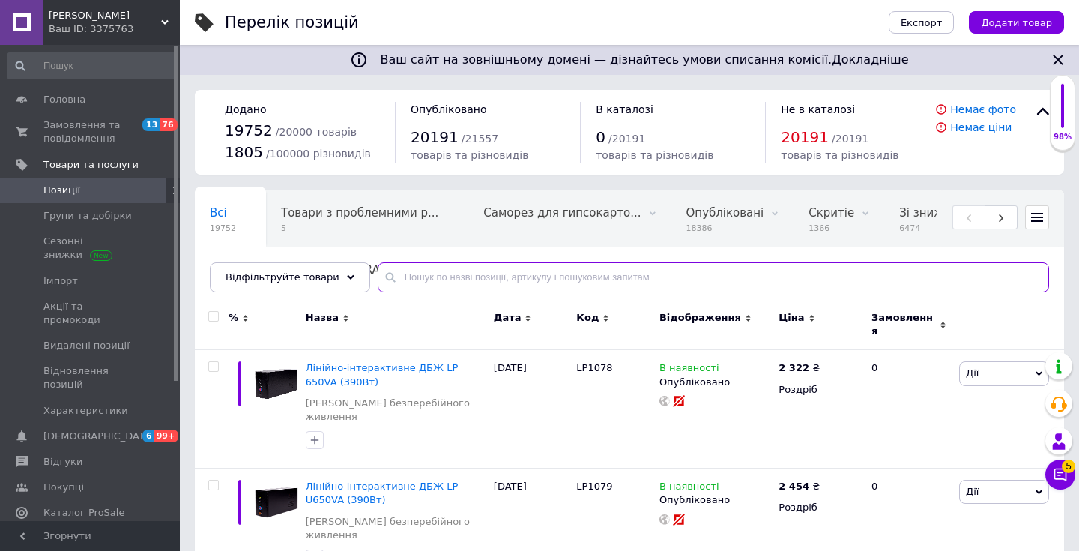
click at [481, 276] on input "text" at bounding box center [714, 277] width 672 height 30
paste input "NGS-0612"
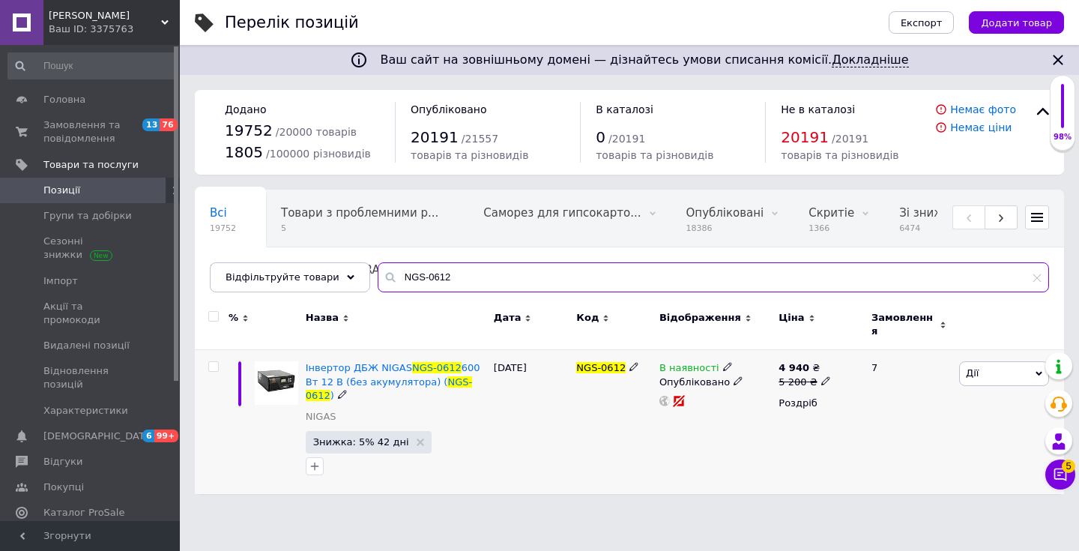
type input "NGS-0612"
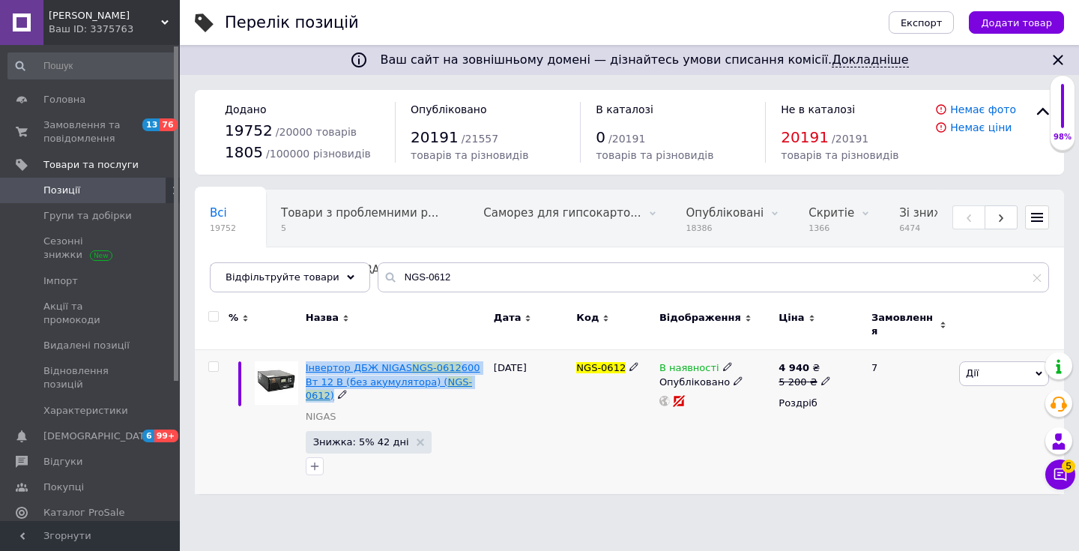
drag, startPoint x: 349, startPoint y: 388, endPoint x: 306, endPoint y: 361, distance: 50.5
click at [306, 361] on div "Інвертор ДБЖ NIGAS NGS-0612 600 Вт 12 В (без акумулятора) ( NGS-0612 )" at bounding box center [396, 381] width 181 height 41
copy div "Інвертор ДБЖ NIGAS NGS-0612 600 Вт 12 В (без акумулятора) ( NGS-0612 )"
click at [104, 224] on link "Групи та добірки" at bounding box center [92, 215] width 184 height 25
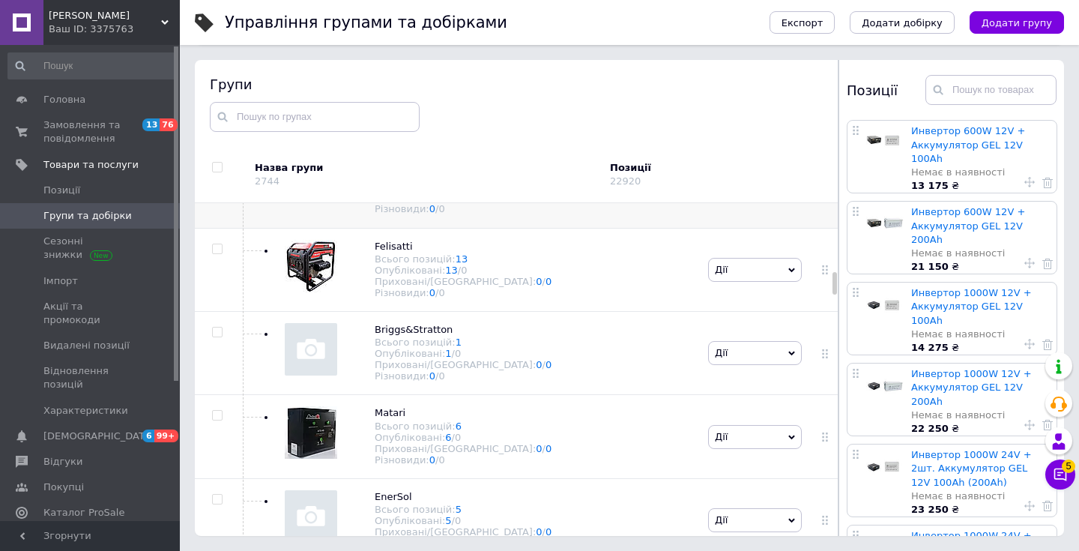
scroll to position [1495, 0]
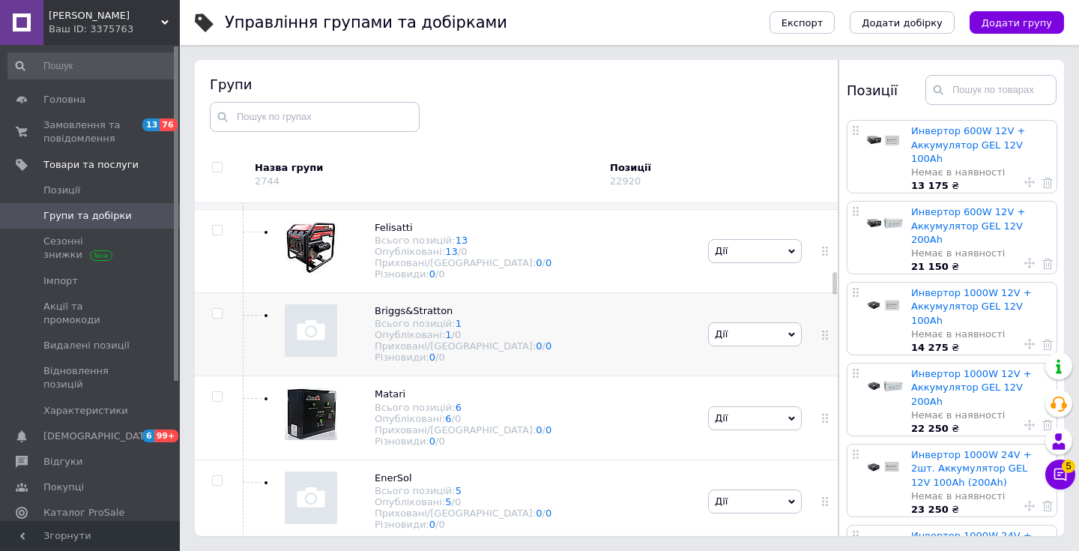
click at [522, 341] on div "Briggs&Stratton Всього позицій: 1 Опубліковані: 1 / 0 Приховані/Видалені: 0 / 0…" at bounding box center [472, 334] width 465 height 83
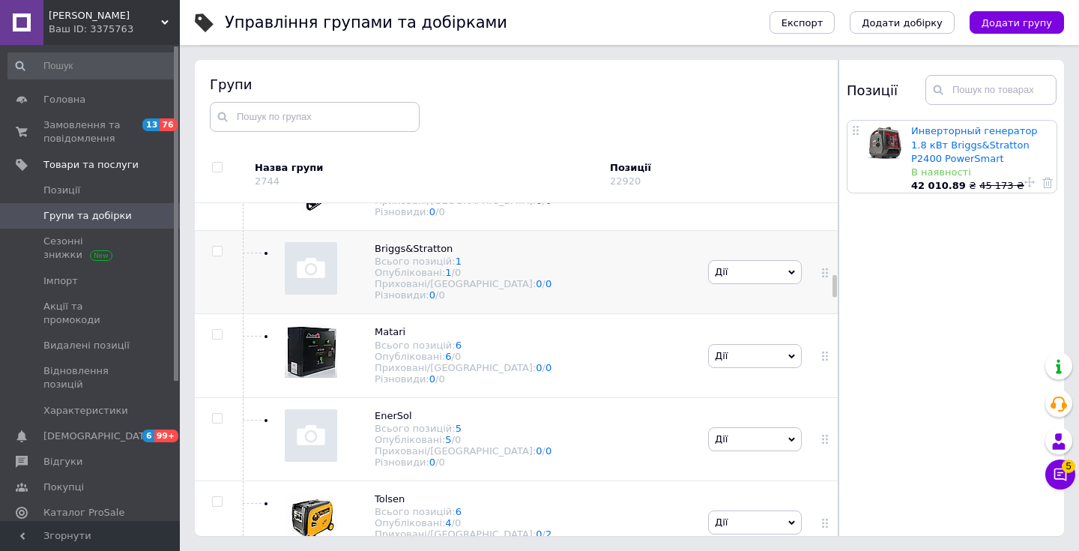
scroll to position [1558, 0]
click at [522, 339] on div "Matari Всього позицій: 6 Опубліковані: 6 / 0 Приховані/Видалені: 0 / 0 Різновид…" at bounding box center [472, 354] width 465 height 83
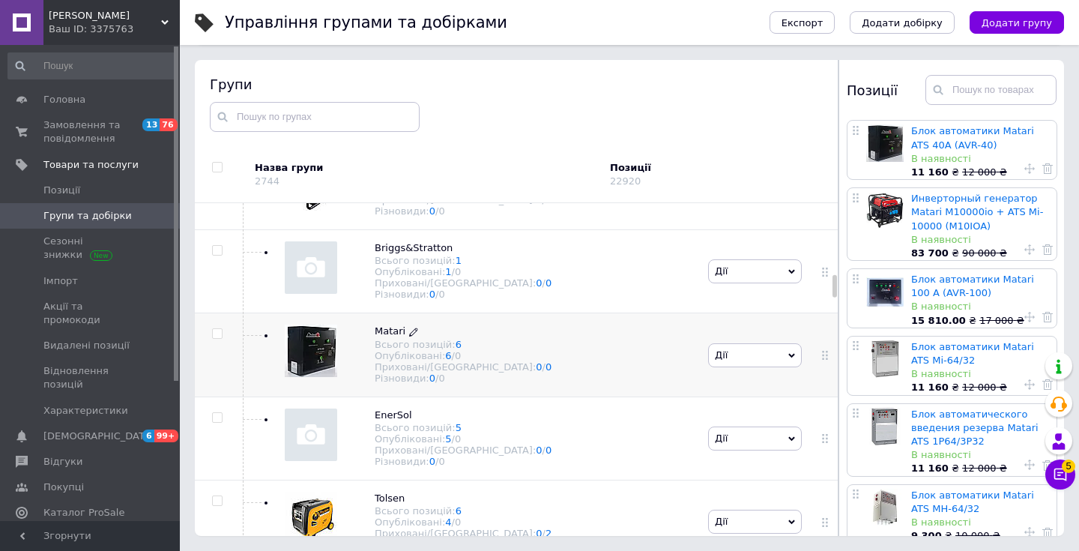
click at [412, 328] on icon at bounding box center [413, 332] width 9 height 9
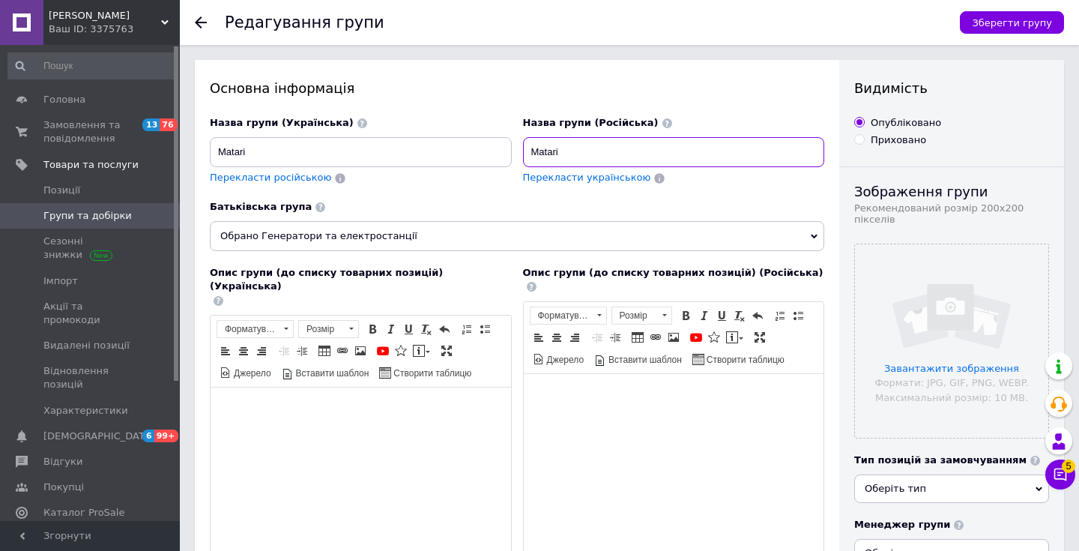
click at [543, 150] on input "Matari" at bounding box center [674, 152] width 302 height 30
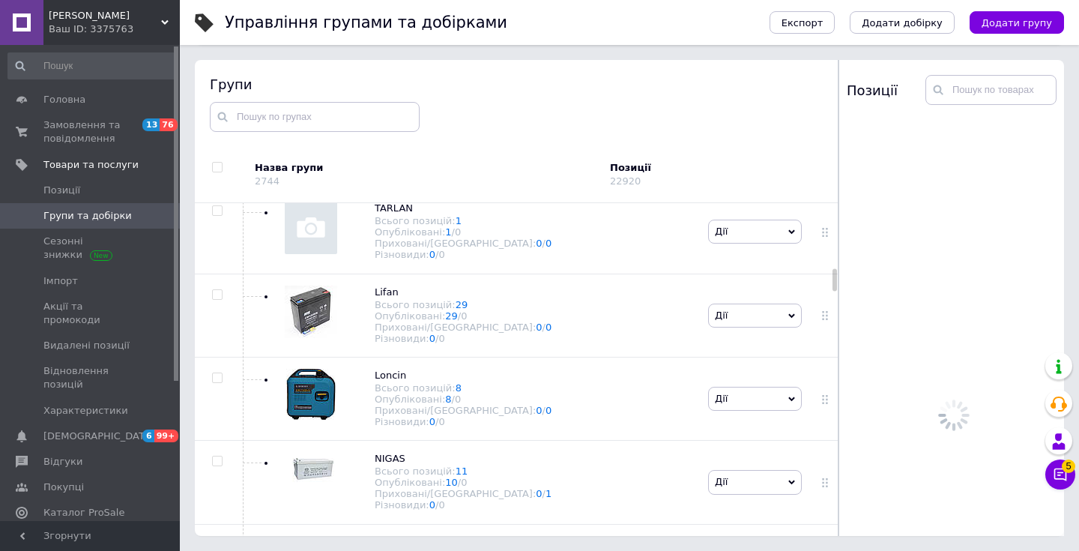
scroll to position [1536, 0]
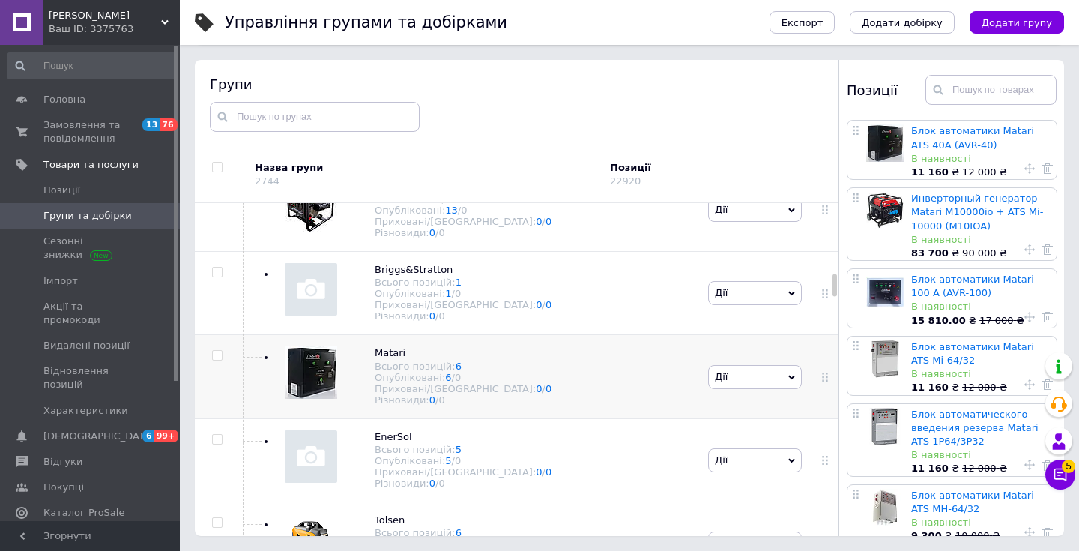
click at [220, 351] on input "checkbox" at bounding box center [217, 356] width 10 height 10
checkbox input "true"
click at [804, 16] on button "Експорт" at bounding box center [803, 22] width 66 height 22
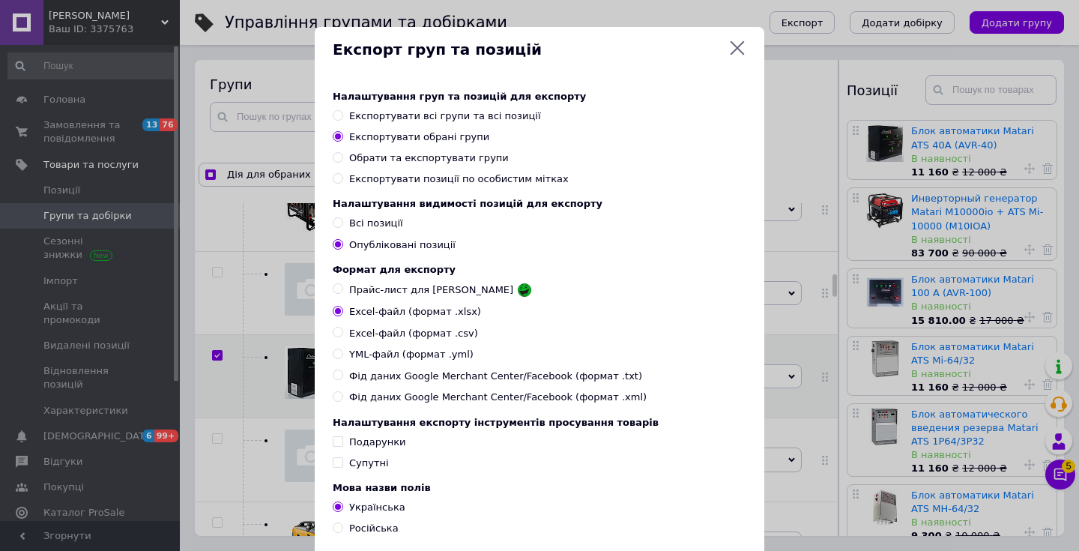
click at [421, 354] on span "YML-файл (формат .yml)" at bounding box center [411, 354] width 124 height 13
click at [343, 354] on input "YML-файл (формат .yml)" at bounding box center [338, 354] width 10 height 10
radio input "true"
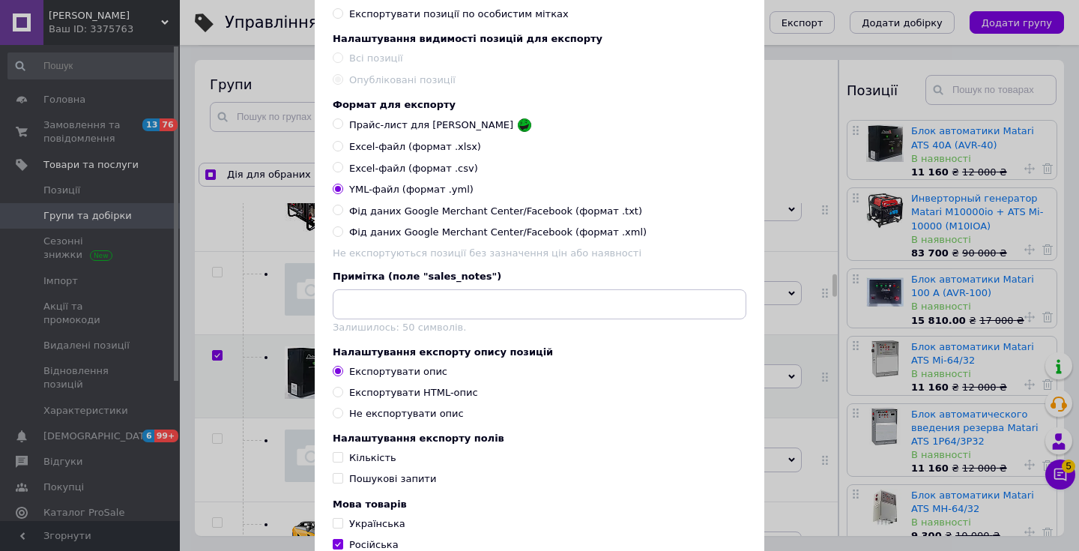
scroll to position [166, 0]
click at [415, 394] on div "Експортувати HTML-опис" at bounding box center [413, 391] width 129 height 13
click at [343, 394] on input "Експортувати HTML-опис" at bounding box center [338, 391] width 10 height 10
radio input "true"
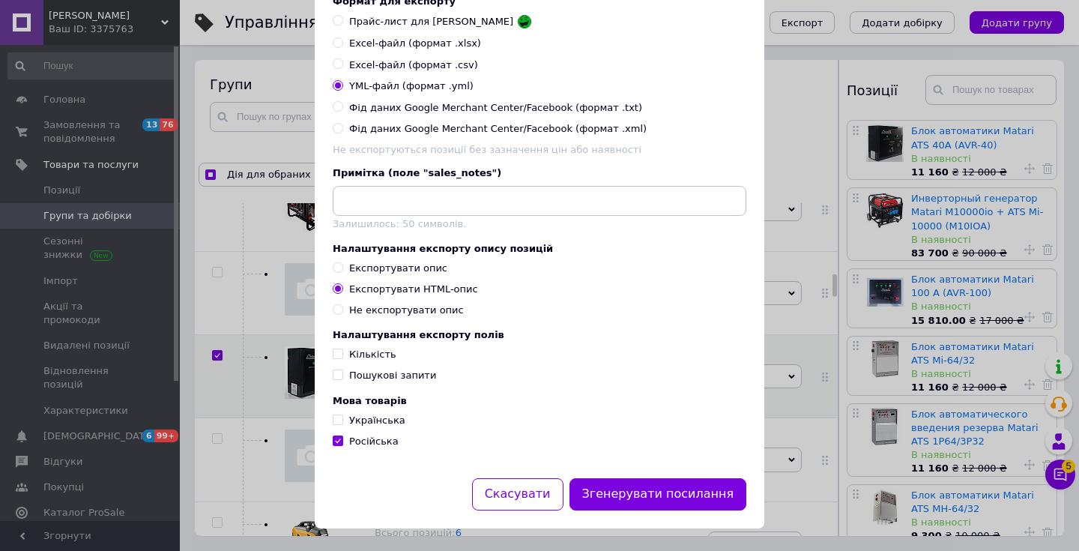
scroll to position [272, 0]
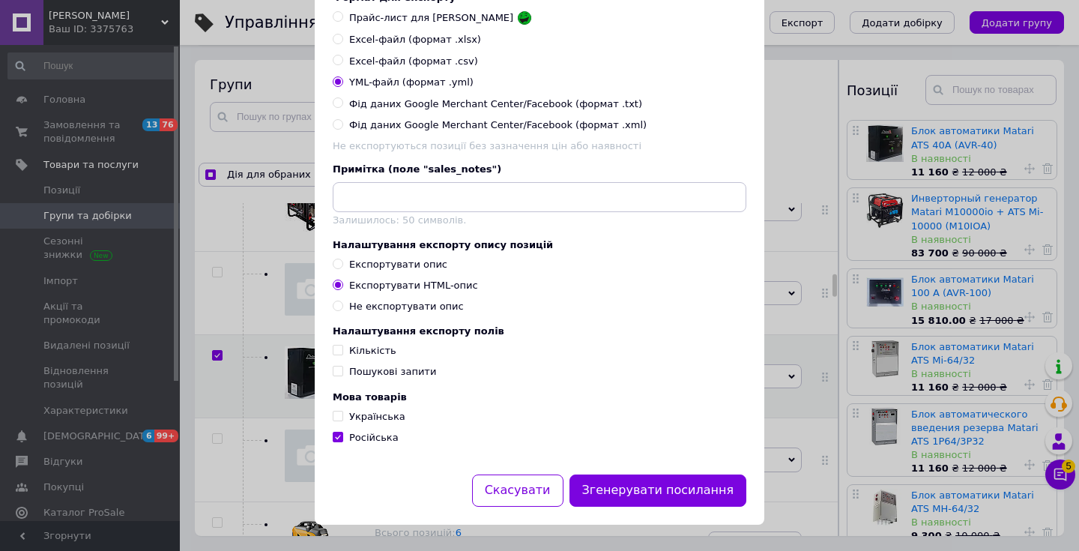
click at [379, 422] on span "Українська" at bounding box center [377, 416] width 56 height 11
click at [343, 421] on input "Українська" at bounding box center [338, 416] width 10 height 10
checkbox input "true"
click at [674, 491] on button "Згенерувати посилання" at bounding box center [659, 490] width 178 height 32
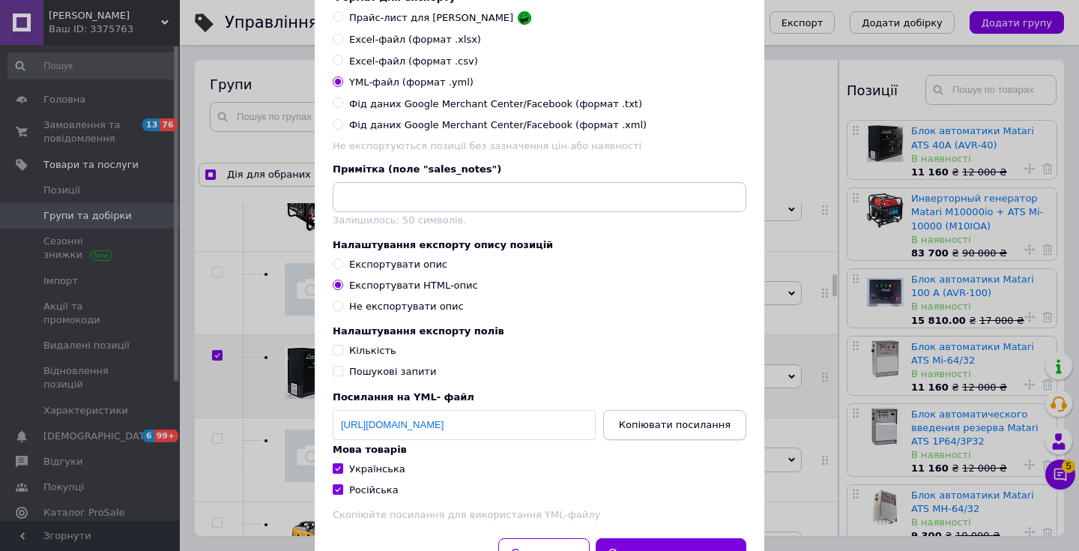
click at [667, 426] on span "Копіювати посилання" at bounding box center [675, 424] width 112 height 11
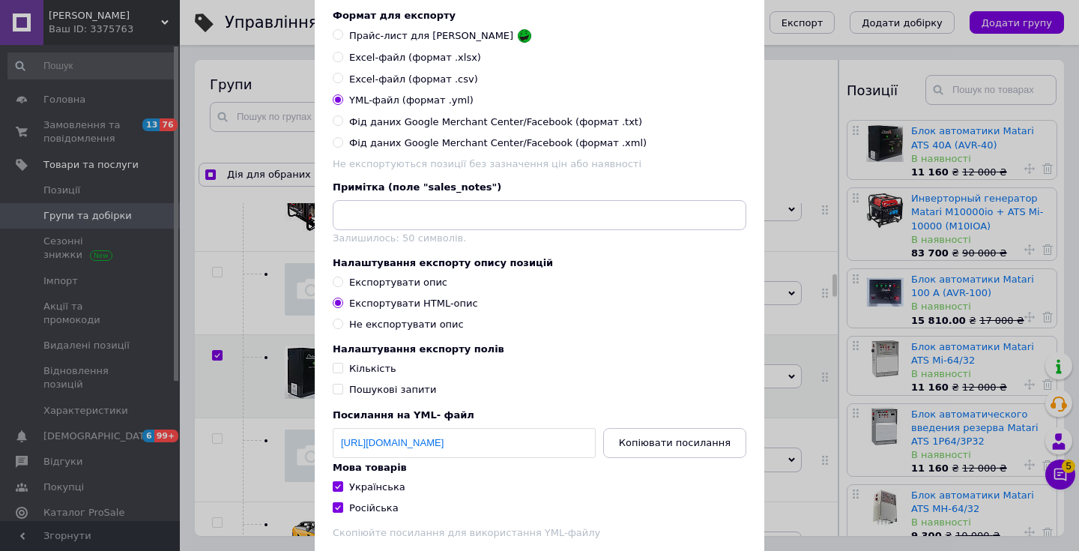
scroll to position [0, 0]
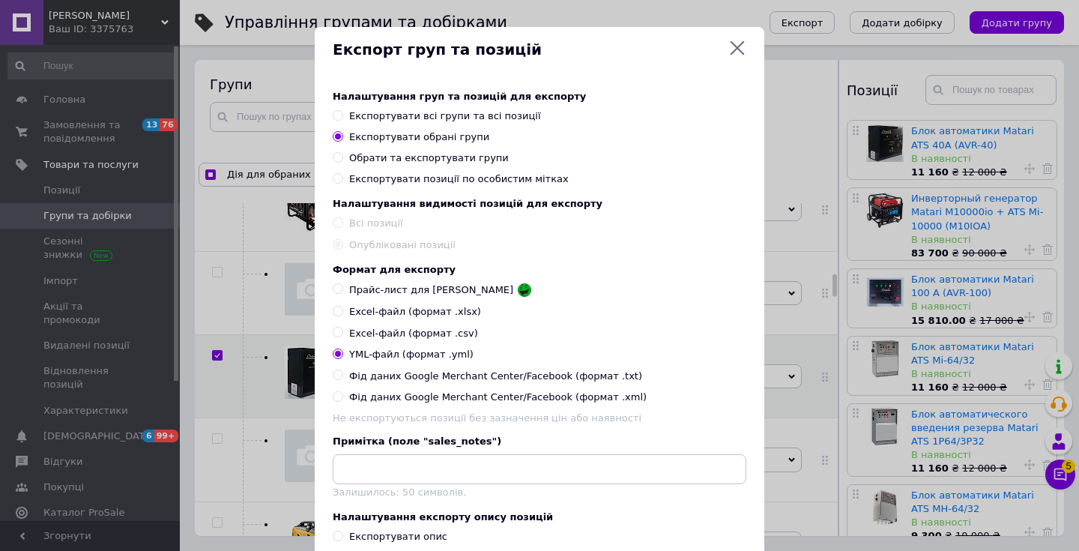
click at [737, 49] on icon at bounding box center [738, 48] width 14 height 14
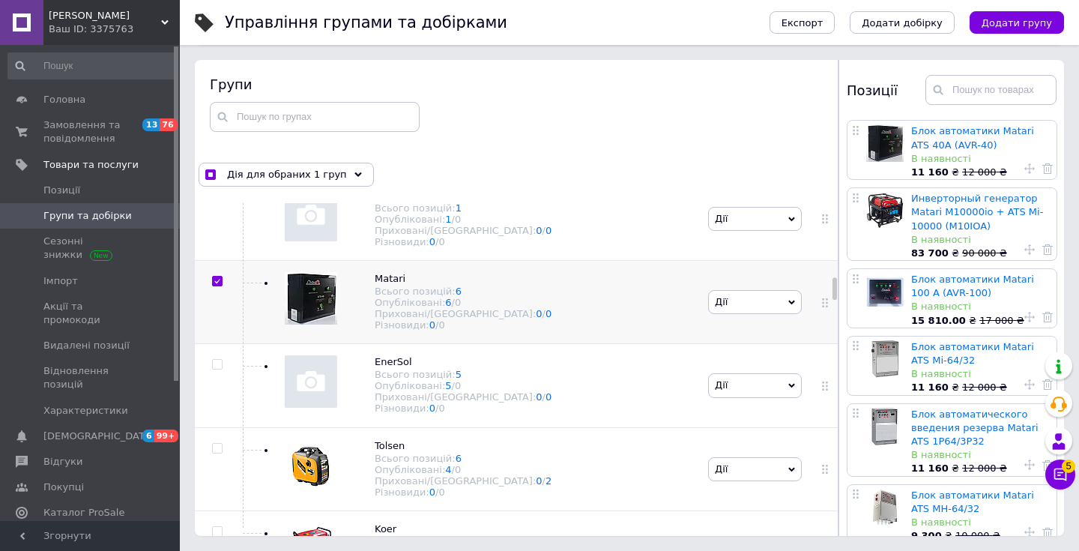
scroll to position [1615, 0]
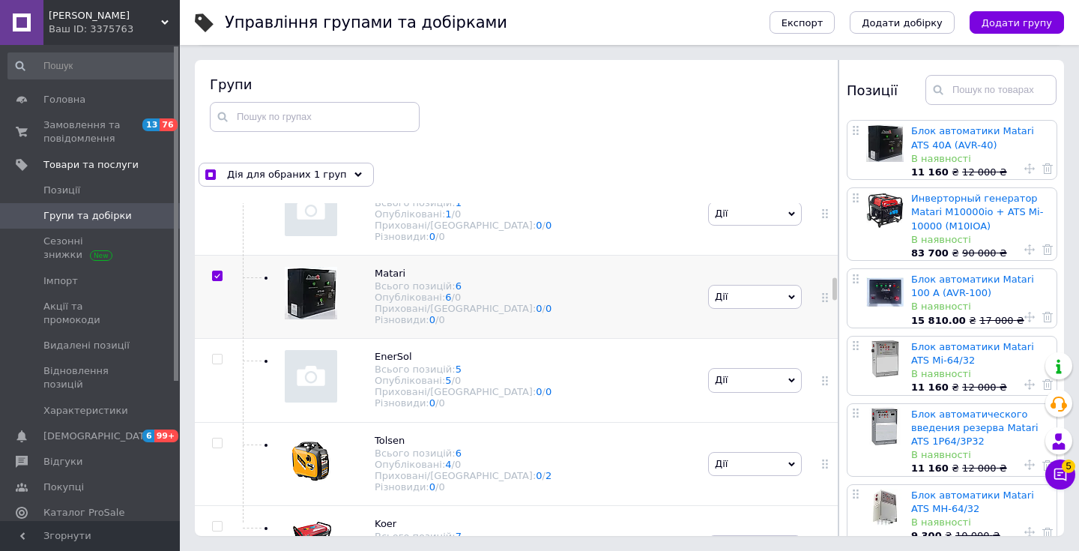
click at [215, 271] on input "checkbox" at bounding box center [217, 276] width 10 height 10
checkbox input "false"
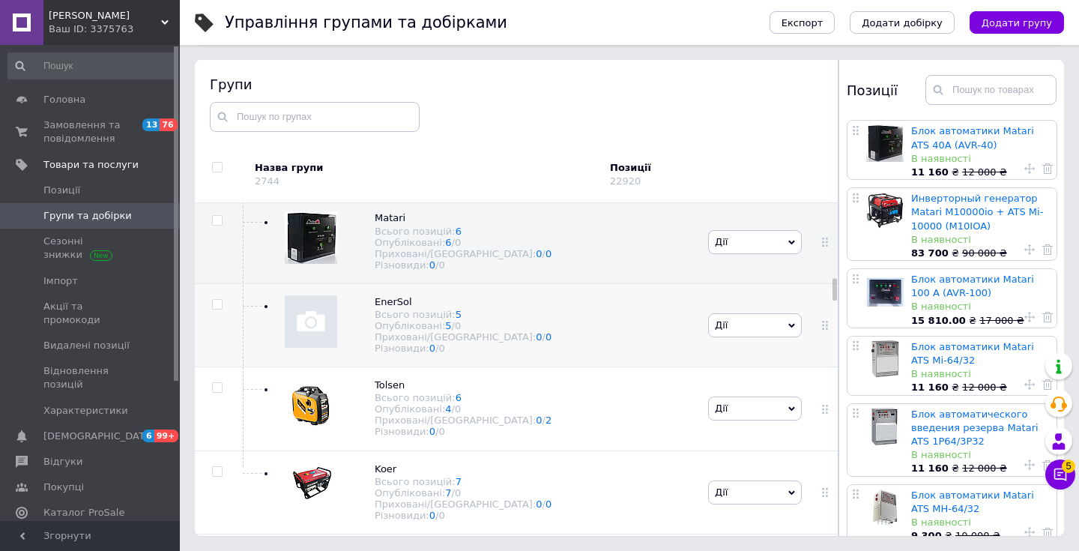
scroll to position [1619, 0]
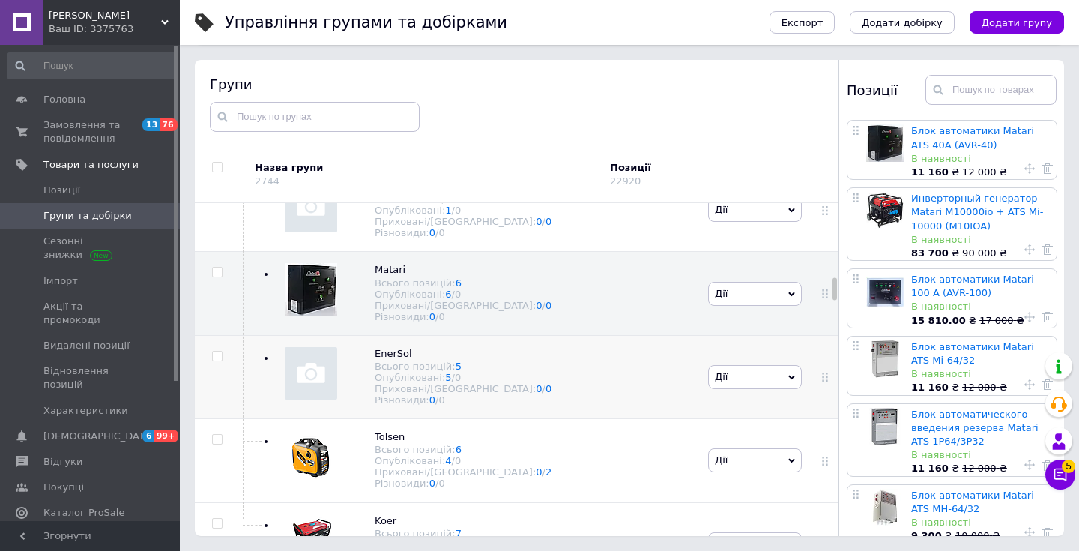
click at [553, 350] on div "EnerSol Всього позицій: 5 Опубліковані: 5 / 0 Приховані/Видалені: 0 / 0 Різнови…" at bounding box center [472, 376] width 465 height 83
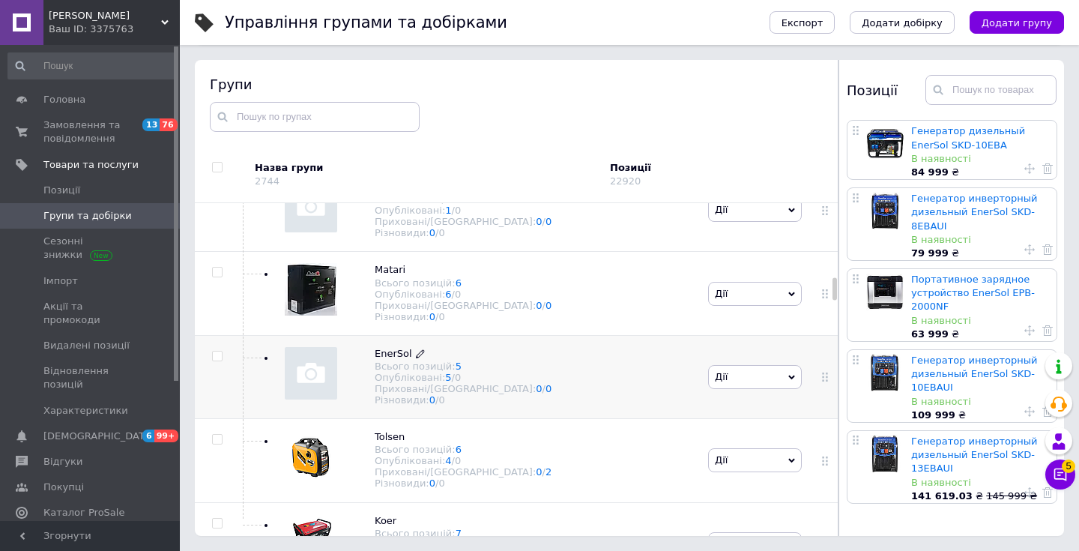
click at [412, 347] on span "EnerSol Всього позицій: 5 Опубліковані: 5 / 0 Приховані/Видалені: 0 / 0 Різнови…" at bounding box center [463, 376] width 177 height 58
click at [418, 349] on icon at bounding box center [420, 353] width 9 height 9
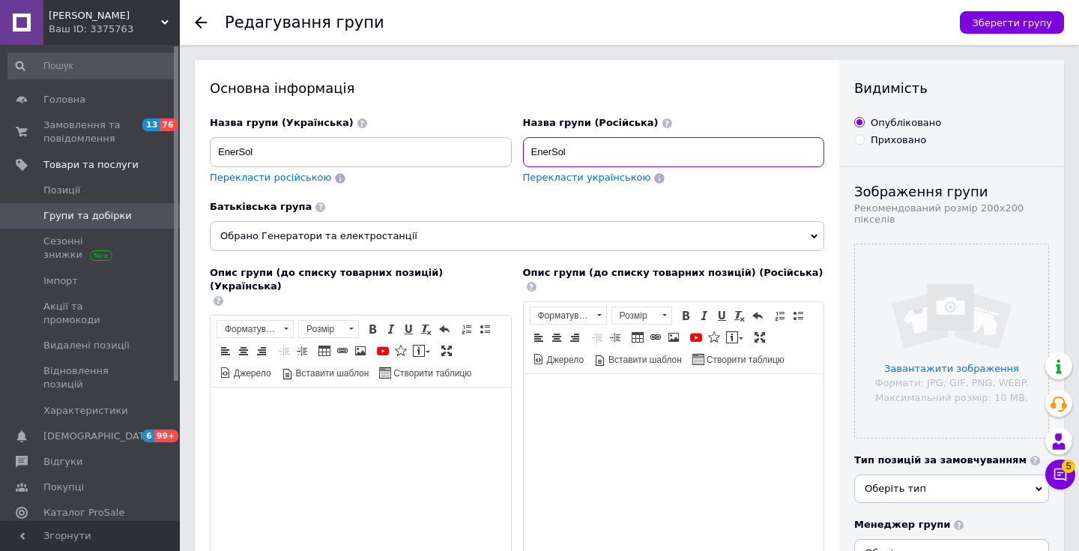
click at [549, 149] on input "EnerSol" at bounding box center [674, 152] width 302 height 30
click at [114, 217] on span "Групи та добірки" at bounding box center [87, 215] width 88 height 13
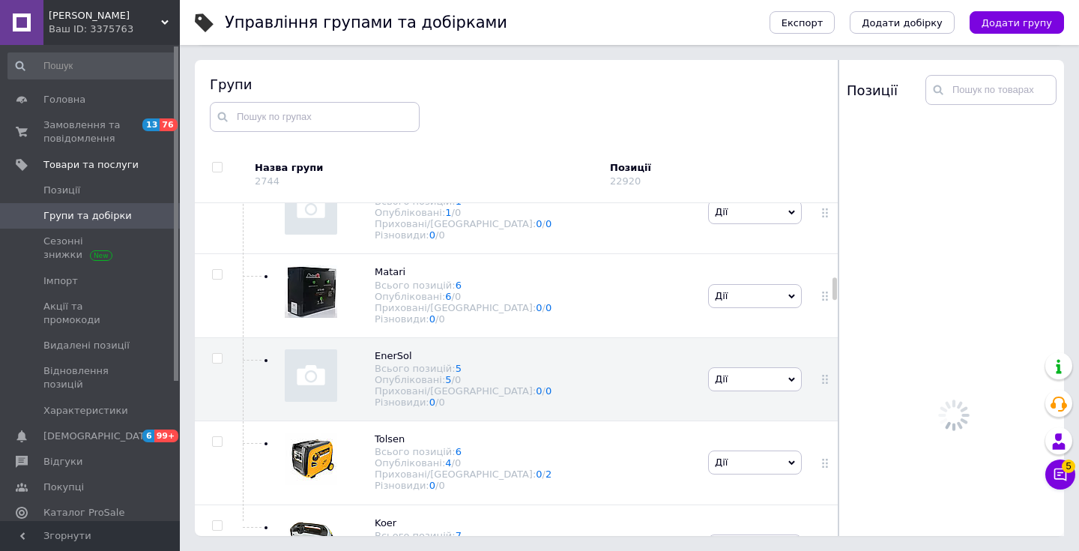
scroll to position [1619, 0]
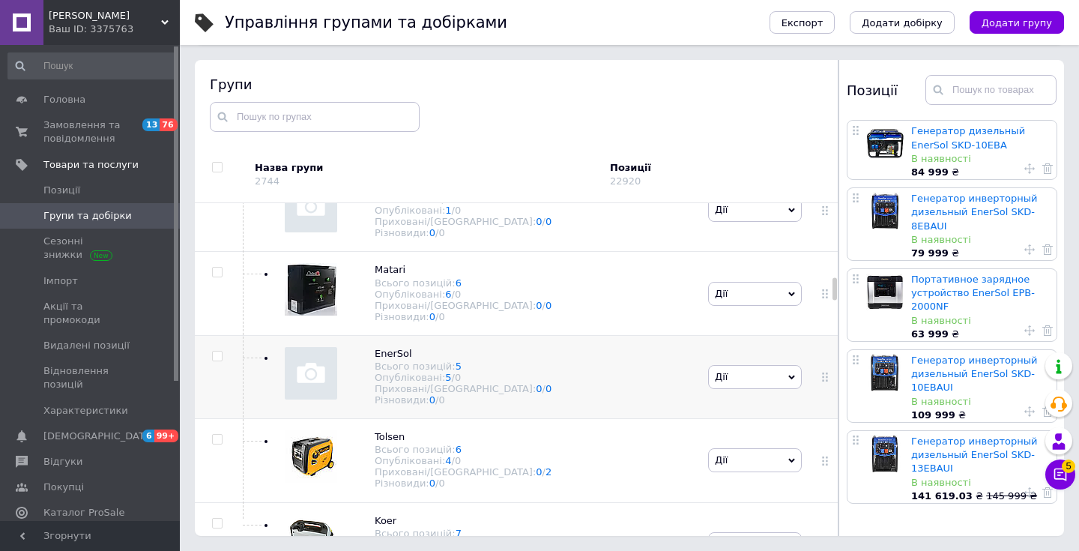
click at [216, 352] on input "checkbox" at bounding box center [217, 357] width 10 height 10
checkbox input "true"
click at [814, 28] on button "Експорт" at bounding box center [803, 22] width 66 height 22
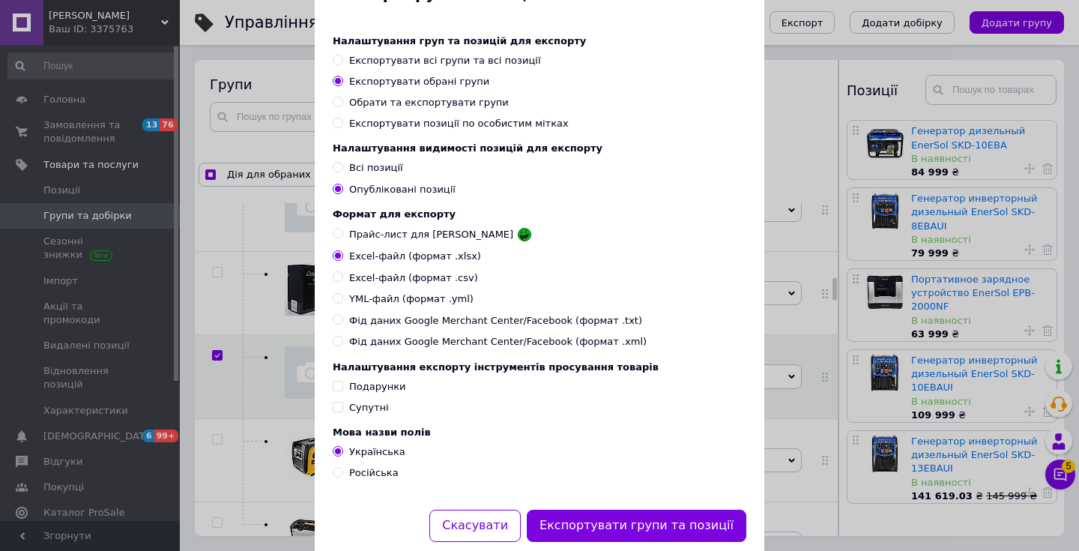
scroll to position [96, 0]
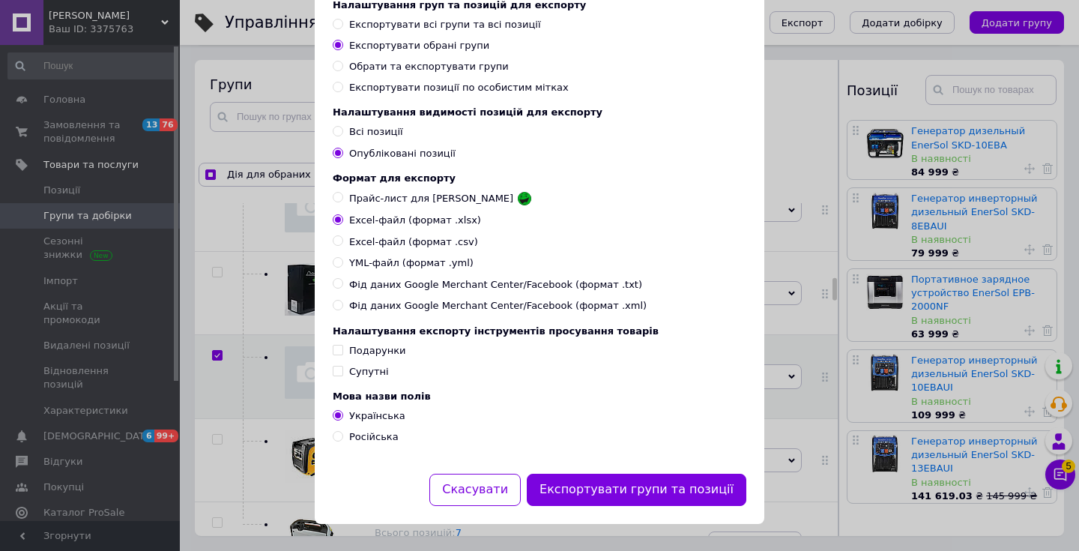
click at [428, 265] on span "YML-файл (формат .yml)" at bounding box center [411, 262] width 124 height 13
click at [343, 265] on input "YML-файл (формат .yml)" at bounding box center [338, 262] width 10 height 10
radio input "true"
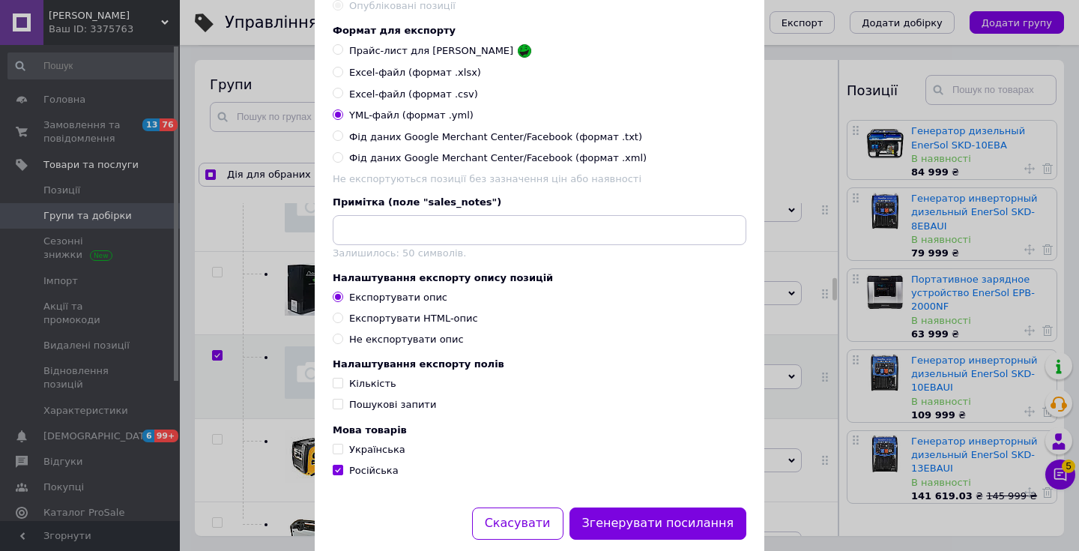
scroll to position [274, 0]
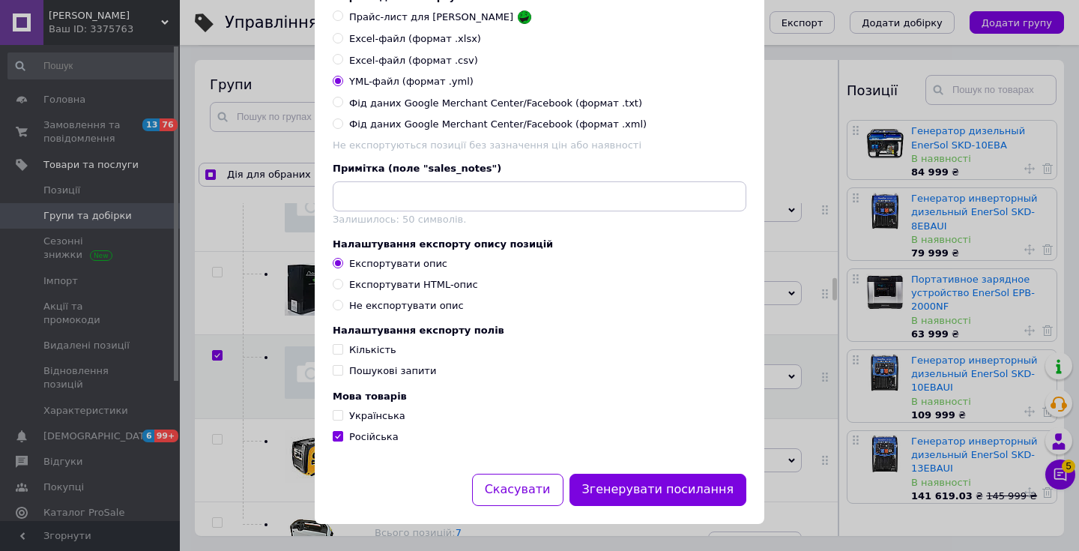
click at [400, 283] on div "Експортувати HTML-опис" at bounding box center [413, 284] width 129 height 13
click at [343, 283] on input "Експортувати HTML-опис" at bounding box center [338, 284] width 10 height 10
radio input "true"
click at [361, 420] on span "Українська" at bounding box center [377, 415] width 56 height 11
click at [343, 420] on input "Українська" at bounding box center [338, 415] width 10 height 10
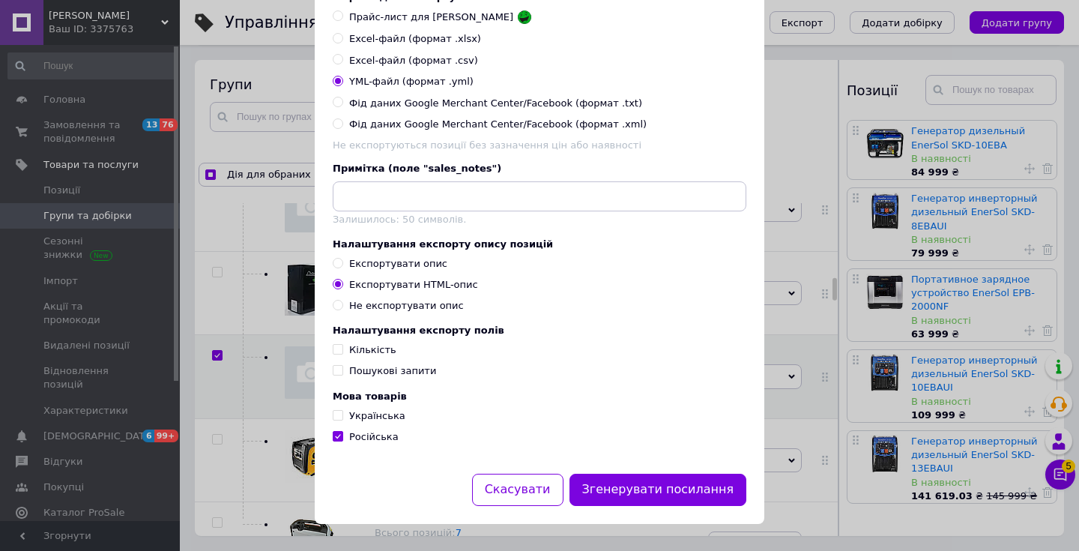
checkbox input "true"
click at [595, 483] on button "Згенерувати посилання" at bounding box center [659, 490] width 178 height 32
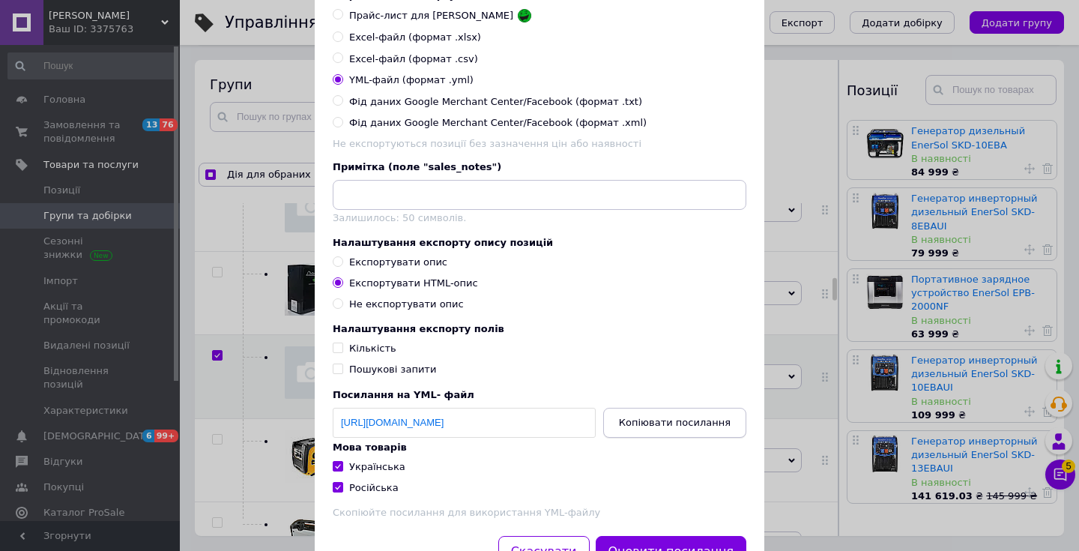
click at [651, 435] on button "Копіювати посилання" at bounding box center [674, 423] width 143 height 30
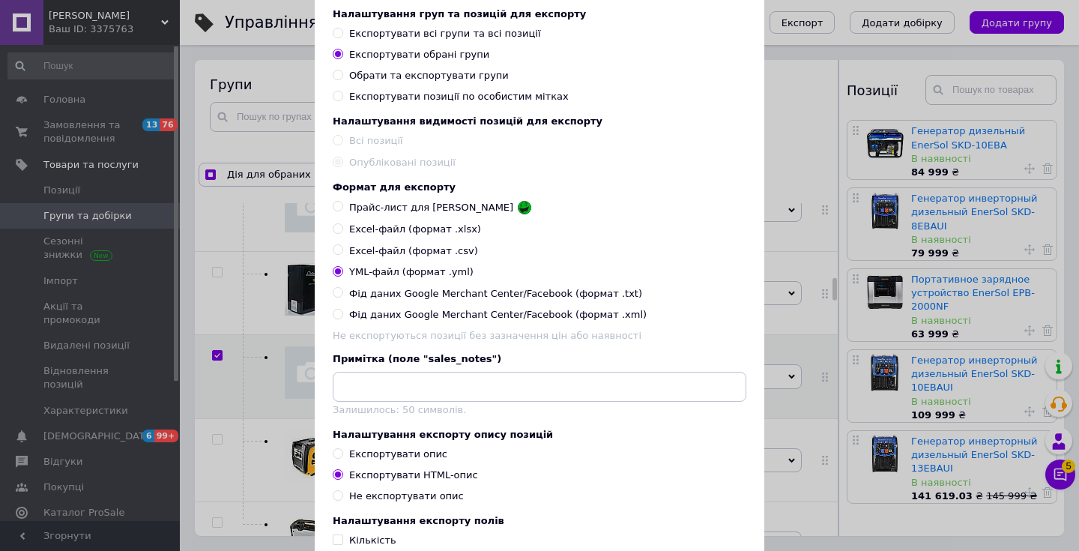
scroll to position [0, 0]
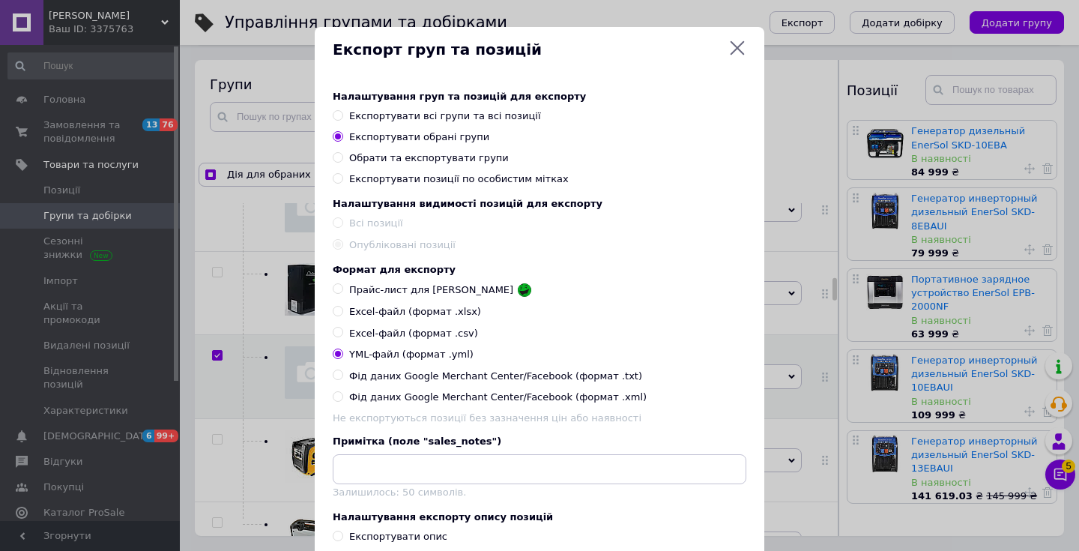
click at [741, 45] on icon at bounding box center [738, 48] width 18 height 18
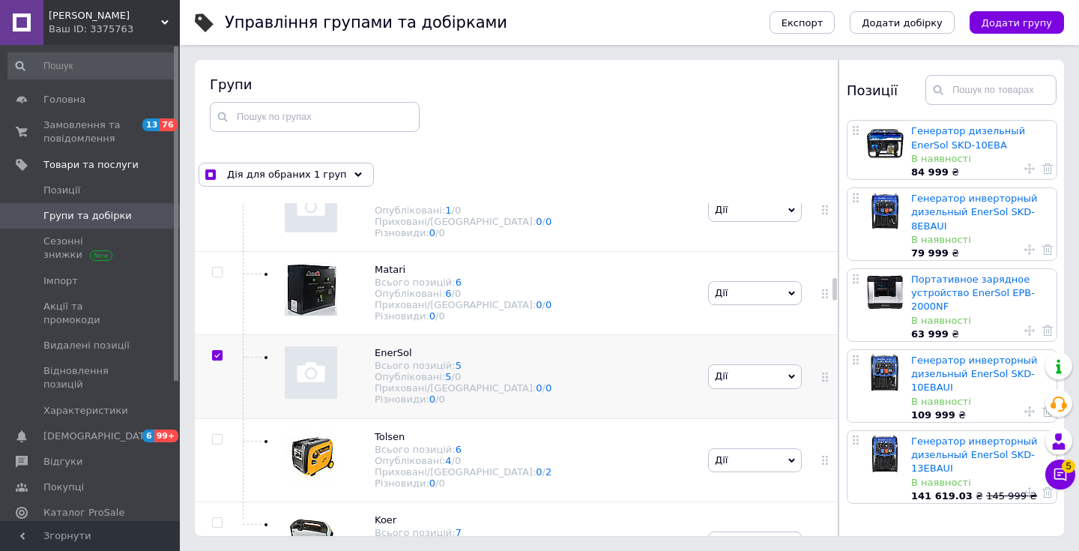
click at [223, 350] on div at bounding box center [217, 355] width 45 height 10
click at [215, 351] on input "checkbox" at bounding box center [217, 356] width 10 height 10
checkbox input "false"
click at [412, 433] on icon at bounding box center [413, 437] width 9 height 9
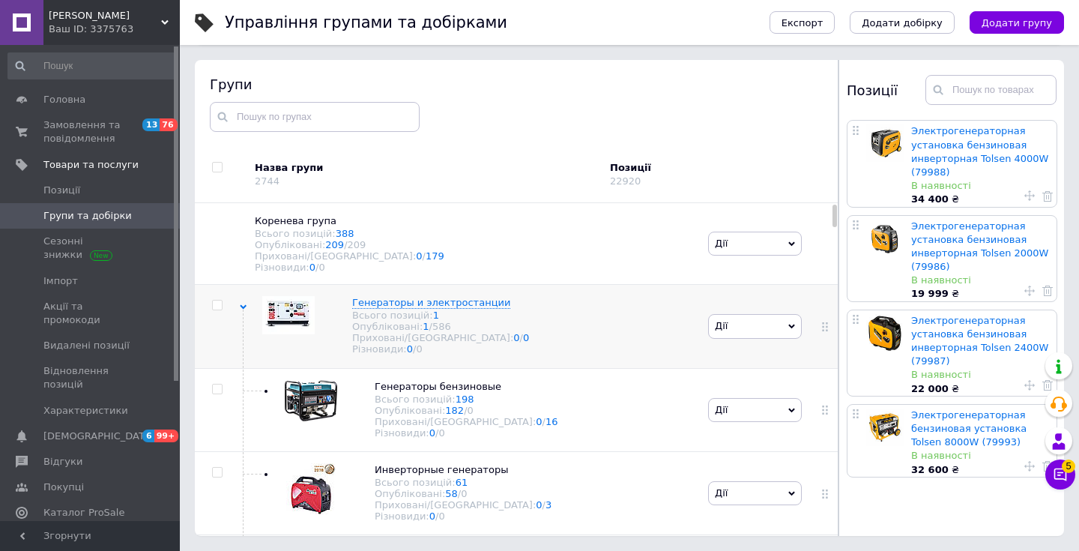
click at [247, 308] on div "Генераторы и электростанции Всього позицій: 1 Опубліковані: 1 / 586 Приховані/В…" at bounding box center [472, 326] width 465 height 83
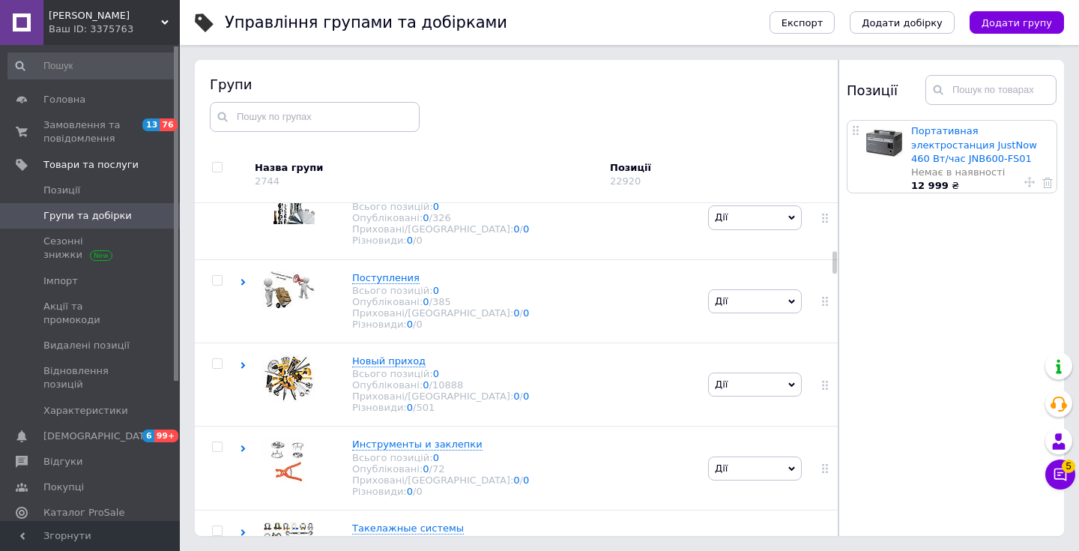
scroll to position [785, 0]
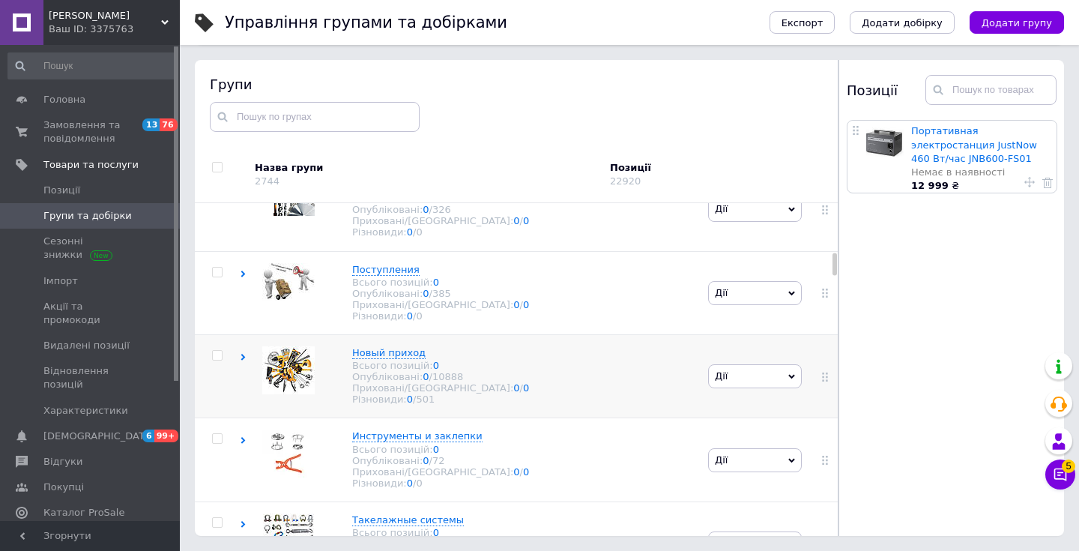
click at [531, 349] on div "Новый приход Всього позицій: 0 Опубліковані: 0 / 10888 Приховані/Видалені: 0 / …" at bounding box center [472, 376] width 465 height 83
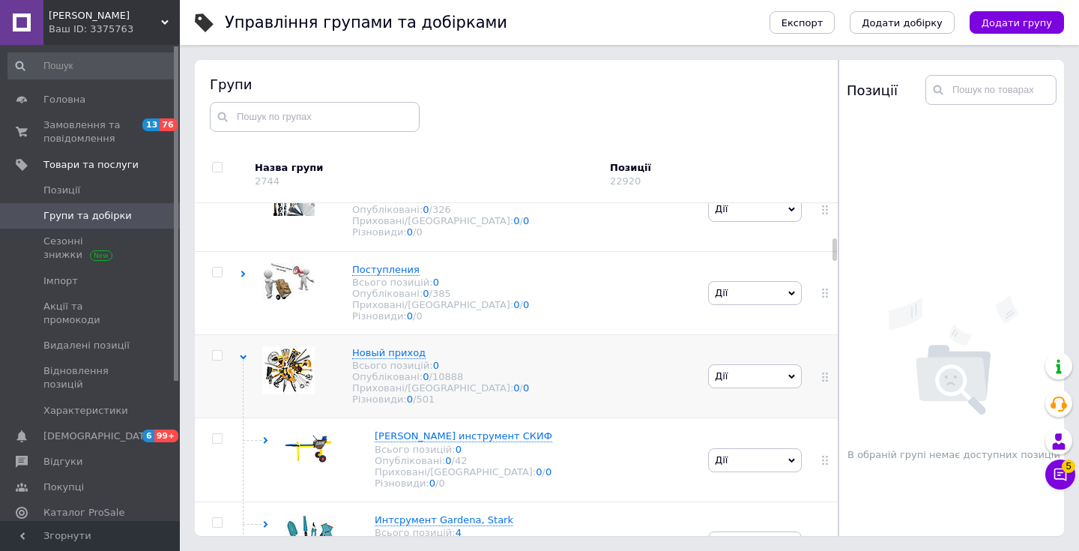
click at [753, 379] on span "Дії" at bounding box center [755, 376] width 94 height 24
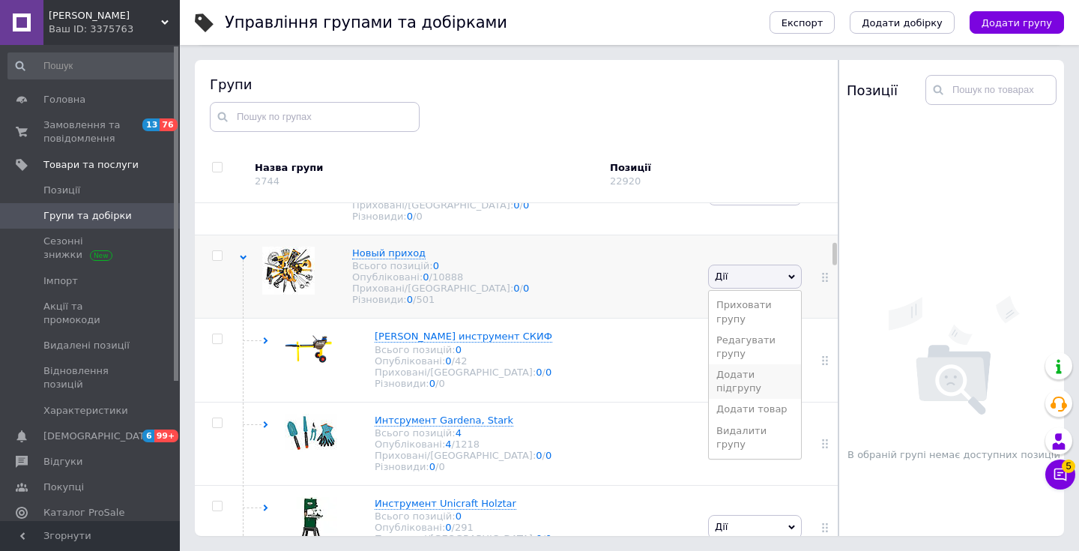
scroll to position [885, 0]
click at [750, 404] on li "Додати товар" at bounding box center [755, 408] width 92 height 21
